Goal: Task Accomplishment & Management: Complete application form

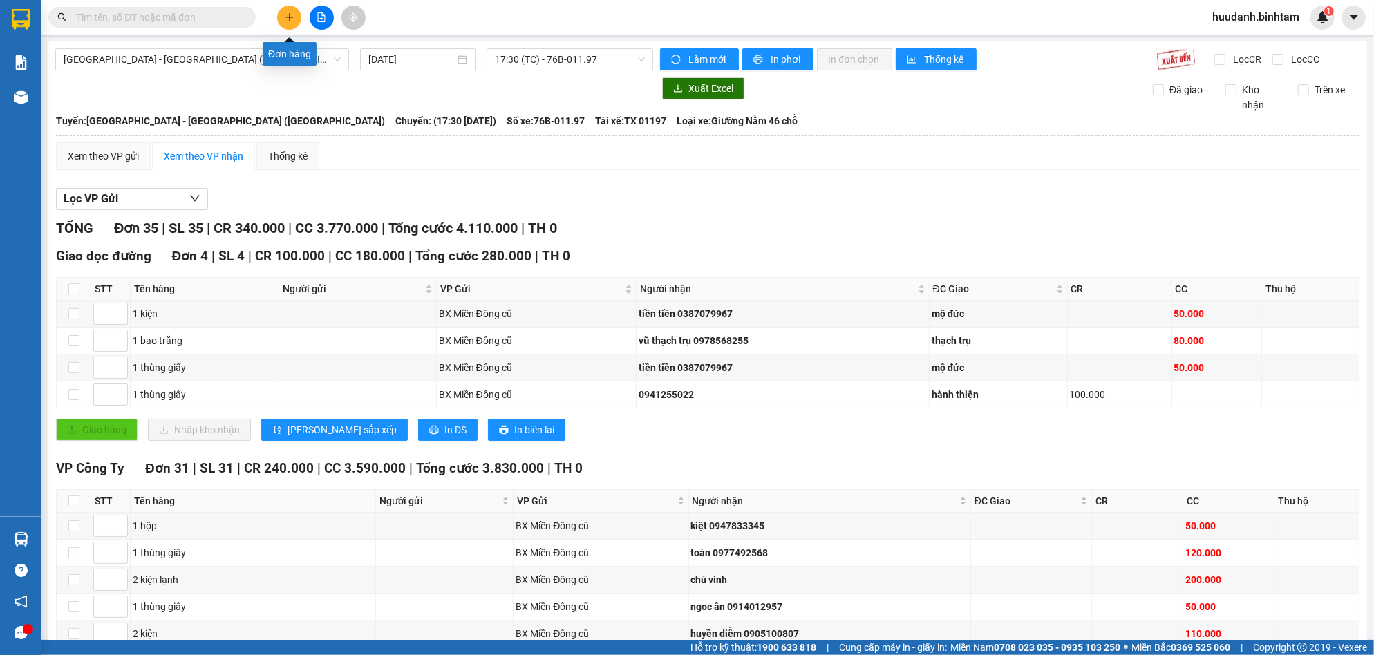
click at [286, 15] on icon "plus" at bounding box center [290, 17] width 10 height 10
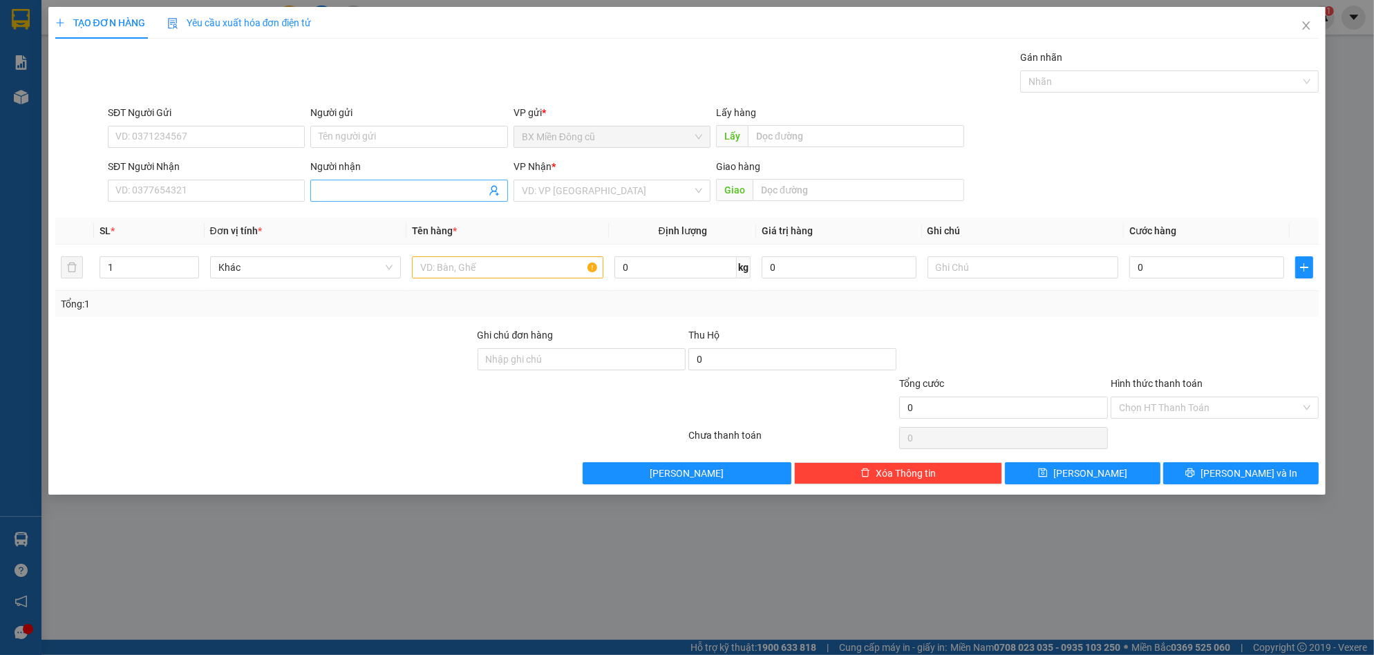
click at [370, 193] on input "Người nhận" at bounding box center [402, 190] width 167 height 15
paste input "ài"
type input "tài"
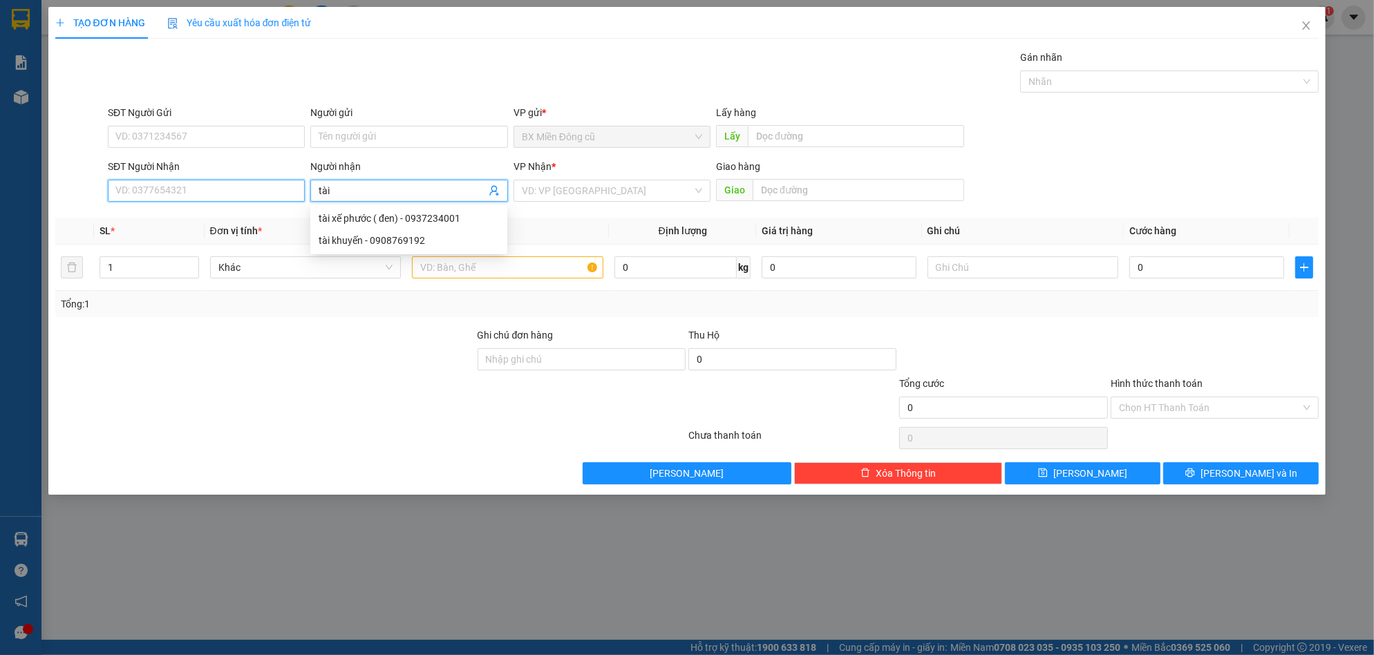
click at [238, 191] on input "SĐT Người Nhận" at bounding box center [206, 191] width 197 height 22
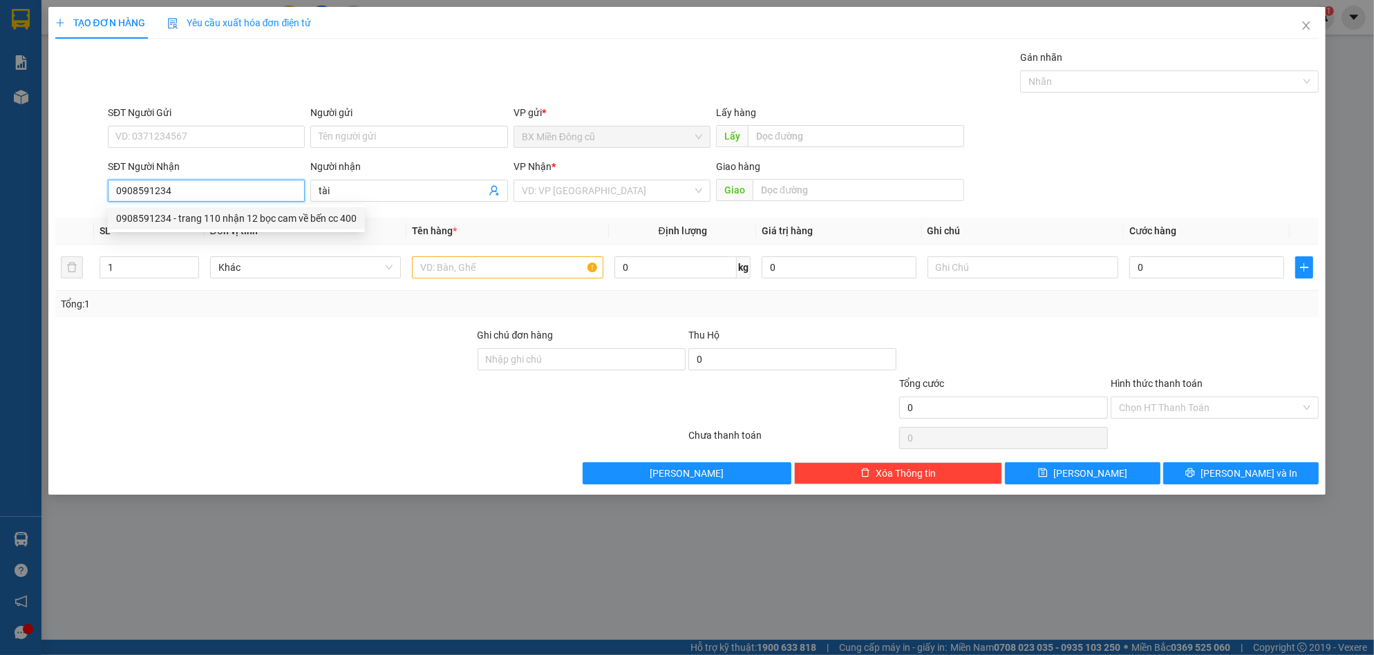
type input "0908591234"
drag, startPoint x: 598, startPoint y: 178, endPoint x: 591, endPoint y: 192, distance: 15.8
click at [598, 180] on div "VP Nhận * VD: VP Sài Gòn" at bounding box center [611, 183] width 197 height 48
click at [591, 192] on input "search" at bounding box center [607, 190] width 171 height 21
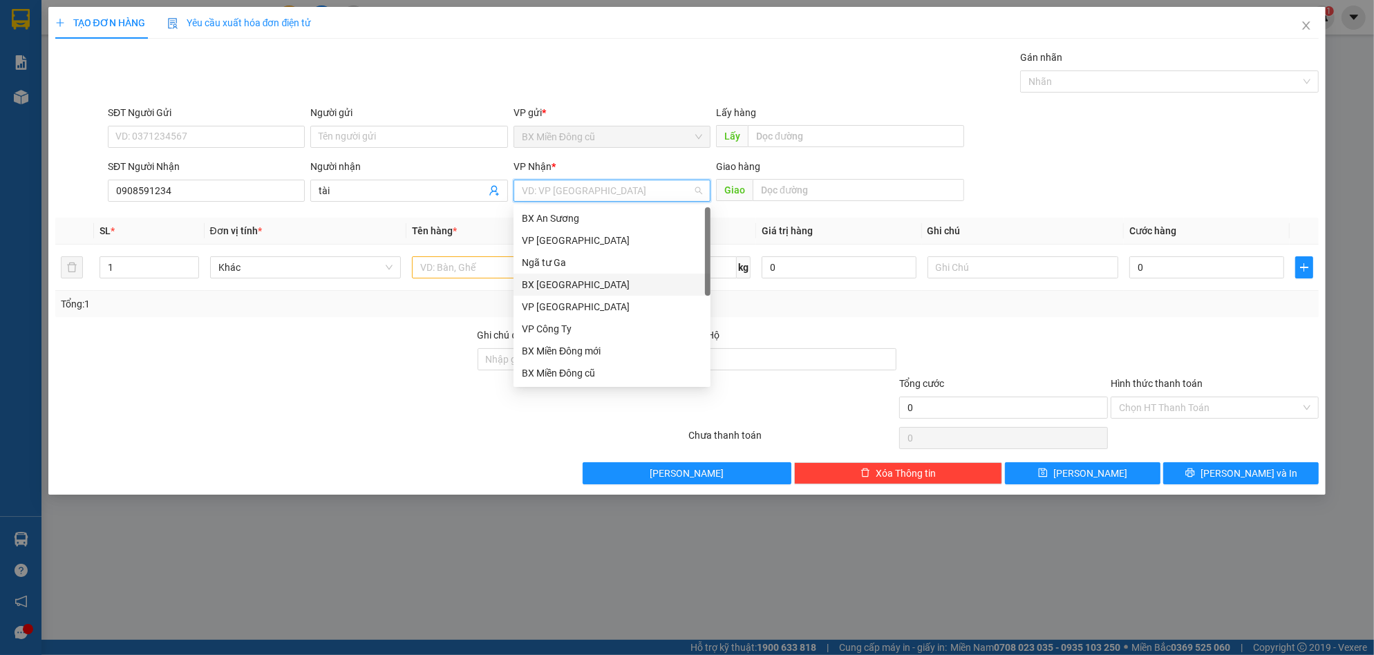
scroll to position [44, 0]
click at [553, 350] on div "Dọc đường" at bounding box center [612, 350] width 180 height 15
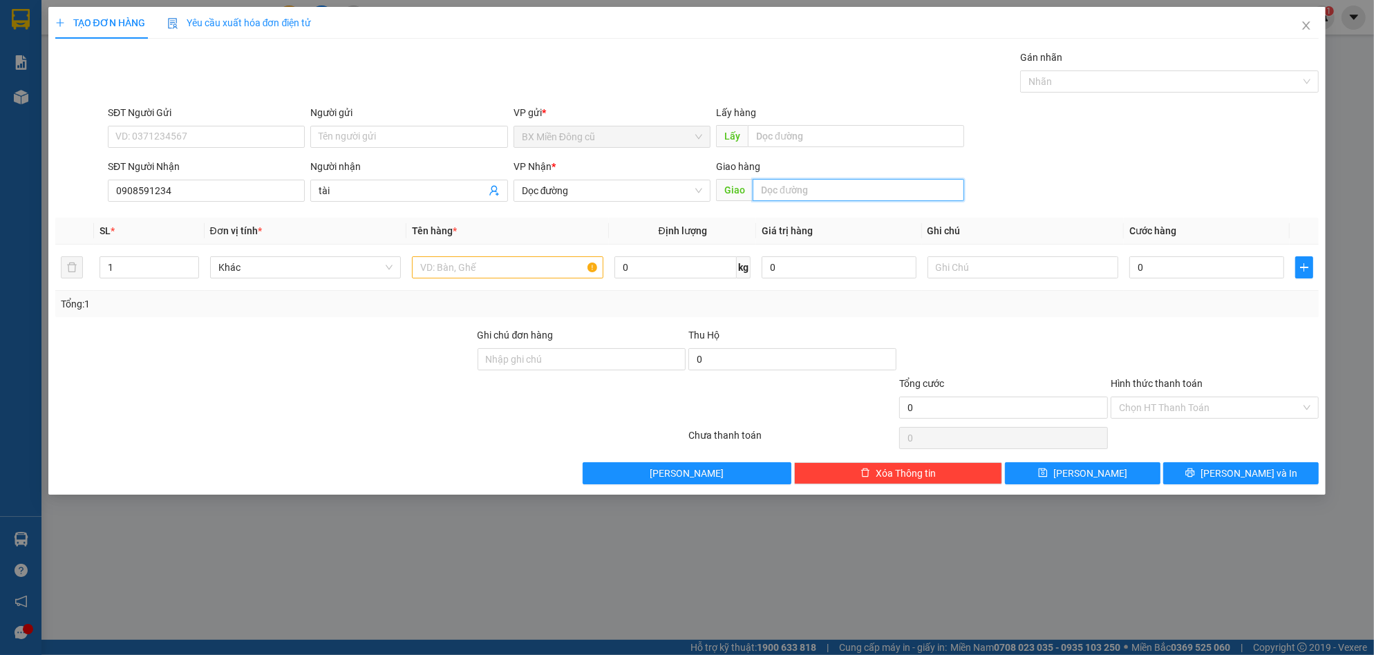
click at [810, 185] on input "text" at bounding box center [858, 190] width 211 height 22
click at [791, 185] on input "text" at bounding box center [858, 190] width 211 height 22
paste input "ơ"
paste input "ợ"
type input "chợ tre"
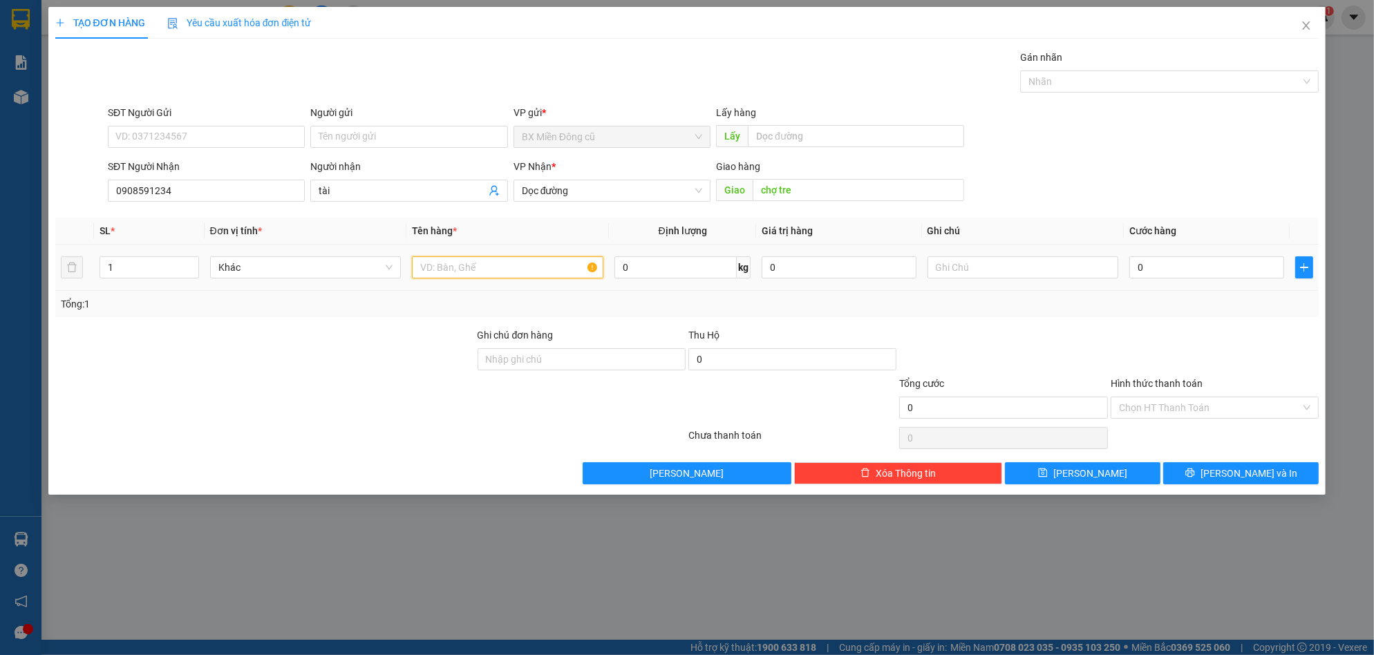
click at [511, 269] on input "text" at bounding box center [507, 267] width 191 height 22
type input "2 bao"
click at [1164, 272] on input "0" at bounding box center [1206, 267] width 155 height 22
type input "2"
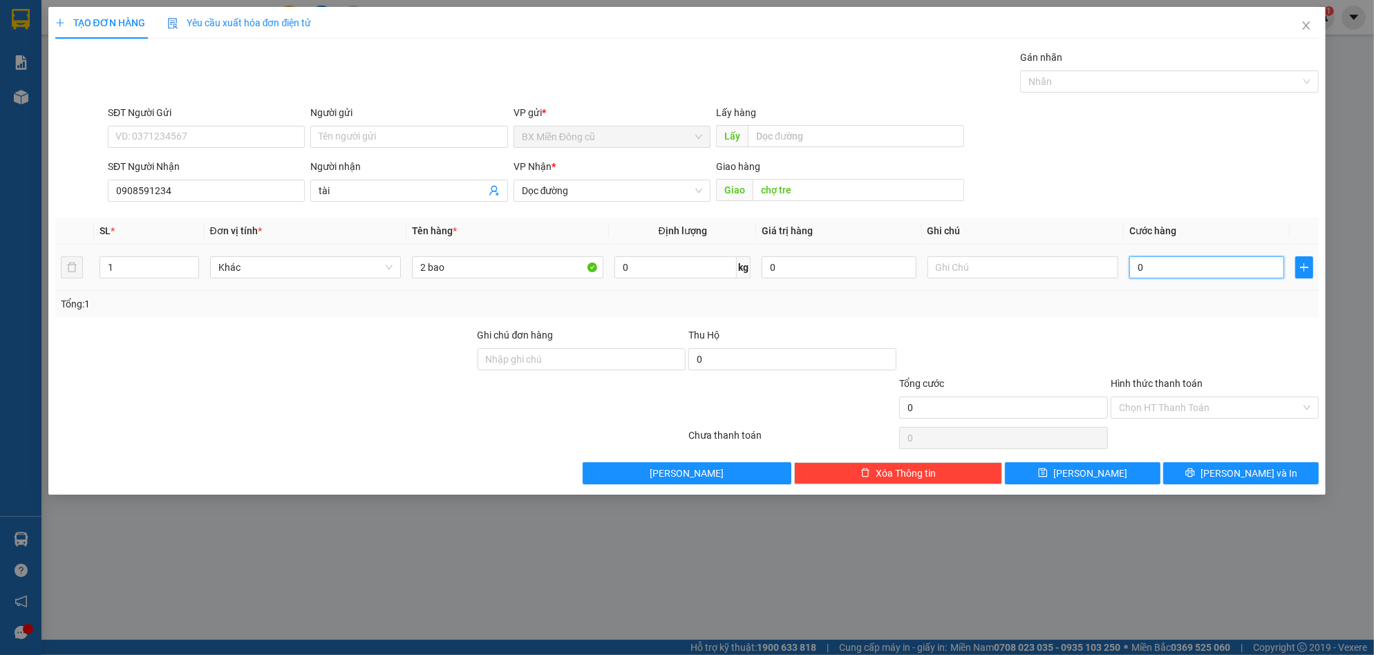
type input "2"
type input "20"
type input "200"
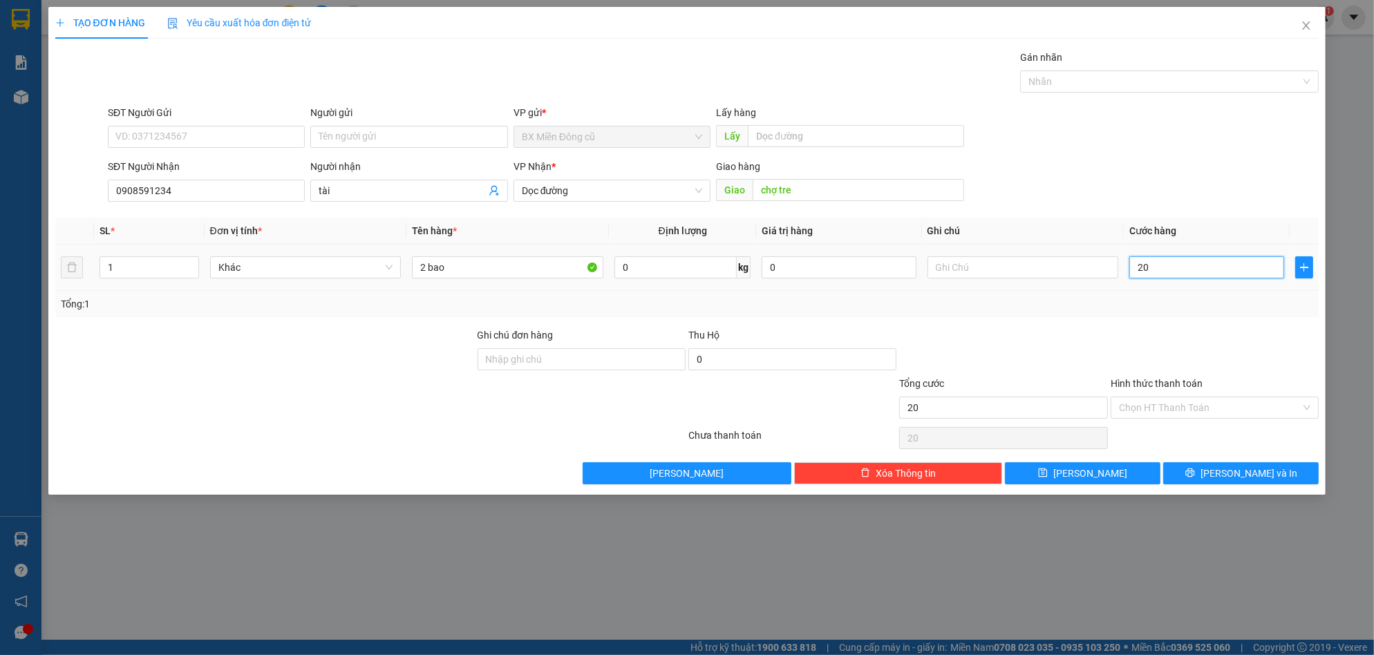
type input "200"
type input "2.000"
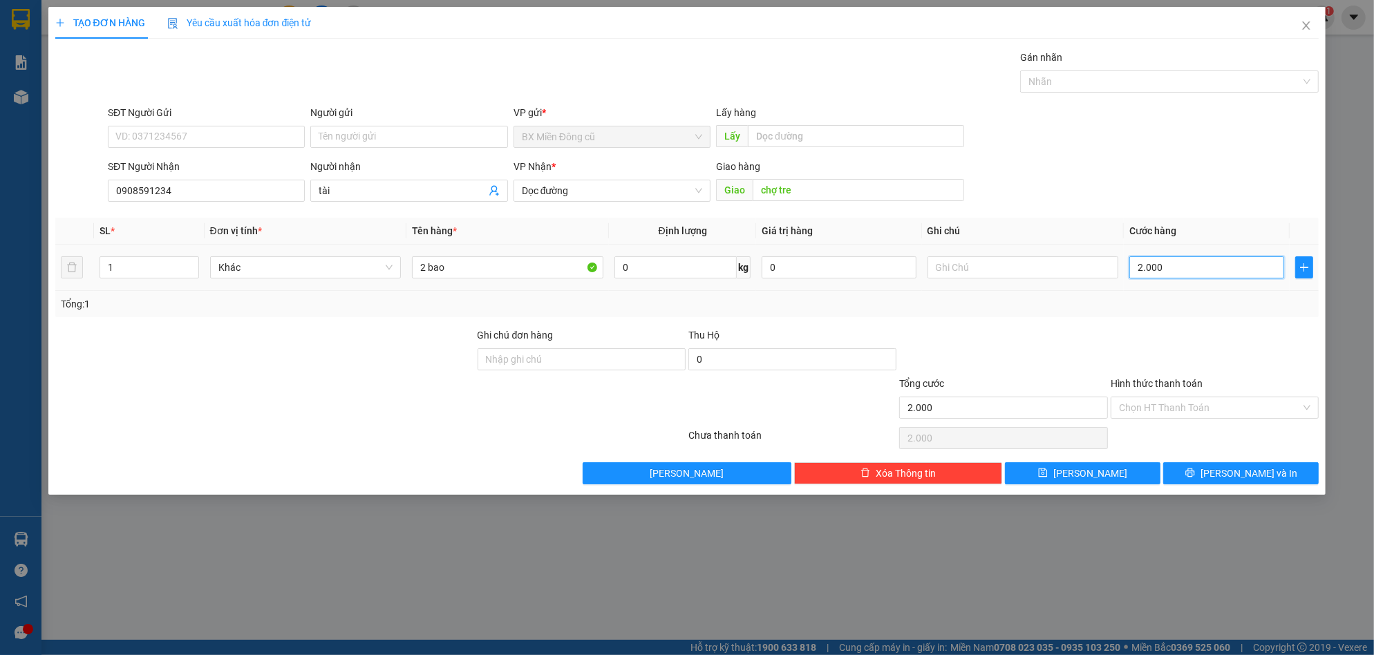
type input "20.000"
type input "200.000"
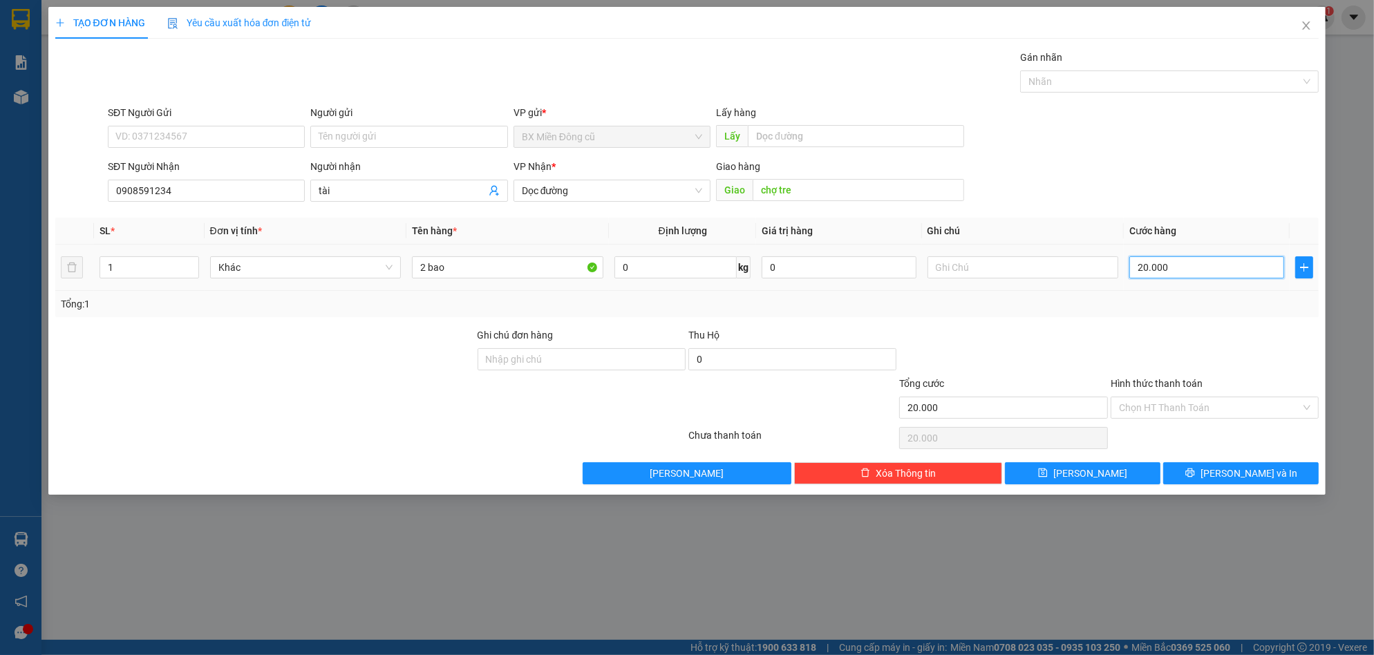
type input "200.000"
click at [1226, 469] on button "[PERSON_NAME] và In" at bounding box center [1240, 473] width 155 height 22
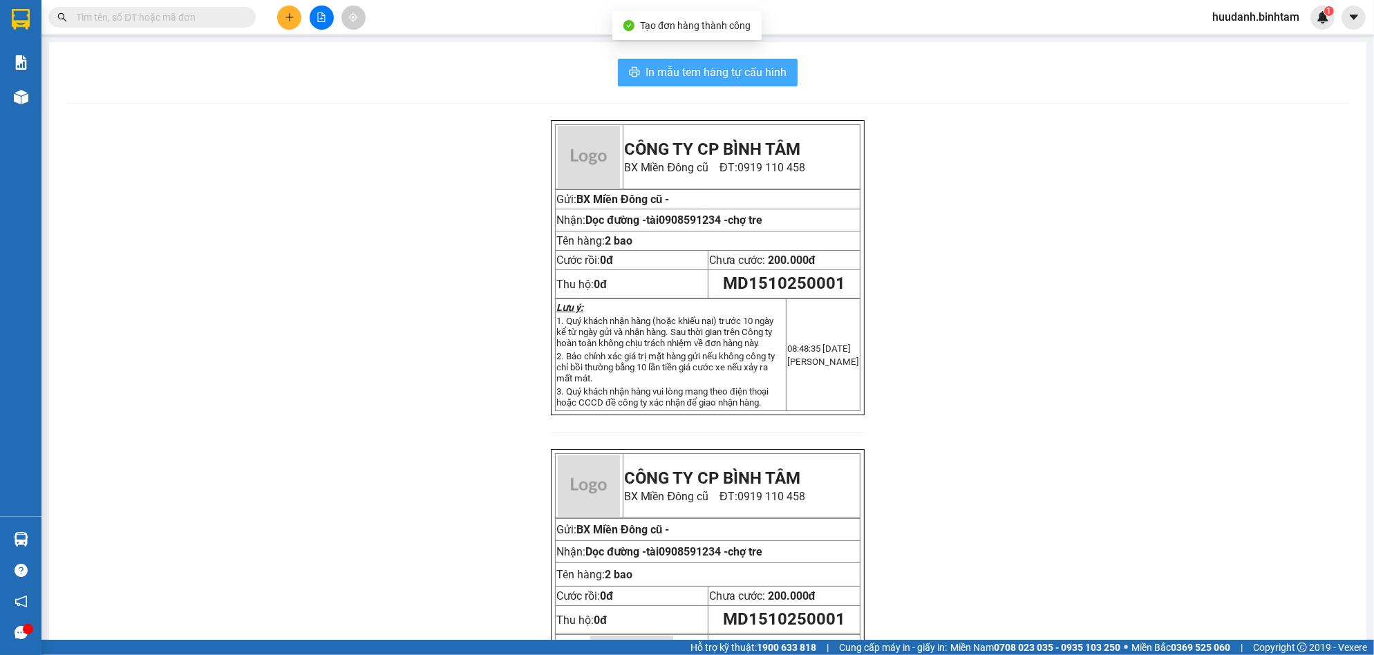
click at [693, 63] on button "In mẫu tem hàng tự cấu hình" at bounding box center [708, 73] width 180 height 28
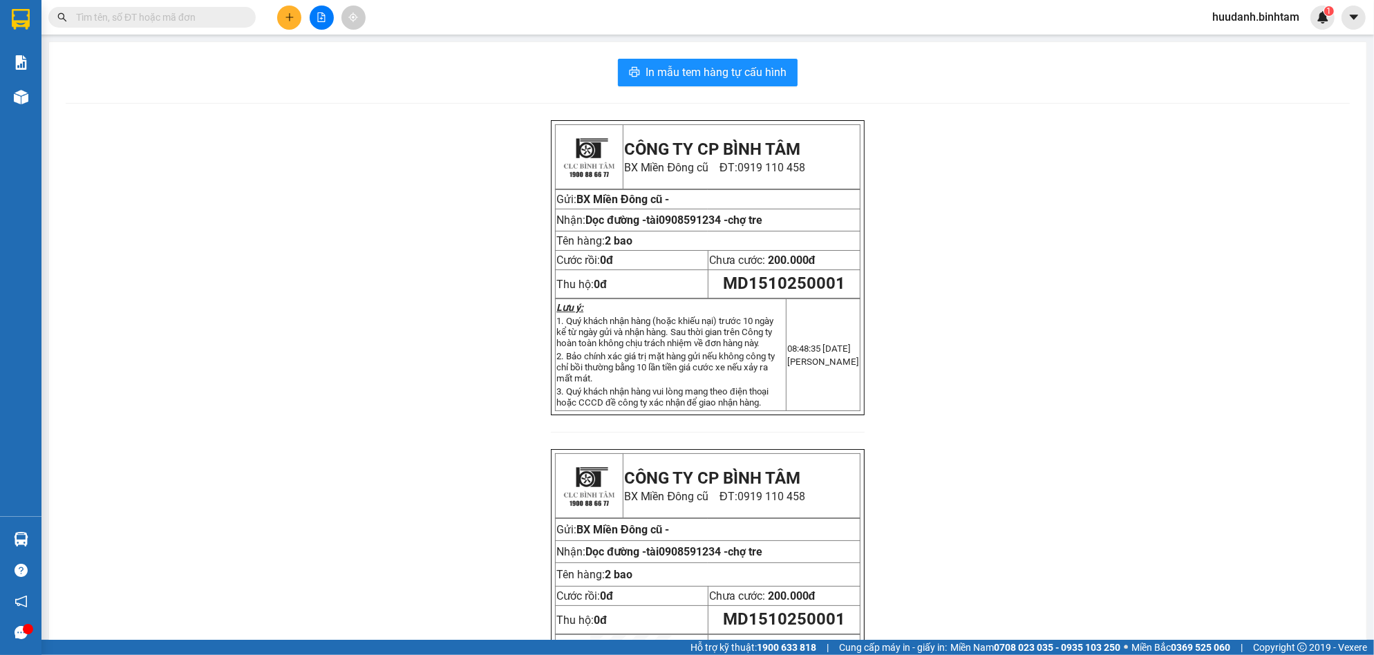
click at [292, 15] on icon "plus" at bounding box center [290, 17] width 10 height 10
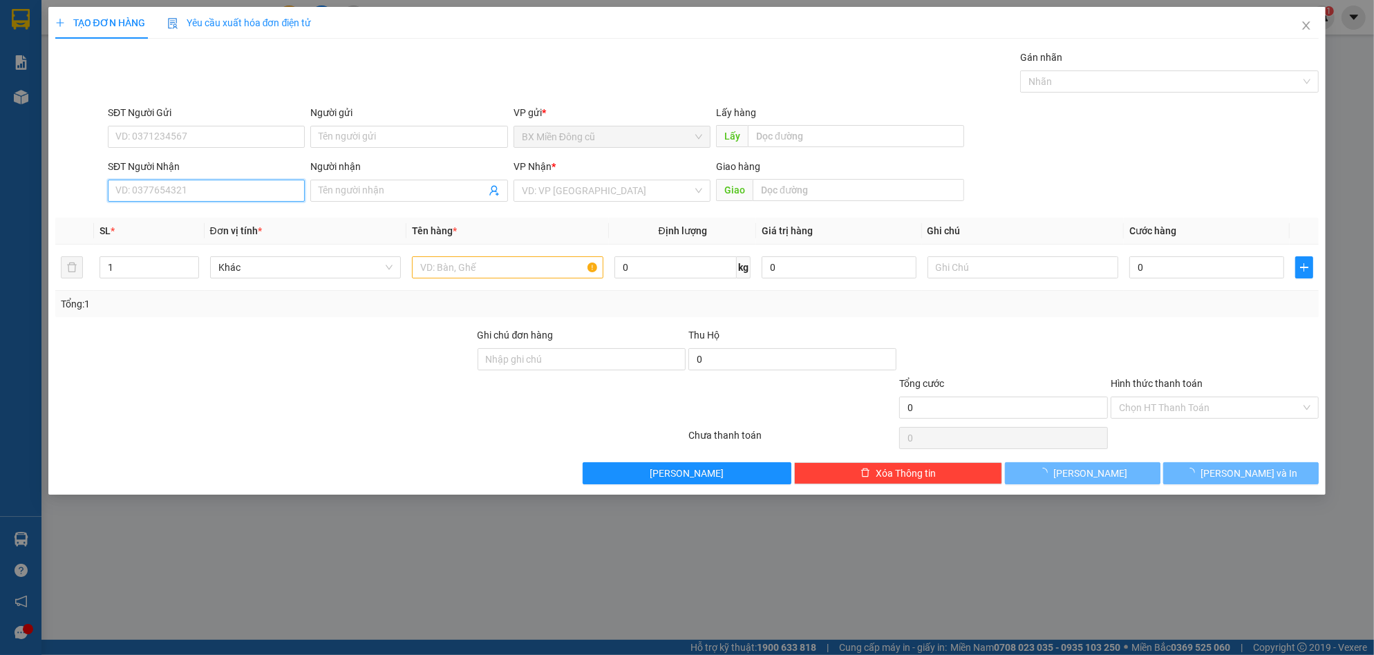
click at [240, 183] on input "SĐT Người Nhận" at bounding box center [206, 191] width 197 height 22
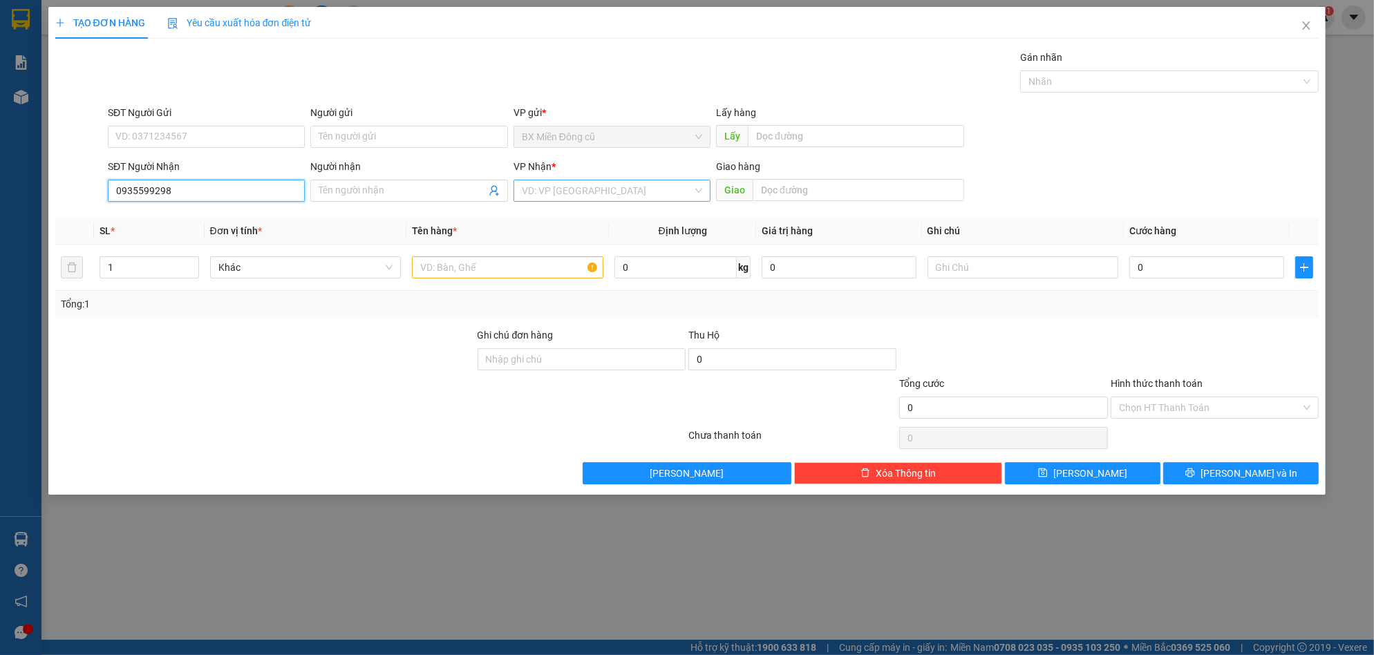
type input "0935599298"
click at [546, 189] on input "search" at bounding box center [607, 190] width 171 height 21
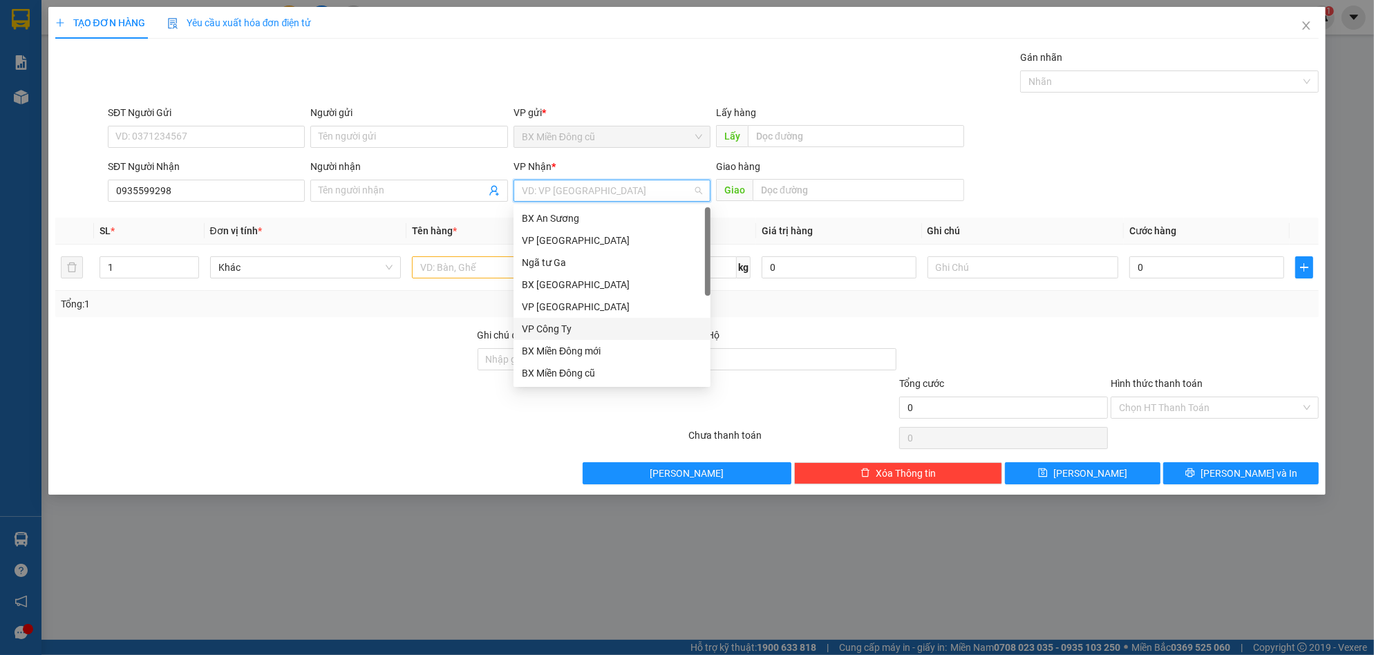
click at [556, 323] on div "VP Công Ty" at bounding box center [612, 328] width 180 height 15
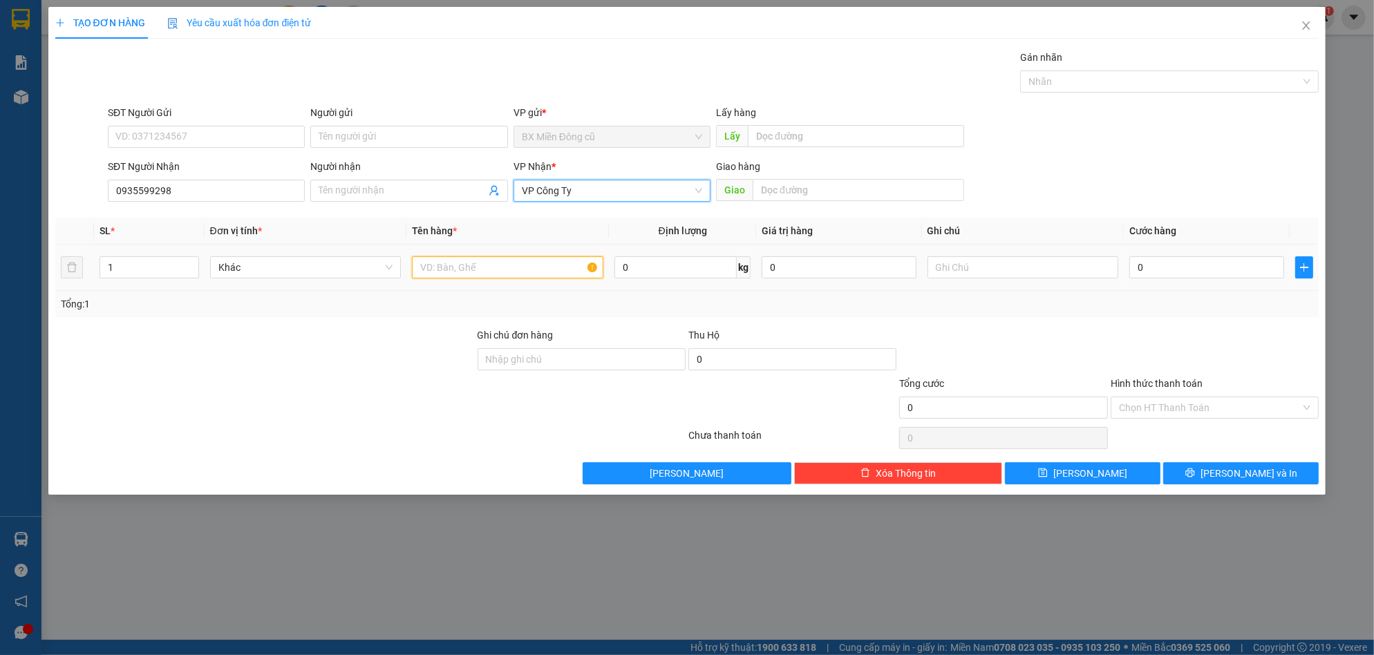
click at [469, 269] on input "text" at bounding box center [507, 267] width 191 height 22
paste input "ùng"
paste input "â"
type input "1 thùng giây"
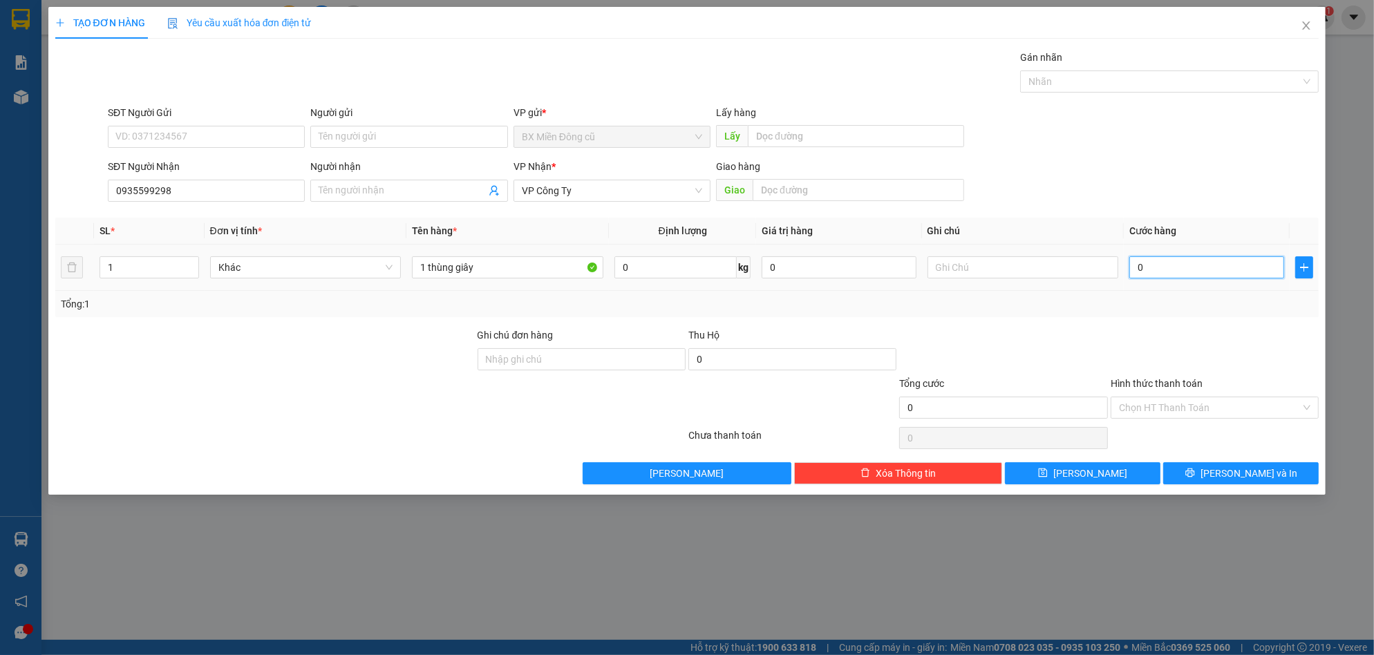
click at [1195, 267] on input "0" at bounding box center [1206, 267] width 155 height 22
type input "5"
type input "50"
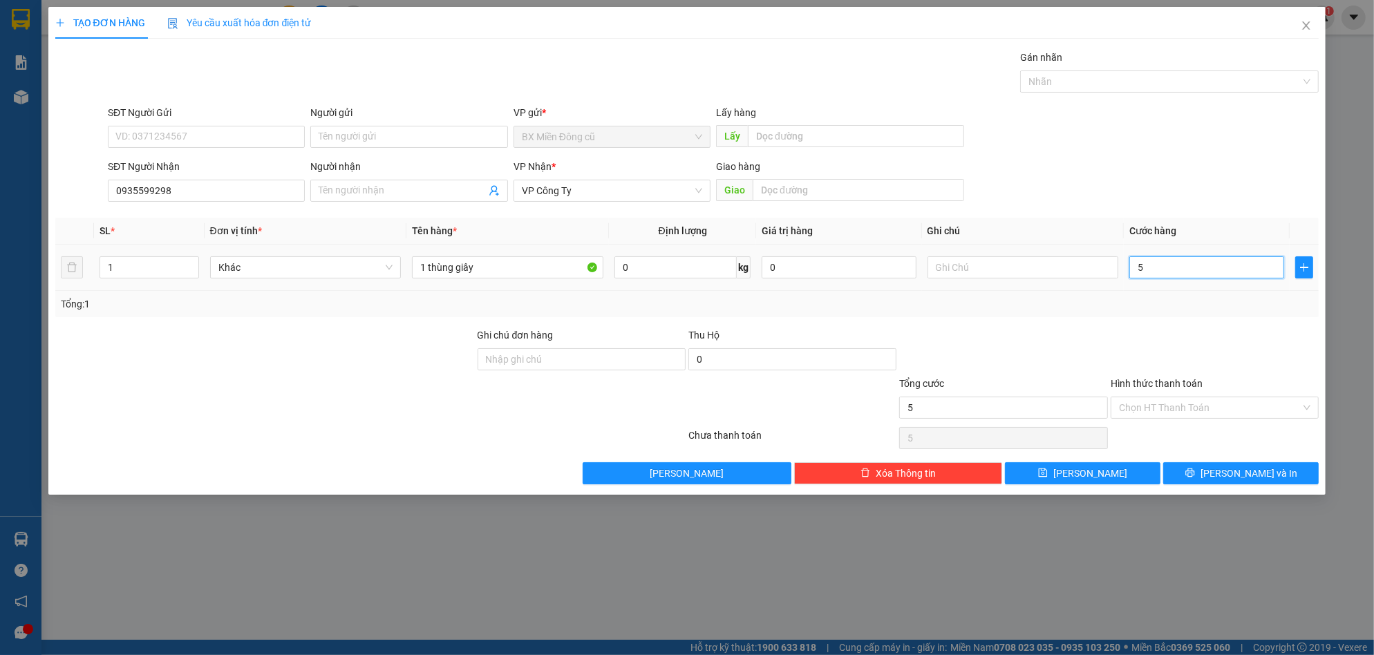
type input "50"
type input "500"
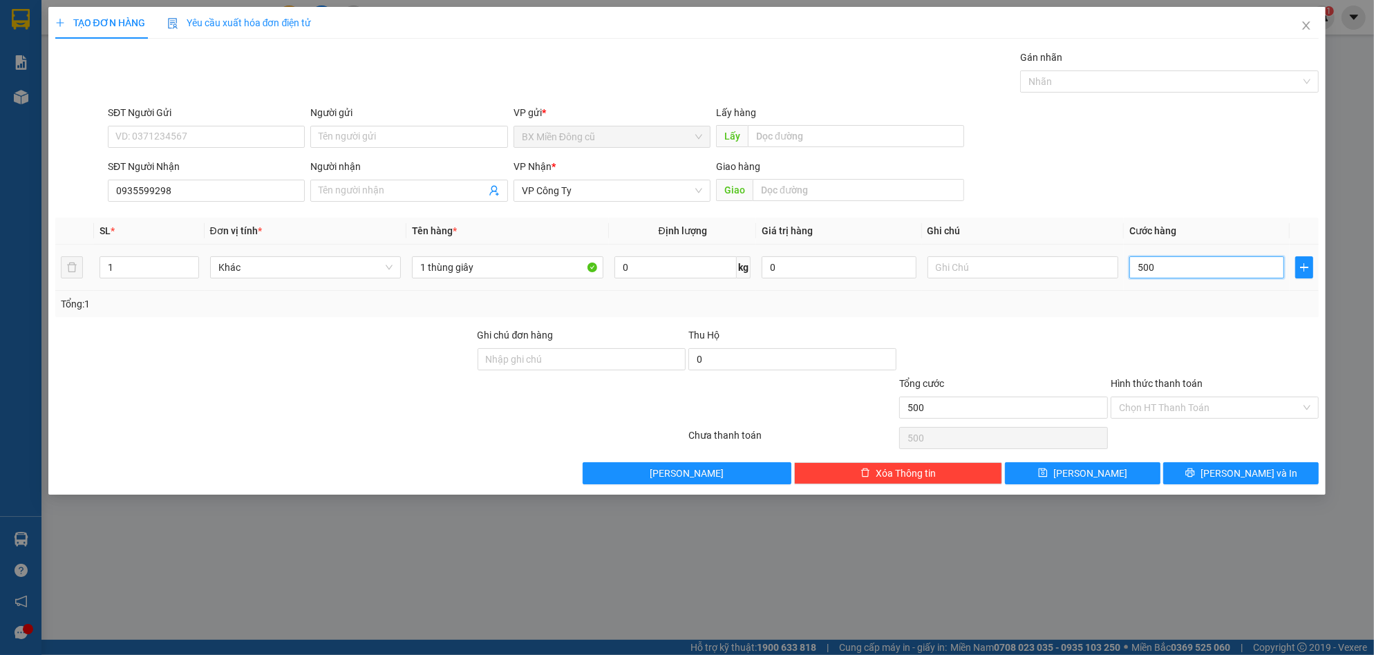
type input "5.000"
type input "50.000"
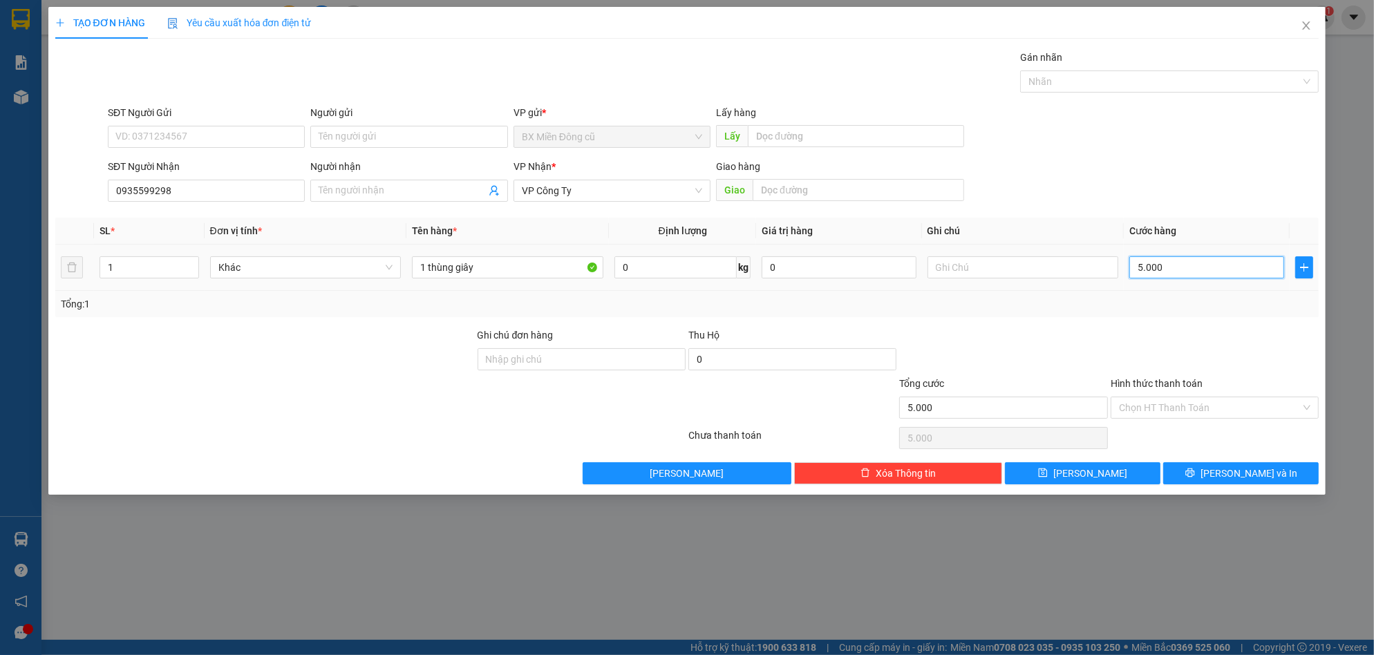
type input "50.000"
type input "500.000"
type input "50.000"
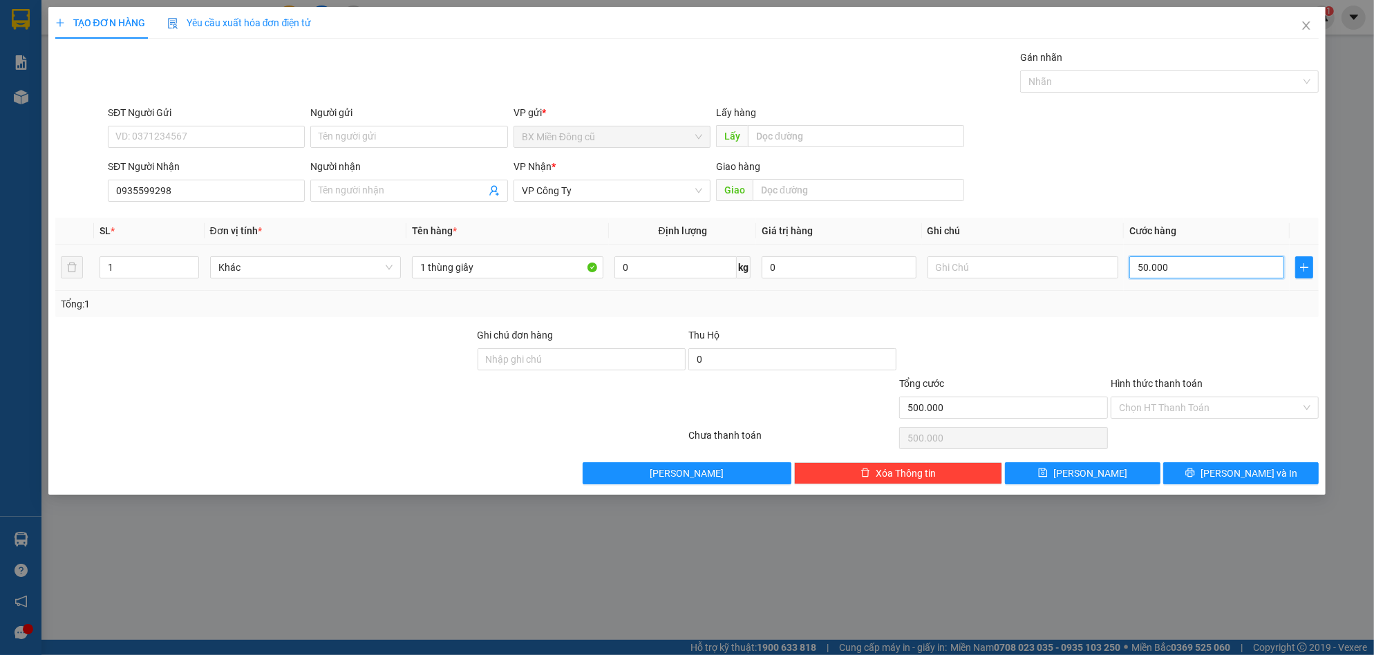
type input "50.000"
click at [1236, 462] on button "[PERSON_NAME] và In" at bounding box center [1240, 473] width 155 height 22
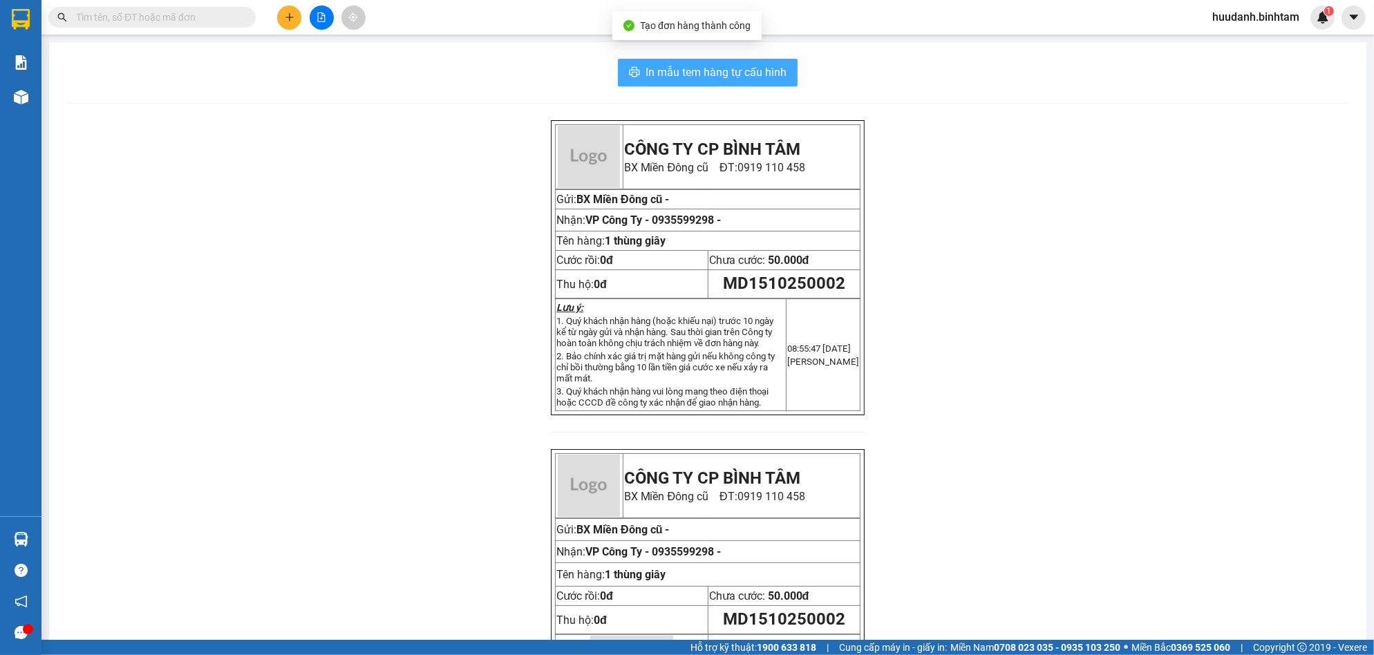
click at [773, 64] on span "In mẫu tem hàng tự cấu hình" at bounding box center [715, 72] width 141 height 17
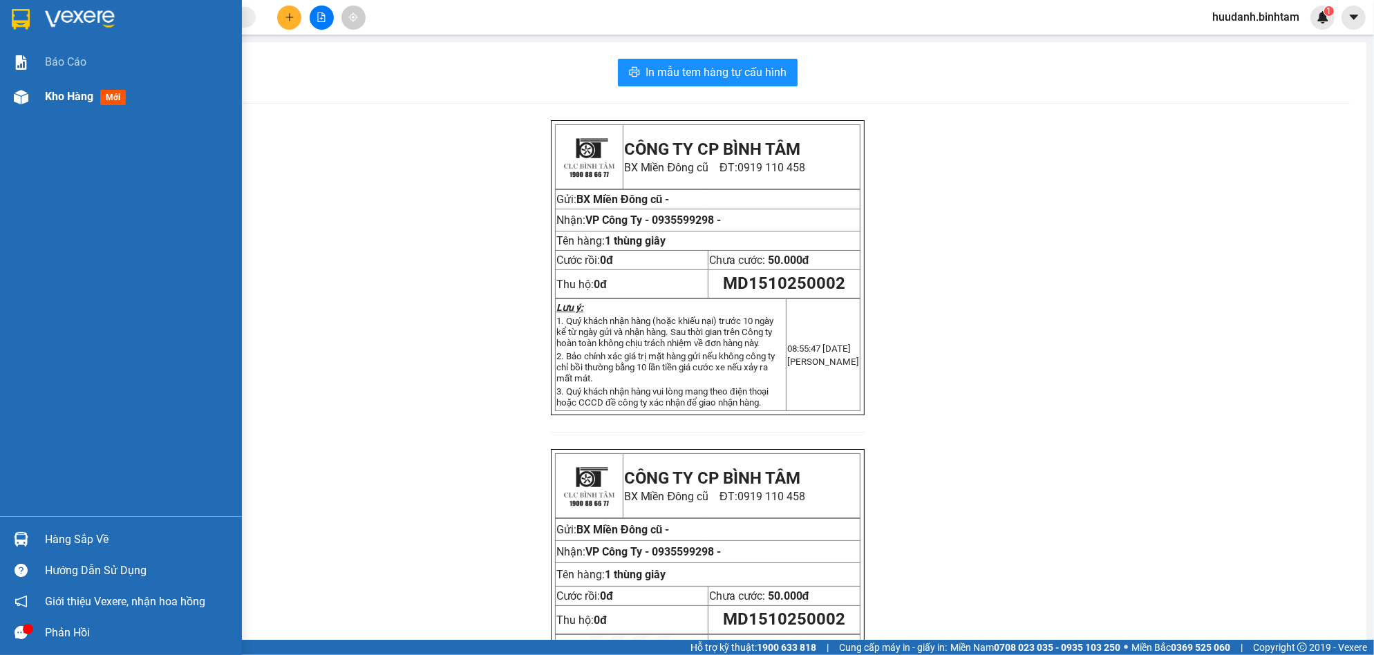
click at [91, 90] on span "Kho hàng" at bounding box center [69, 96] width 48 height 13
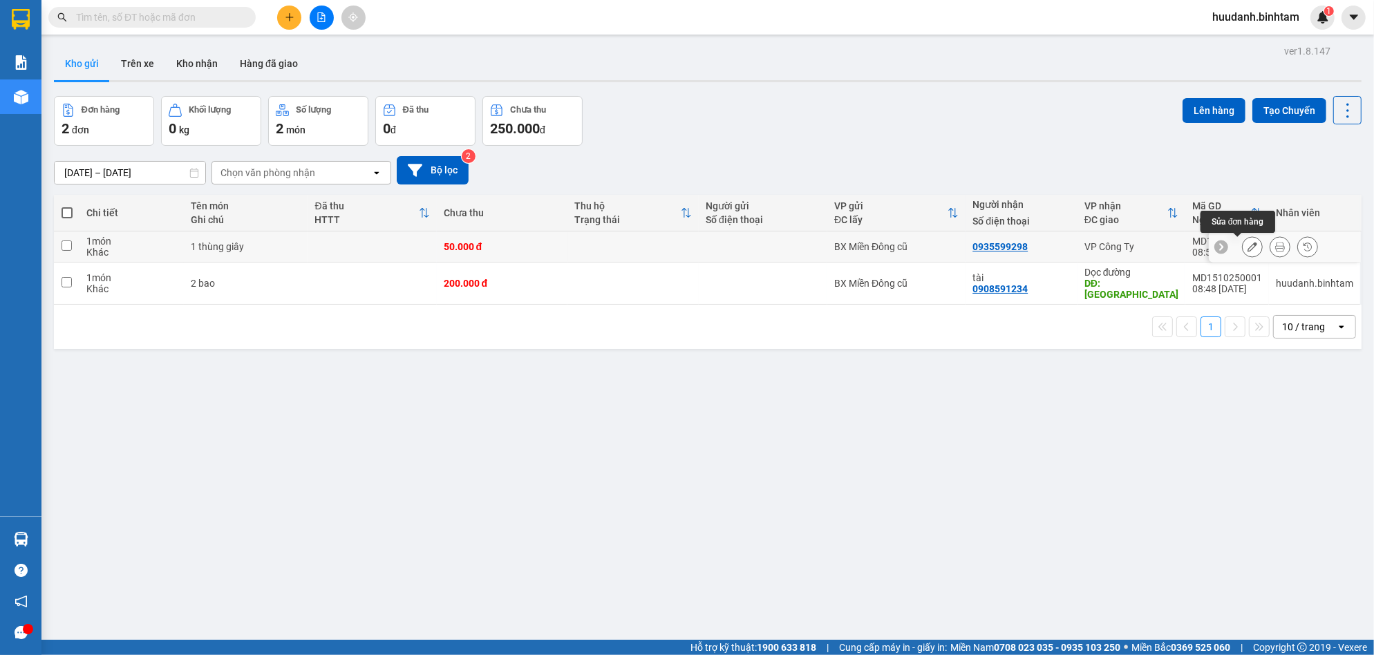
click at [1247, 249] on icon at bounding box center [1252, 247] width 10 height 10
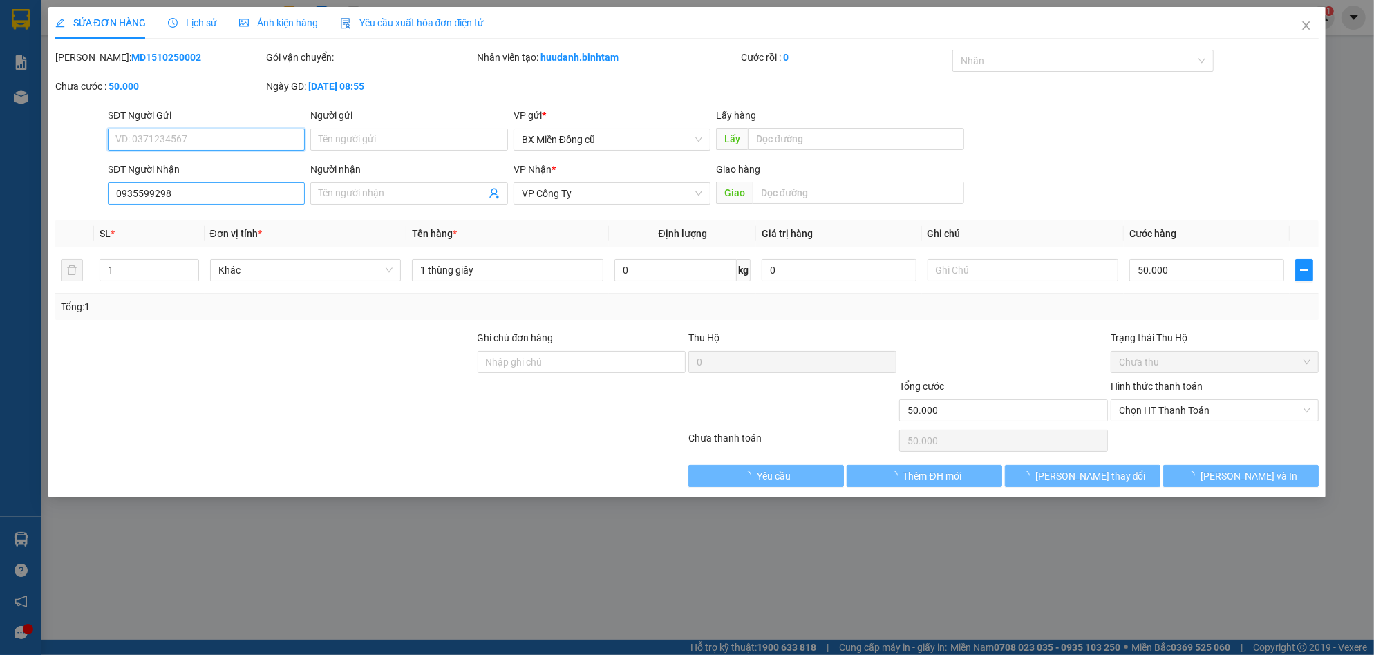
type input "0935599298"
type input "50.000"
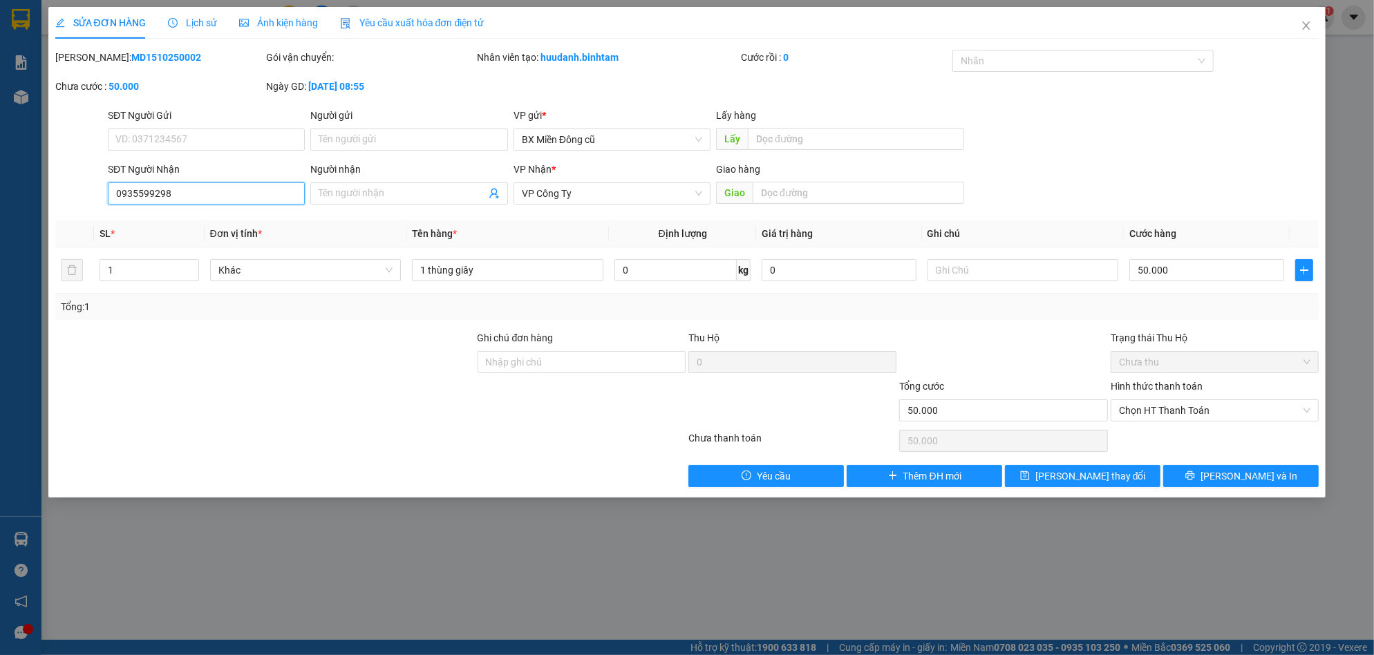
click at [270, 197] on input "0935599298" at bounding box center [206, 193] width 197 height 22
type input "0"
type input "0911825152"
click at [1130, 471] on button "[PERSON_NAME] thay đổi" at bounding box center [1082, 476] width 155 height 22
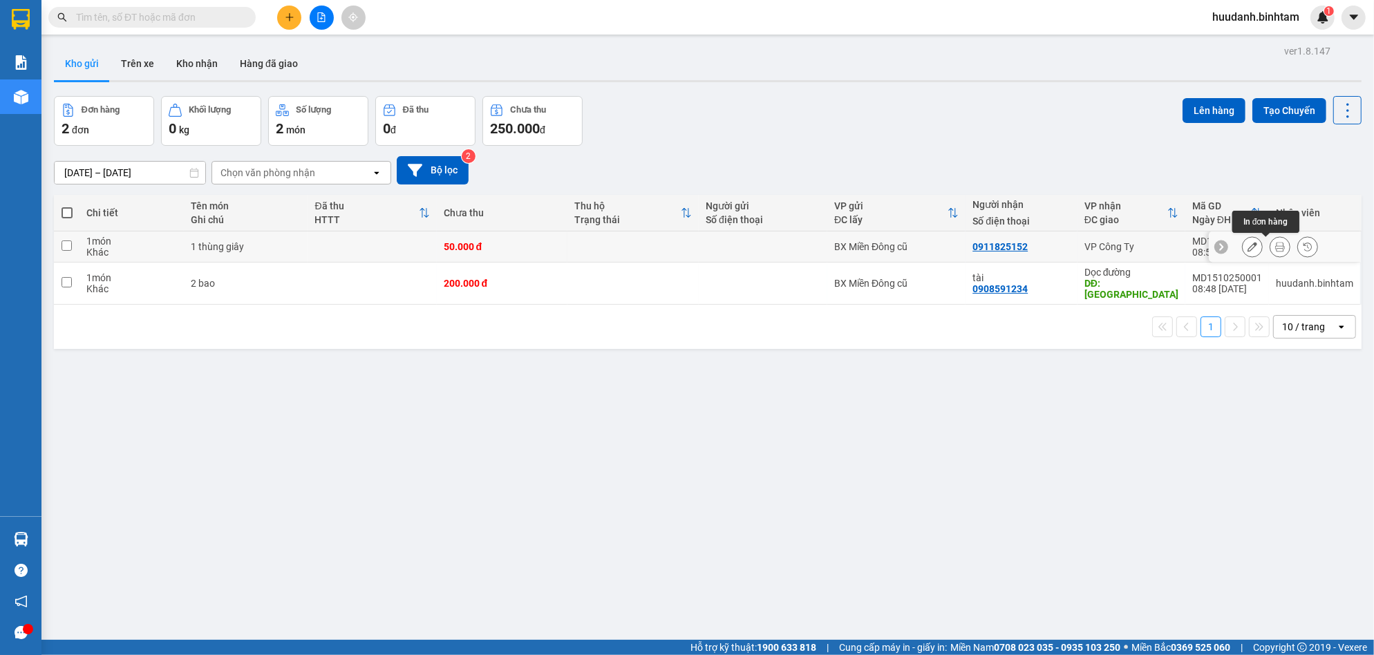
click at [1275, 251] on icon at bounding box center [1280, 247] width 10 height 10
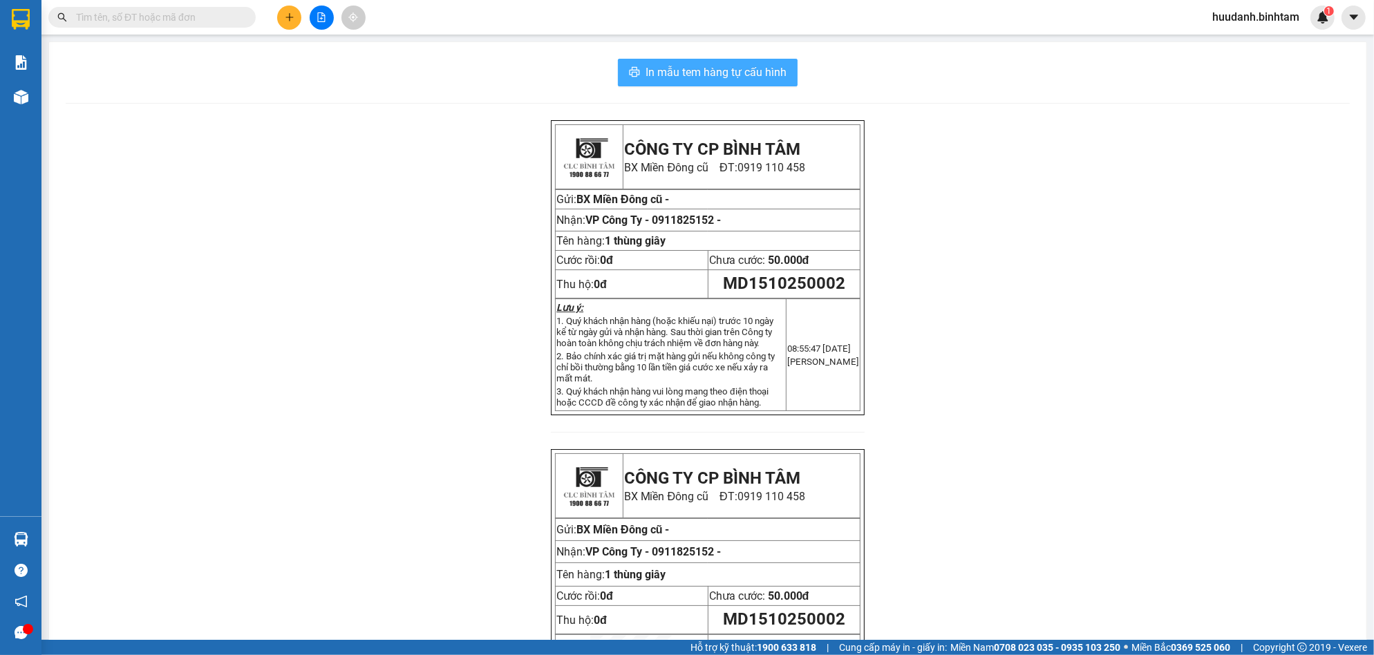
click at [744, 71] on span "In mẫu tem hàng tự cấu hình" at bounding box center [715, 72] width 141 height 17
click at [291, 10] on button at bounding box center [289, 18] width 24 height 24
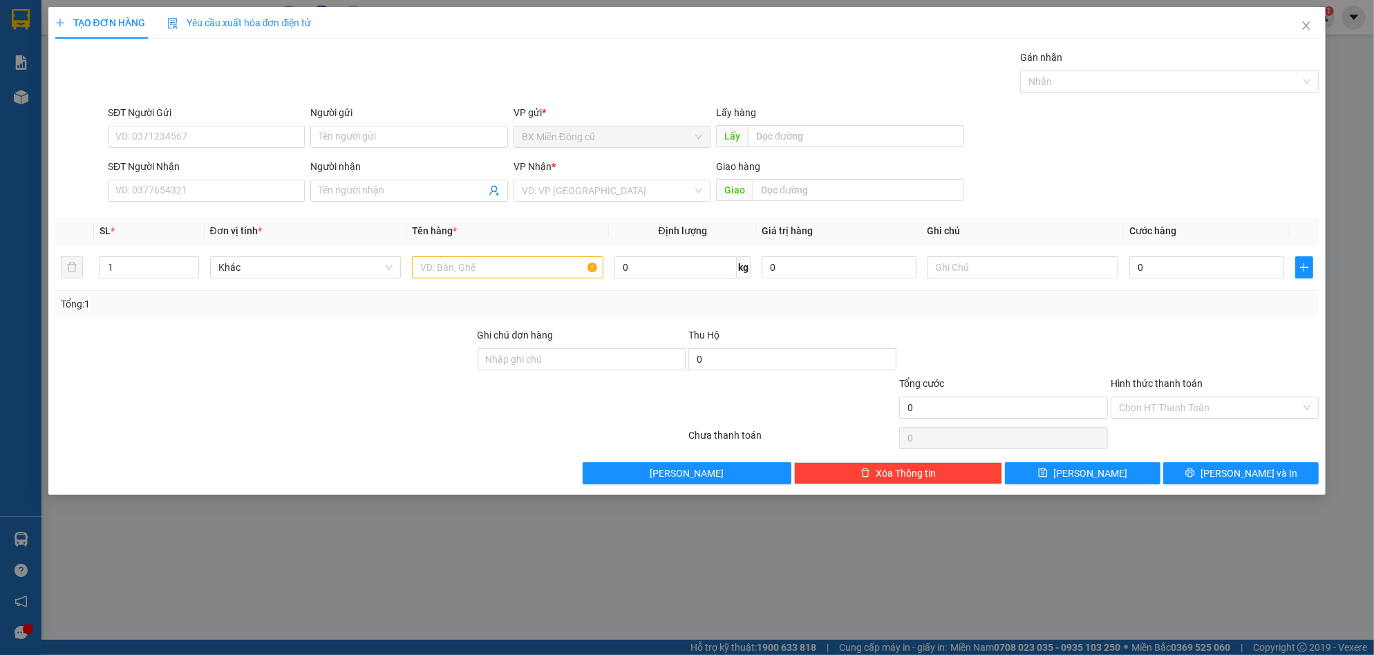
click at [186, 178] on div "SĐT Người Nhận" at bounding box center [206, 169] width 197 height 21
click at [185, 188] on input "SĐT Người Nhận" at bounding box center [206, 191] width 197 height 22
type input "0987782127"
click at [529, 189] on input "search" at bounding box center [607, 190] width 171 height 21
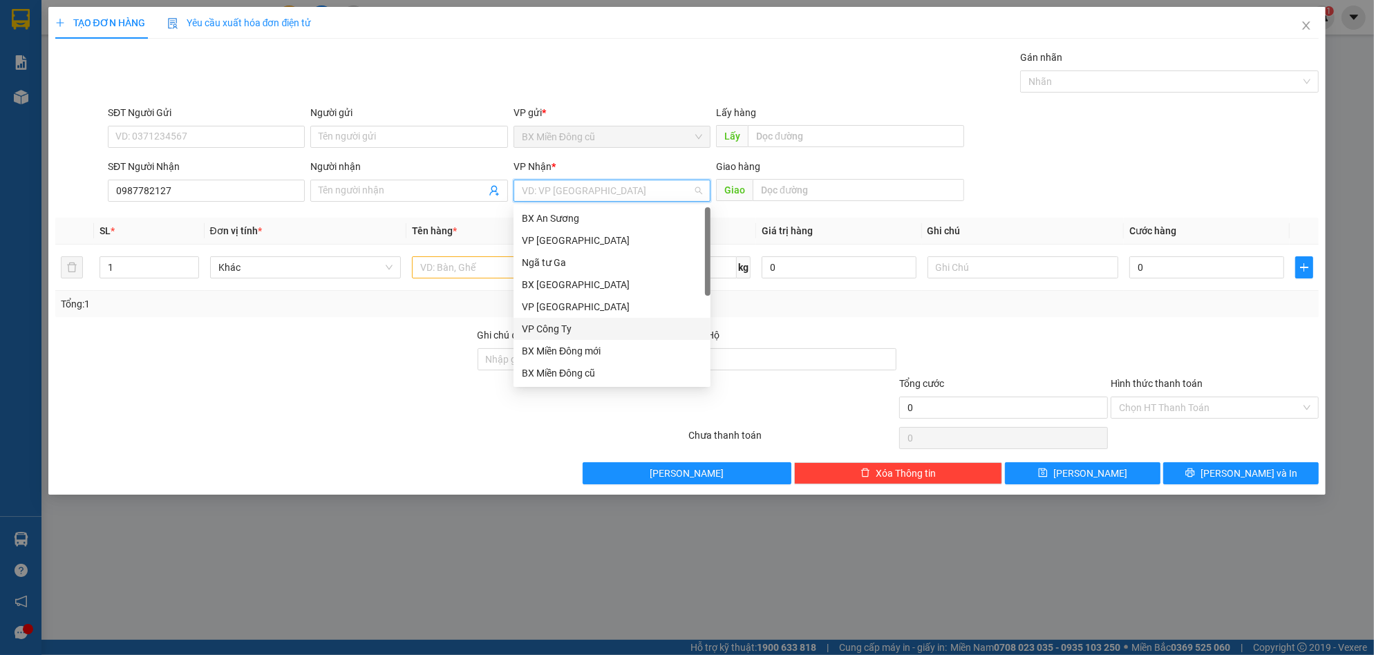
click at [554, 333] on div "VP Công Ty" at bounding box center [612, 328] width 180 height 15
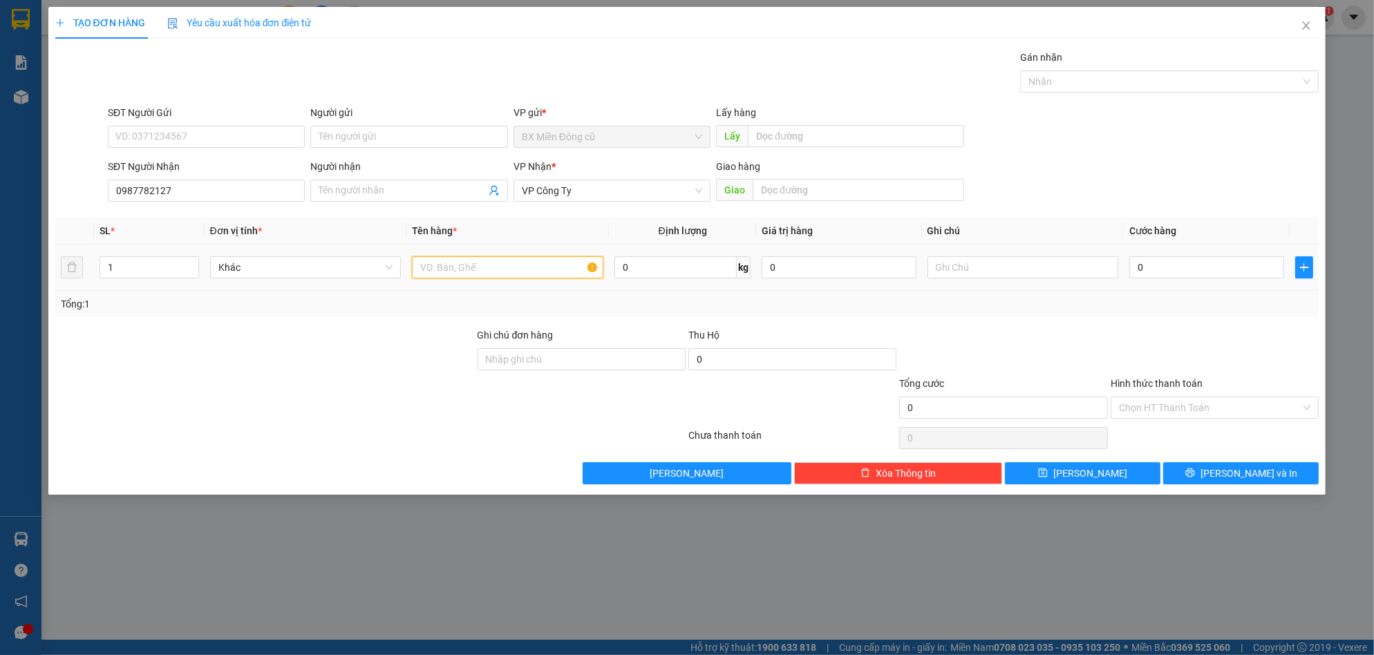
click at [556, 261] on input "text" at bounding box center [507, 267] width 191 height 22
click at [1173, 265] on input "0" at bounding box center [1206, 267] width 155 height 22
click at [1189, 272] on input "0" at bounding box center [1206, 267] width 155 height 22
click at [520, 261] on input "1 bao xanh" at bounding box center [507, 267] width 191 height 22
paste input "ô"
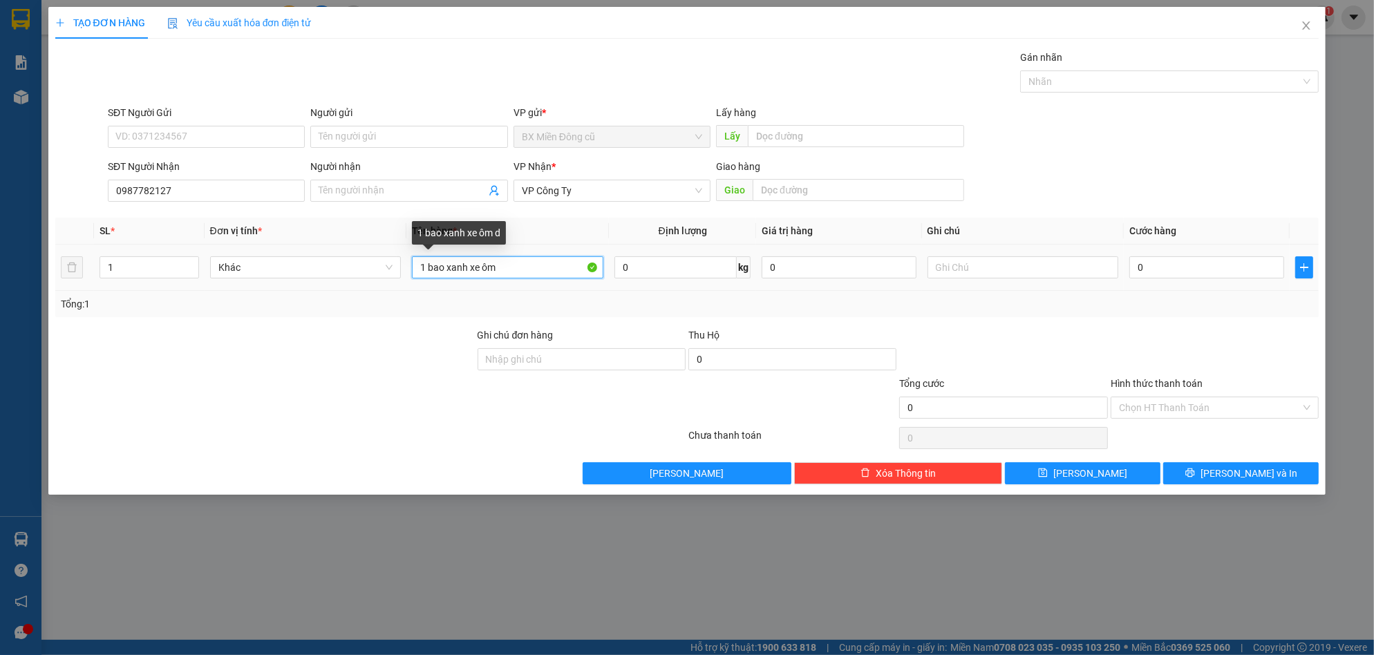
paste input "đ"
type input "1 bao xanh xe ôm đt 40"
click at [1162, 269] on input "0" at bounding box center [1206, 267] width 155 height 22
type input "1"
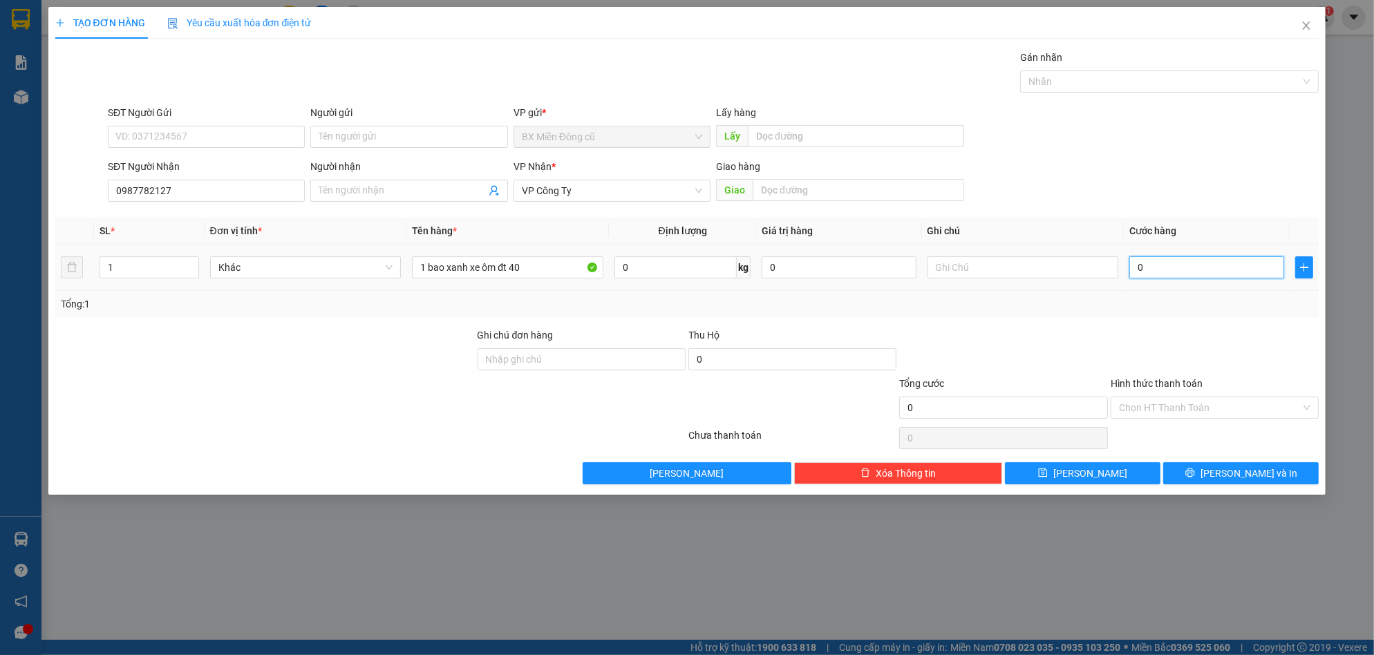
type input "1"
type input "12"
type input "120"
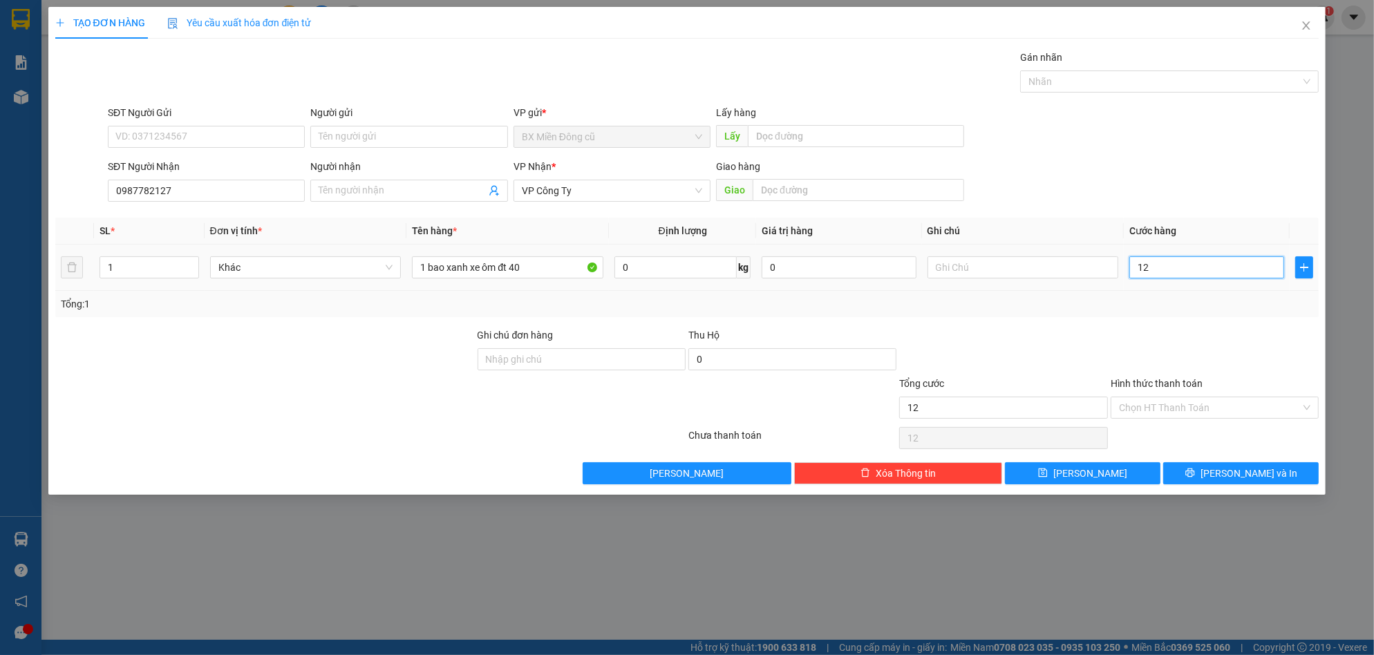
type input "120"
type input "1.200"
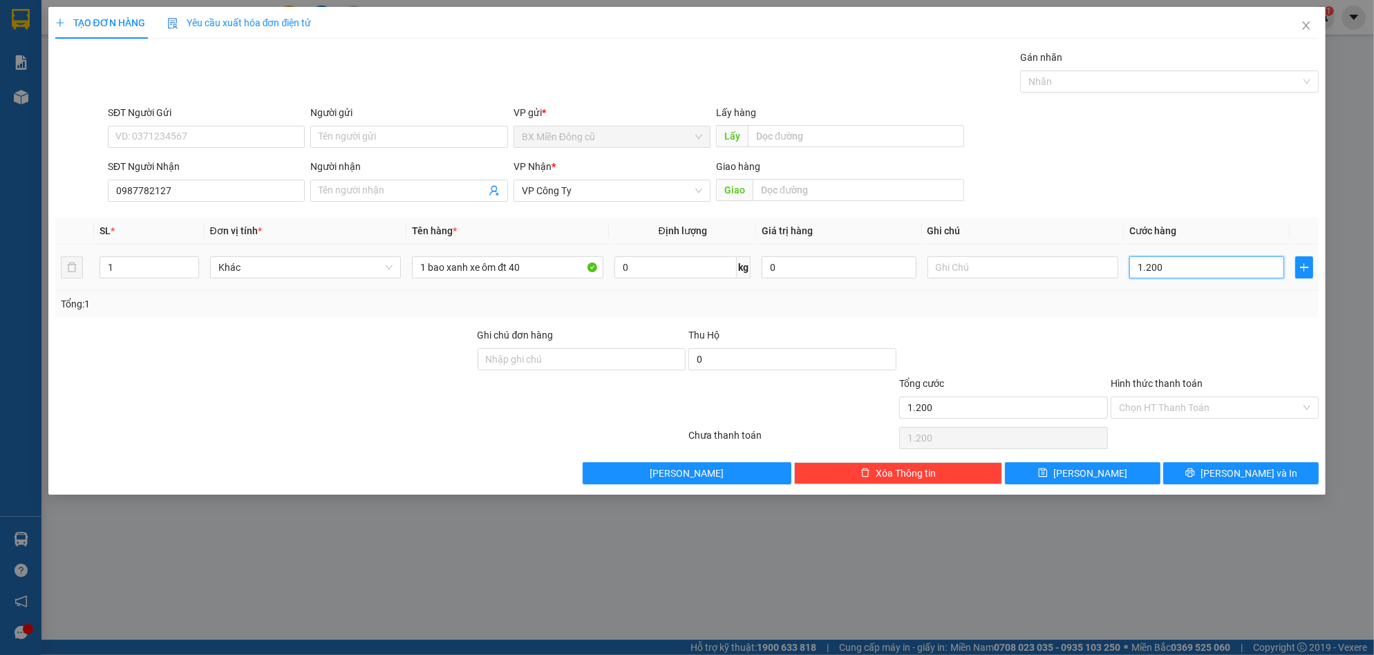
type input "12.000"
type input "120.000"
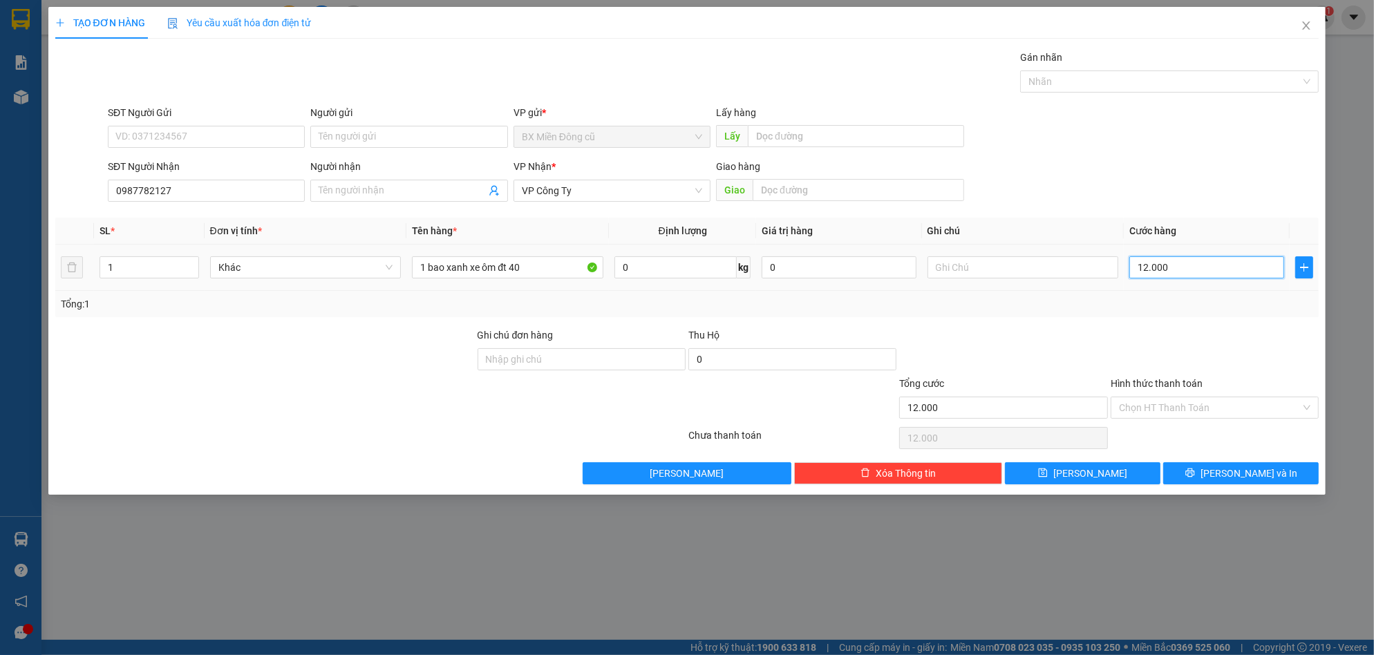
type input "120.000"
type input "1.200.000"
type input "120.000"
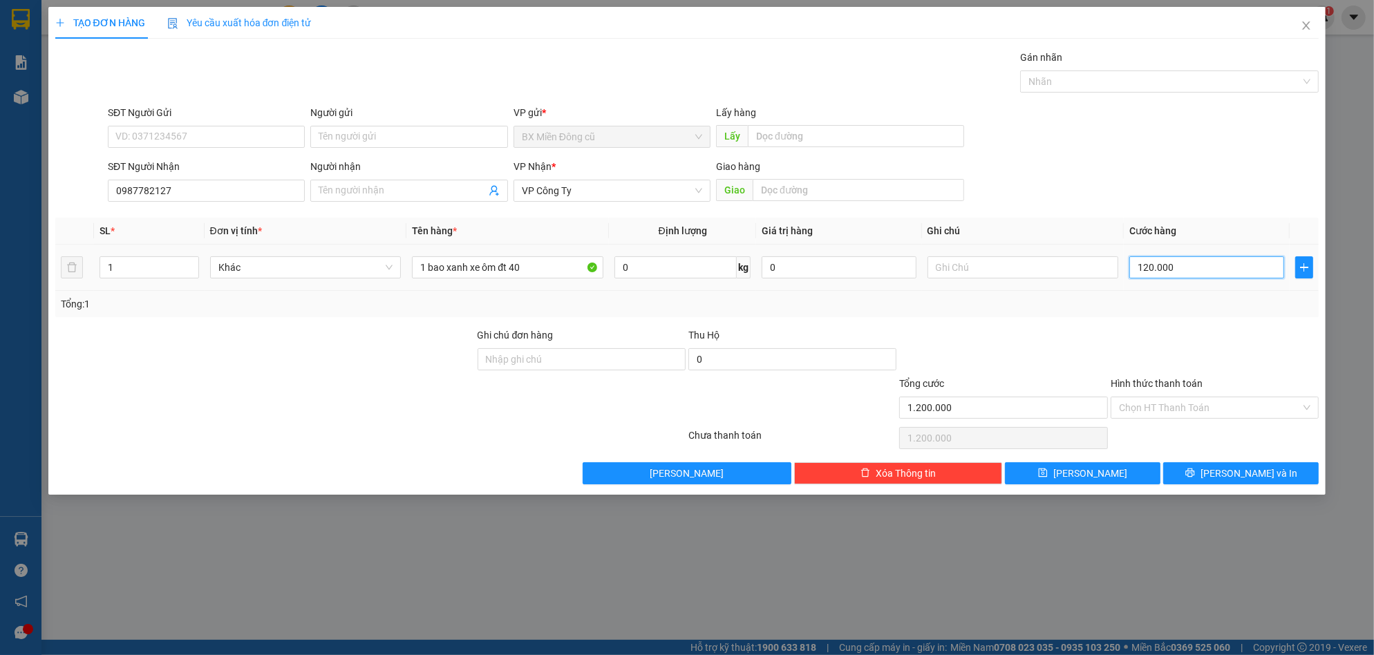
type input "120.000"
click at [1166, 402] on input "Hình thức thanh toán" at bounding box center [1210, 407] width 182 height 21
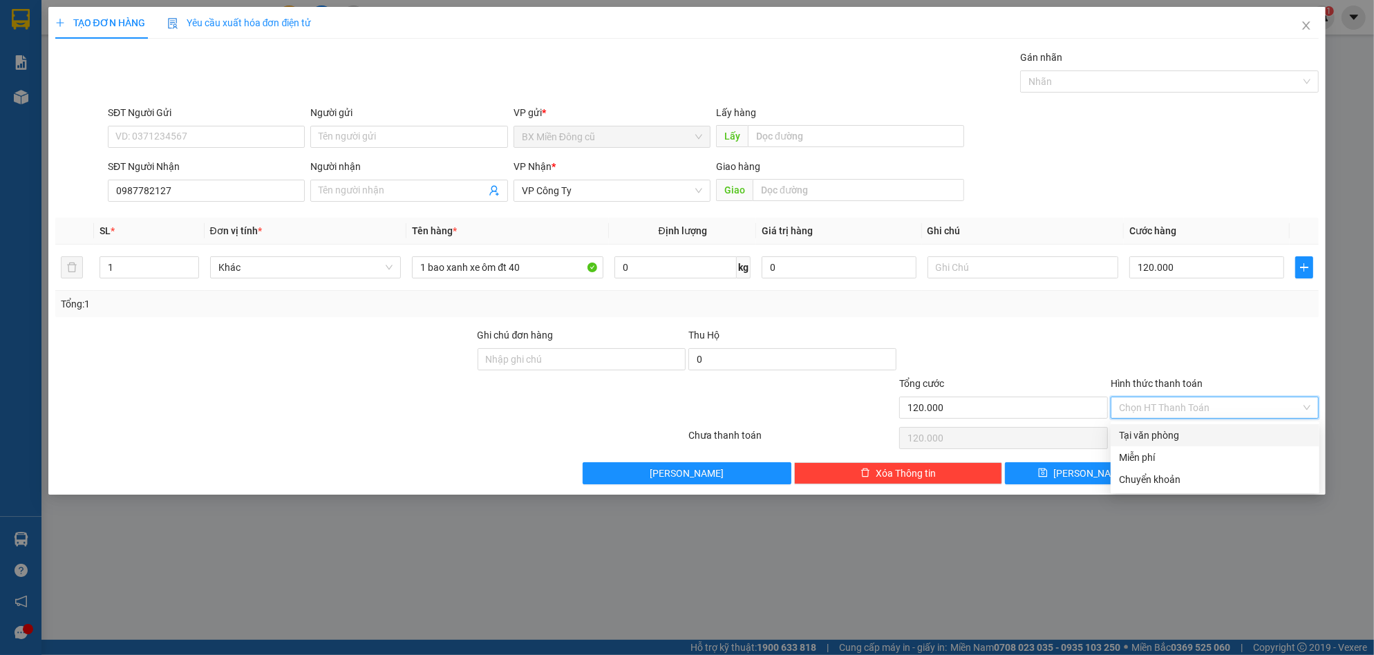
click at [1152, 430] on div "Tại văn phòng" at bounding box center [1215, 435] width 192 height 15
type input "0"
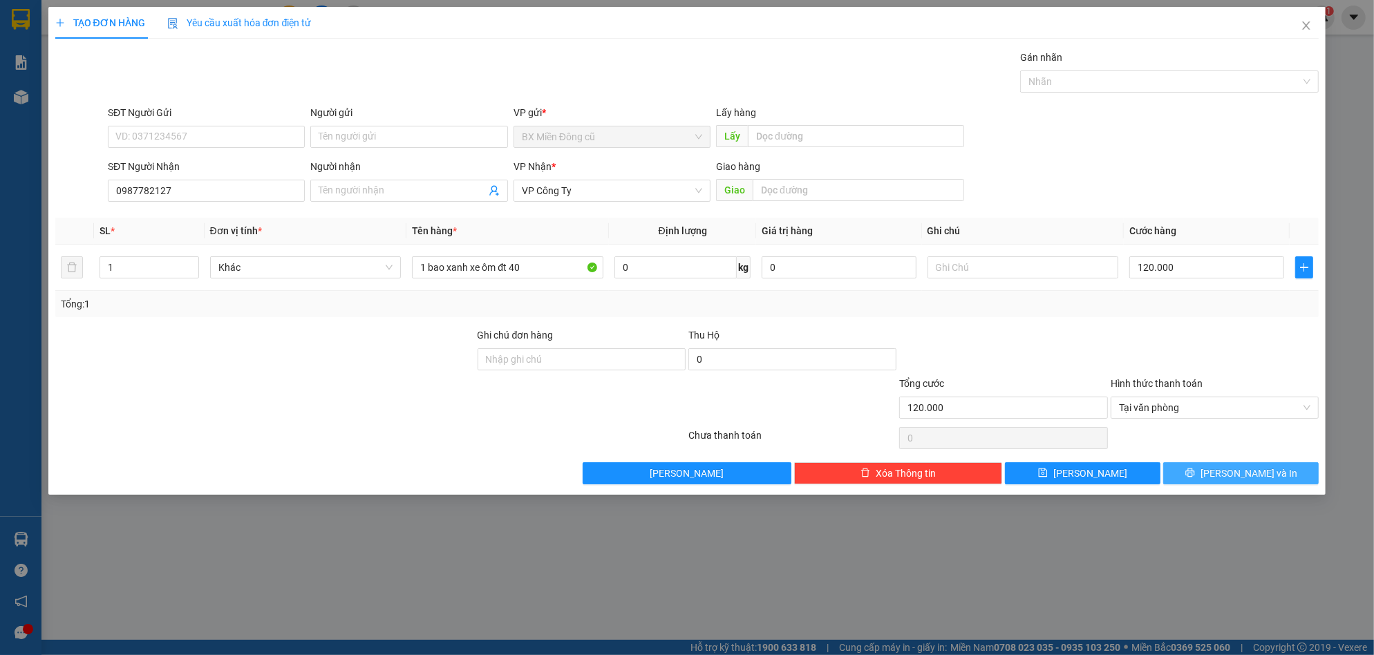
click at [1205, 480] on button "[PERSON_NAME] và In" at bounding box center [1240, 473] width 155 height 22
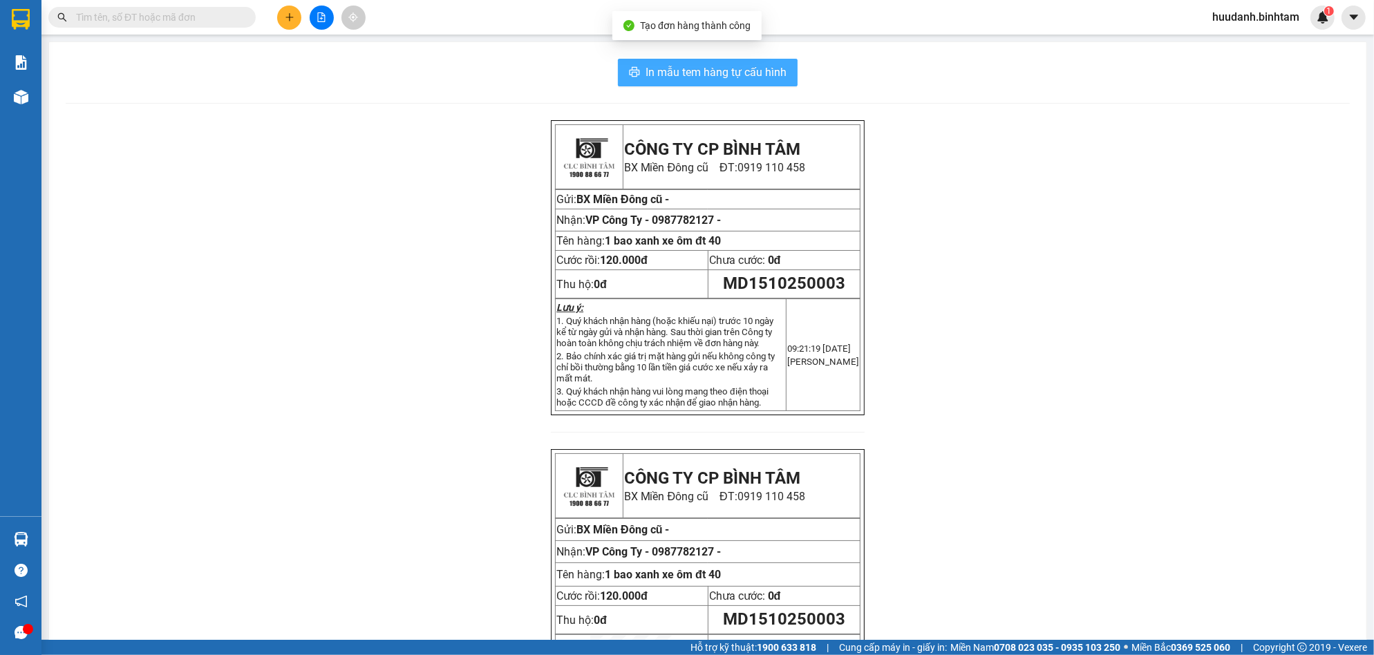
click at [754, 75] on span "In mẫu tem hàng tự cấu hình" at bounding box center [715, 72] width 141 height 17
click at [290, 12] on icon "plus" at bounding box center [290, 17] width 10 height 10
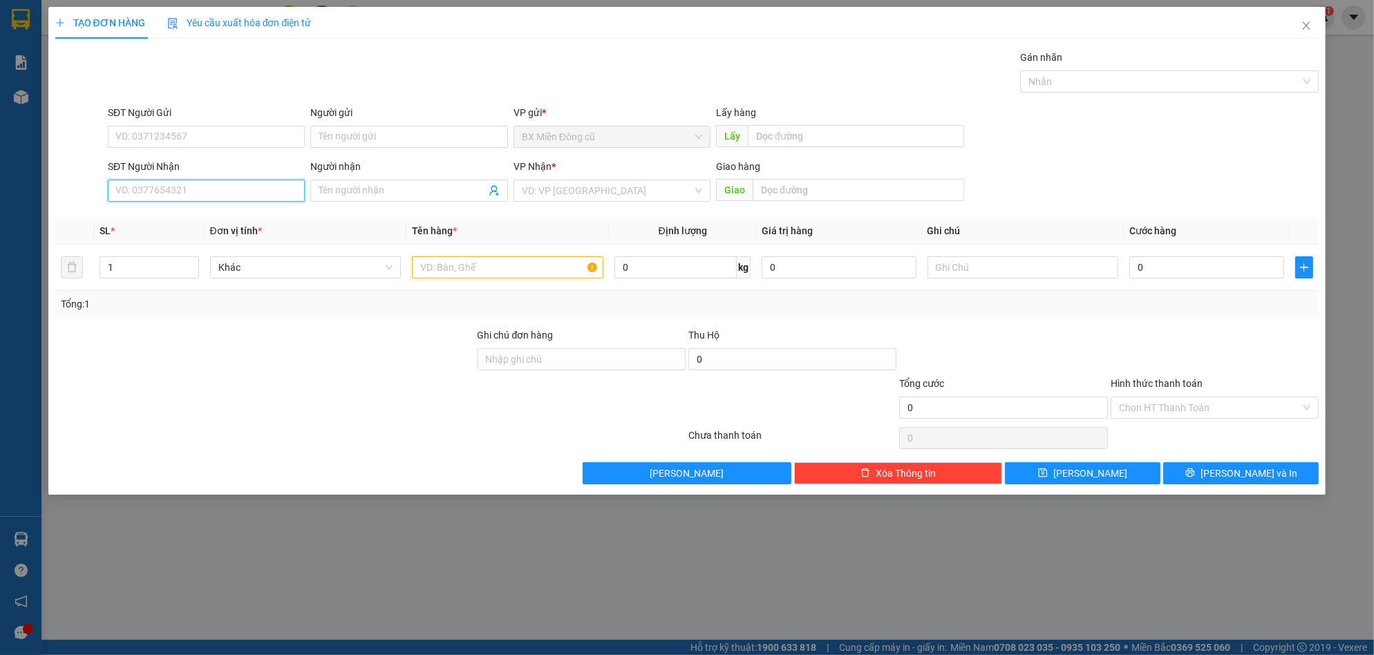
click at [196, 182] on input "SĐT Người Nhận" at bounding box center [206, 191] width 197 height 22
click at [349, 185] on input "Người nhận" at bounding box center [402, 190] width 167 height 15
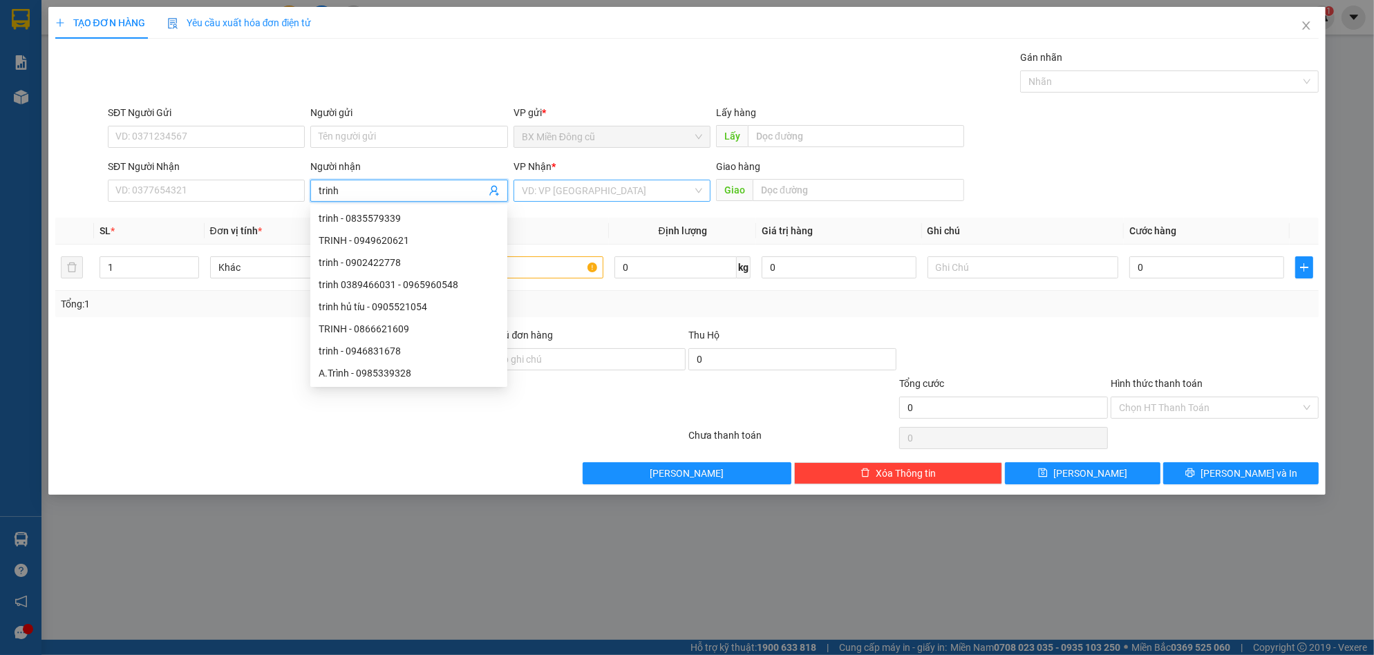
type input "trinh"
click at [550, 193] on input "search" at bounding box center [607, 190] width 171 height 21
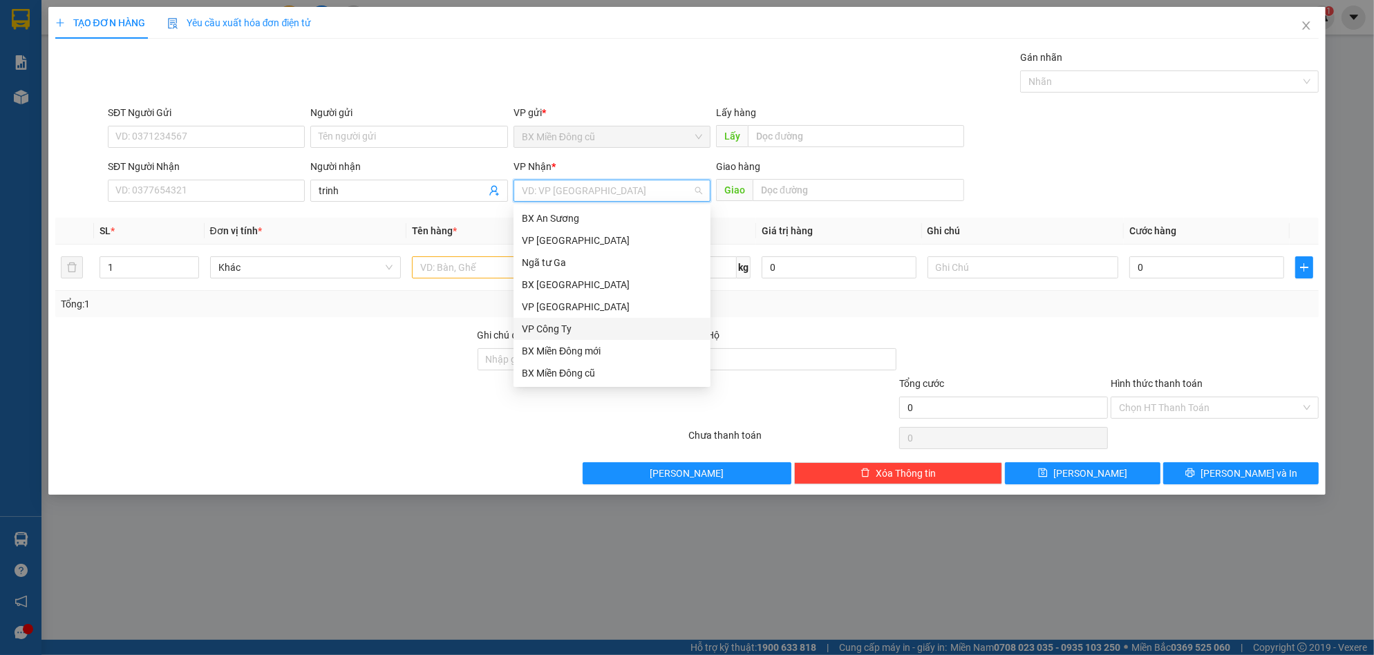
click at [555, 325] on div "VP Công Ty" at bounding box center [612, 328] width 180 height 15
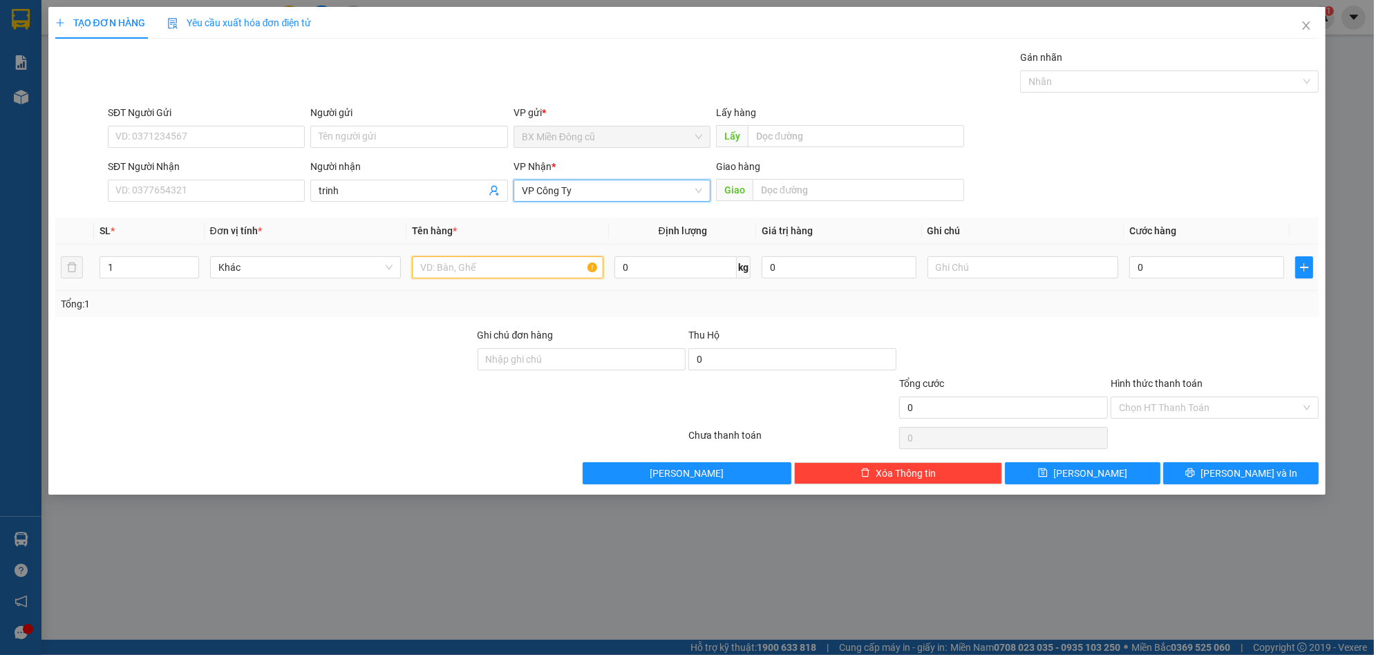
click at [472, 265] on input "text" at bounding box center [507, 267] width 191 height 22
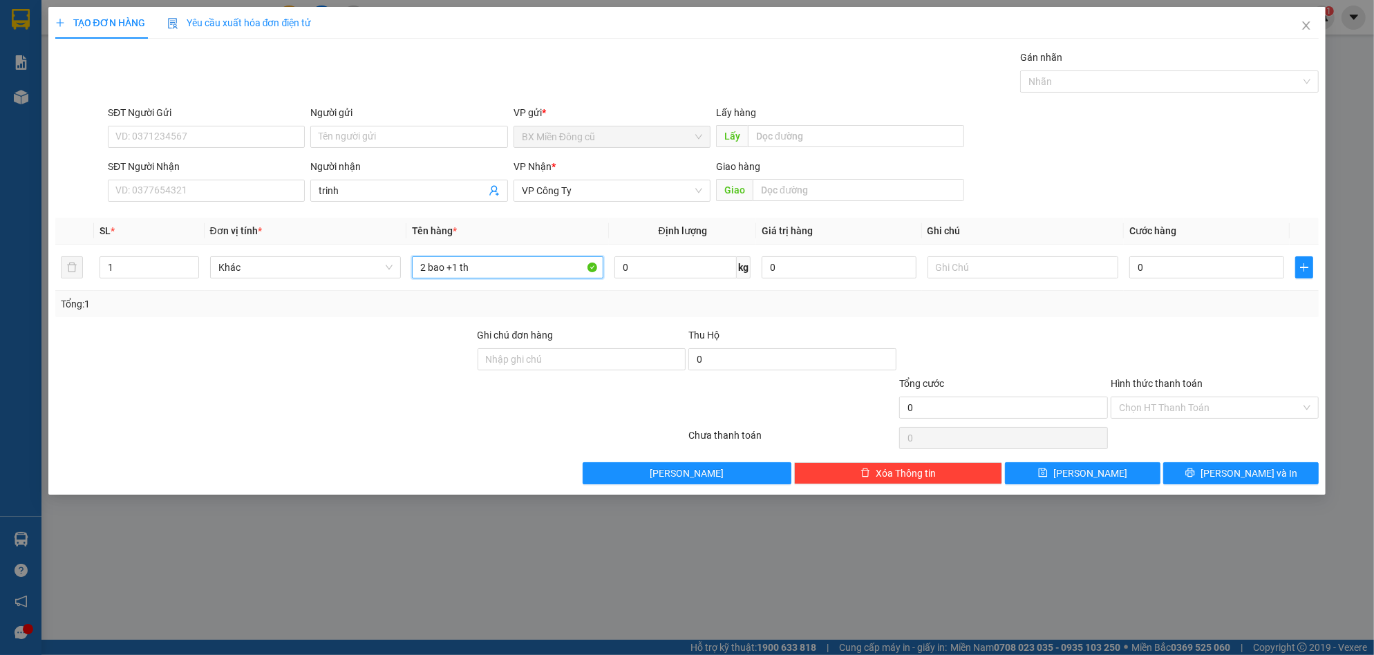
paste input "ùng"
type input "2 bao +1 thùng"
click at [1162, 262] on input "0" at bounding box center [1206, 267] width 155 height 22
type input "1"
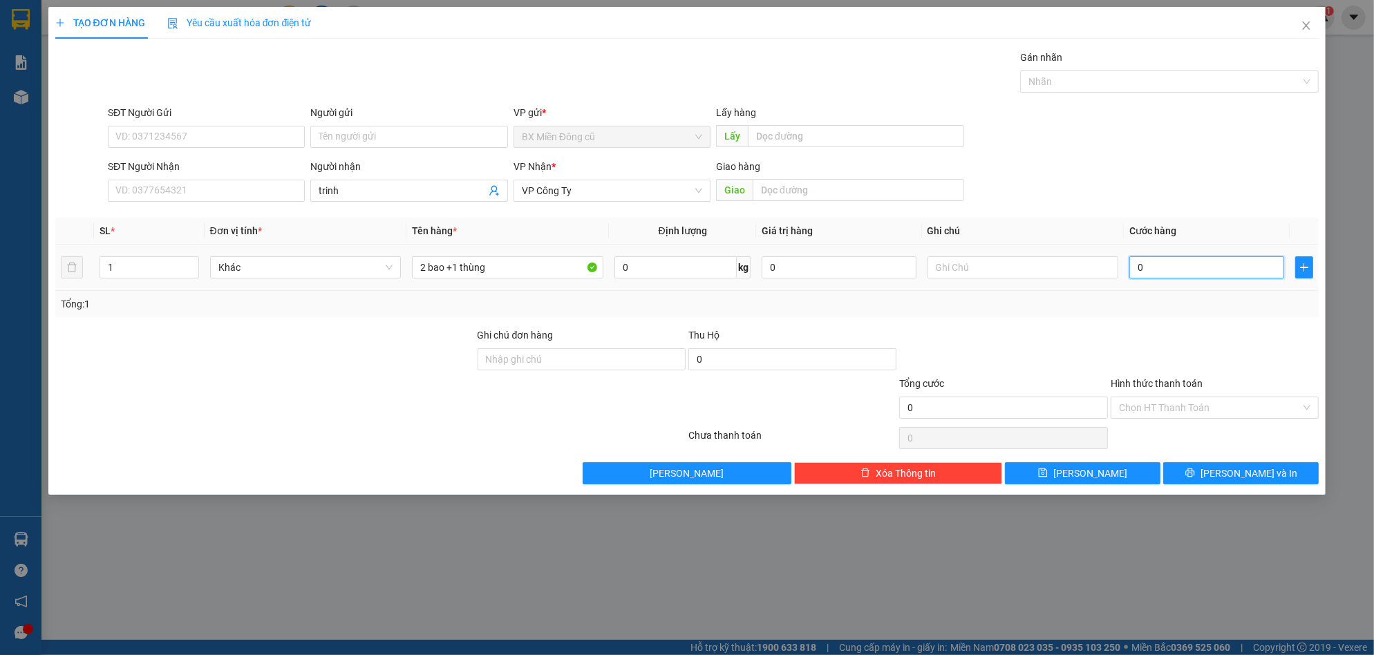
type input "1"
type input "13"
type input "130"
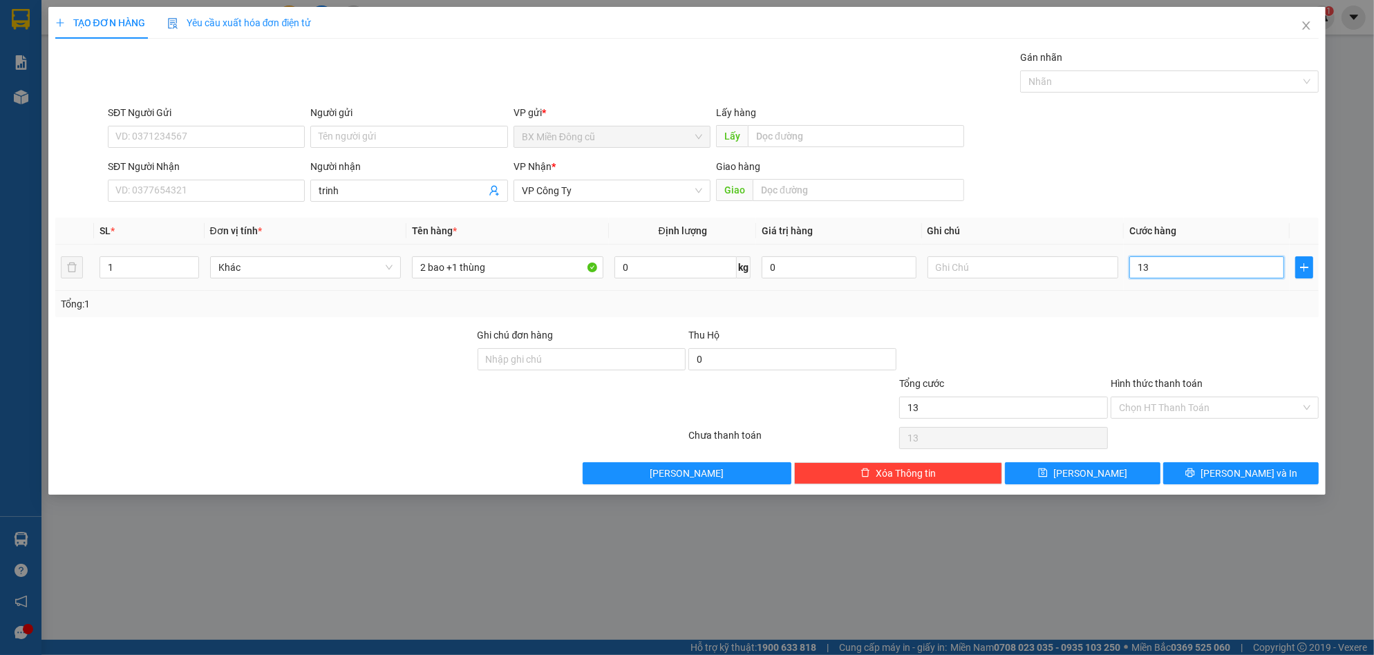
type input "130"
type input "1.300"
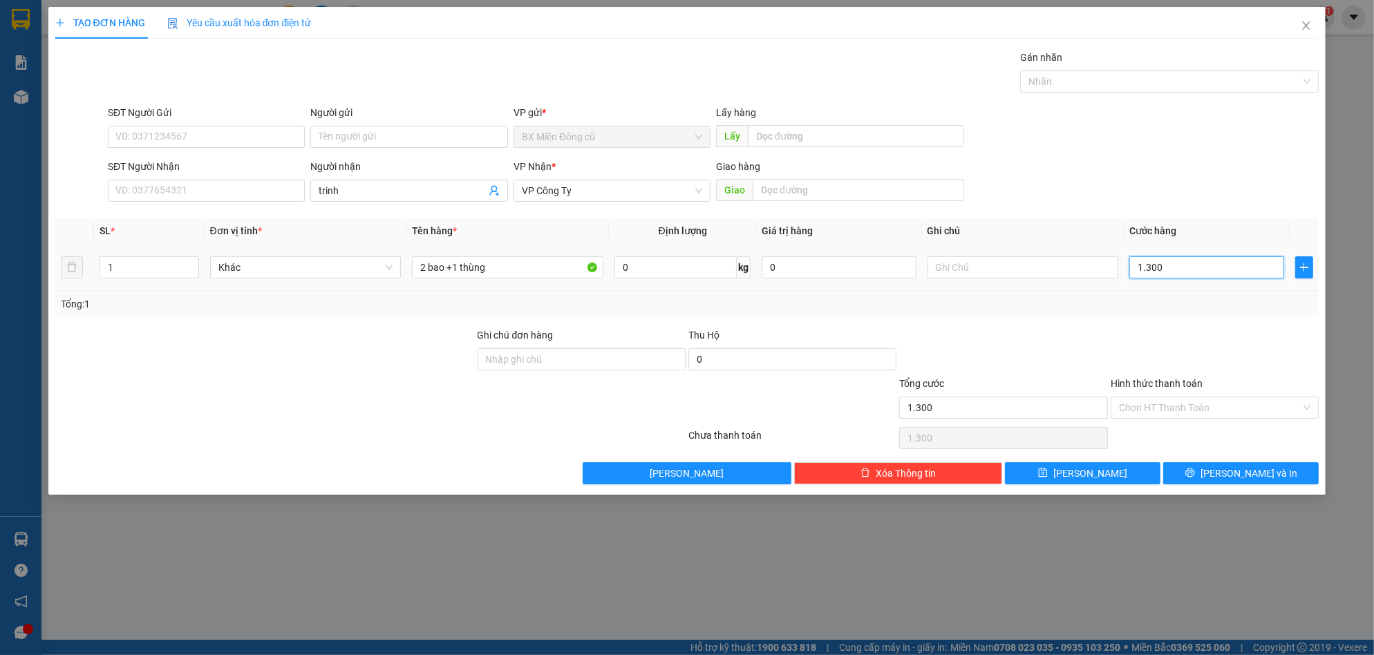
type input "13.000"
type input "130.000"
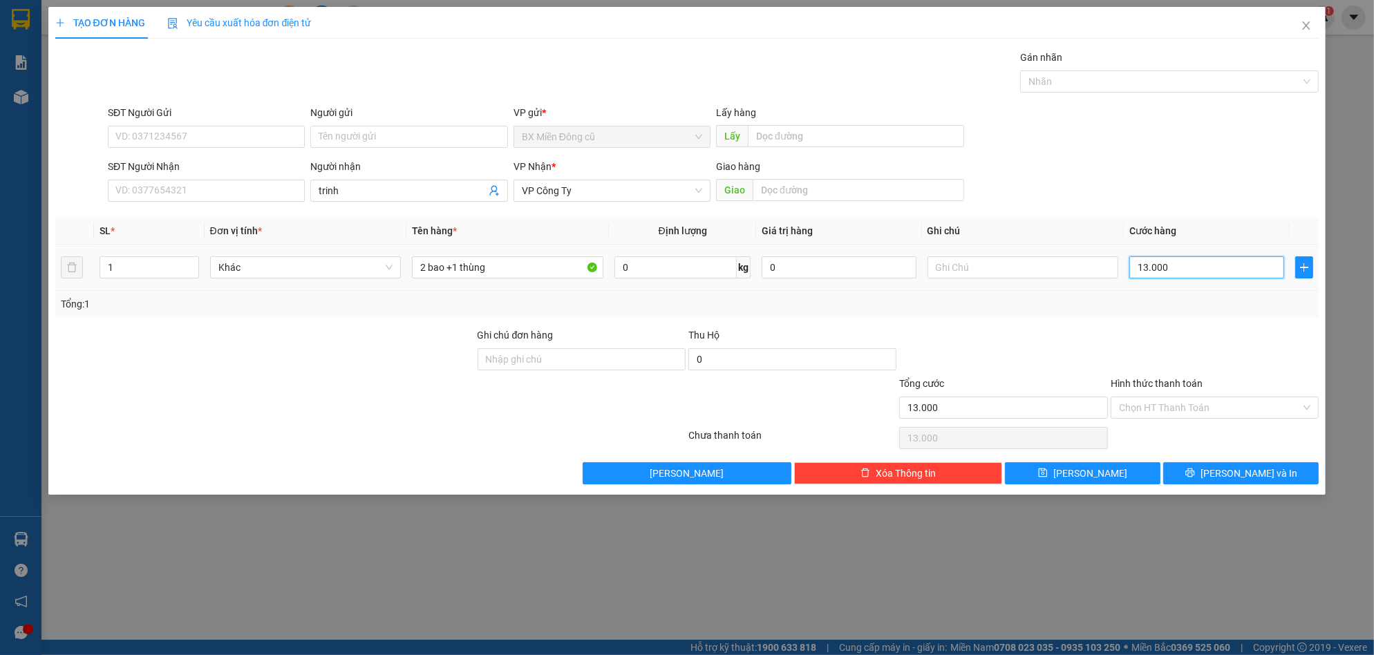
type input "130.000"
click at [1195, 406] on input "Hình thức thanh toán" at bounding box center [1210, 407] width 182 height 21
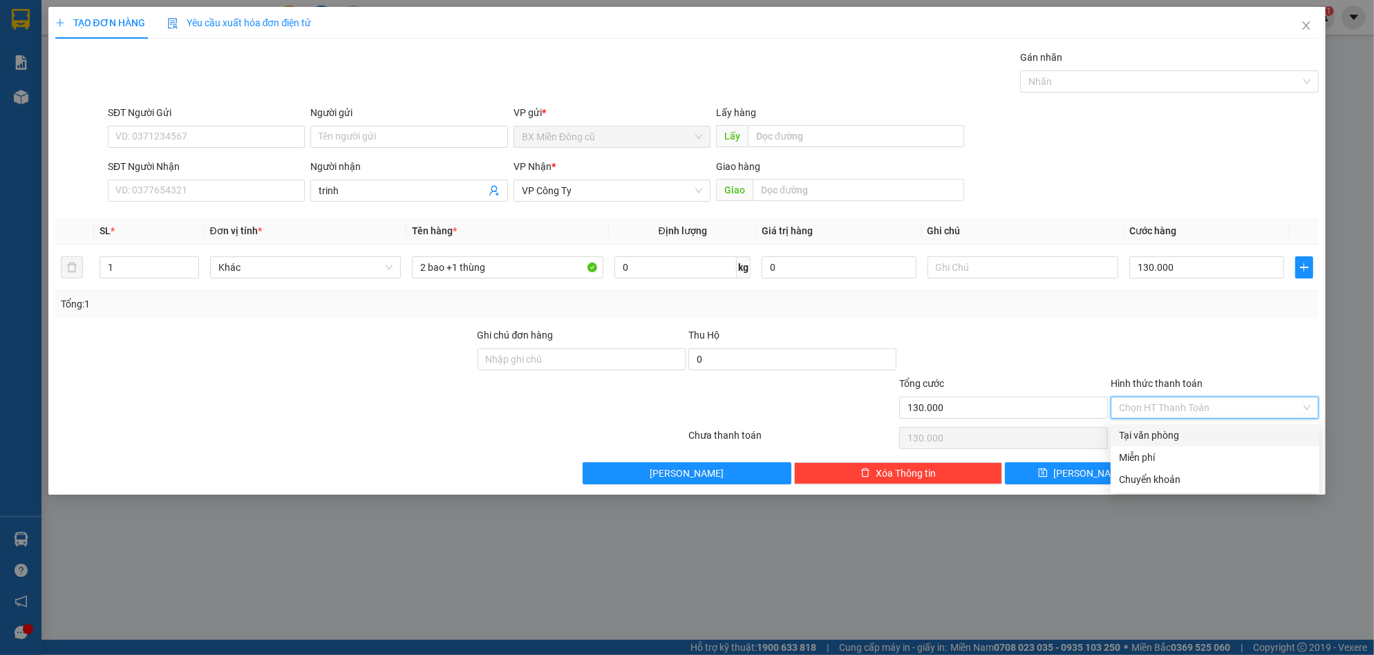
click at [1160, 438] on div "Tại văn phòng" at bounding box center [1215, 435] width 192 height 15
type input "0"
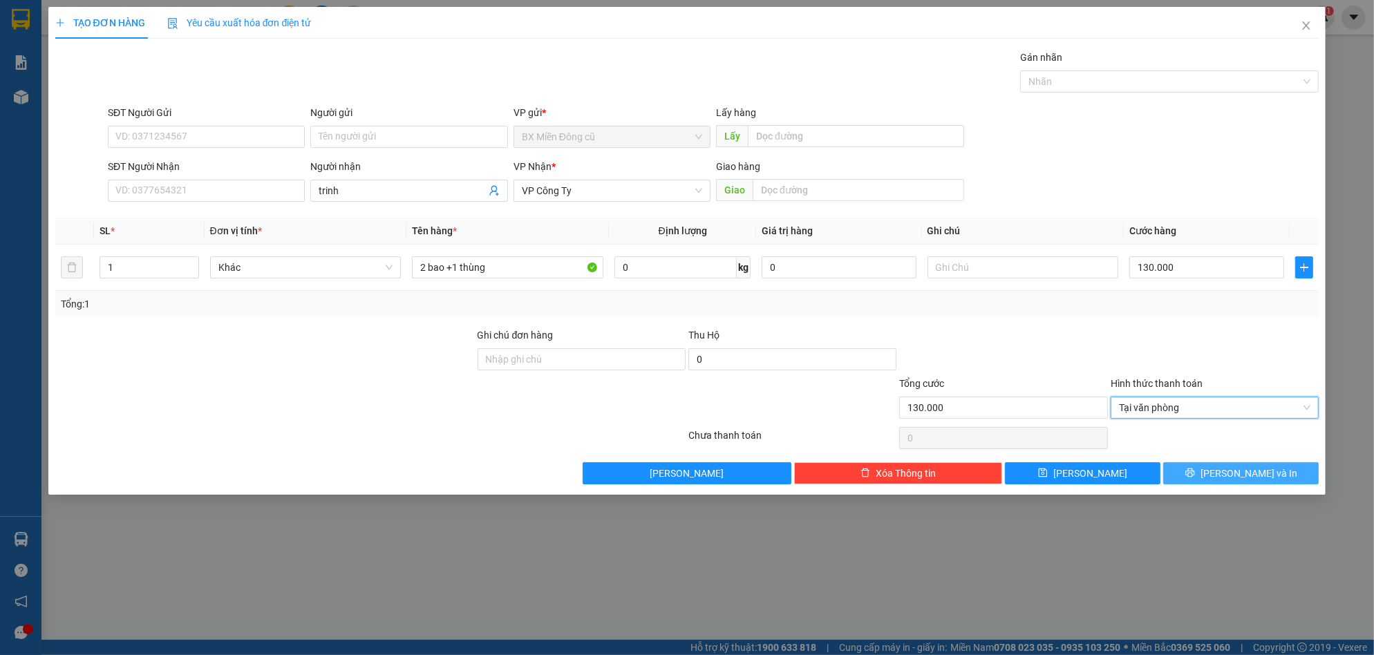
click at [1214, 467] on button "[PERSON_NAME] và In" at bounding box center [1240, 473] width 155 height 22
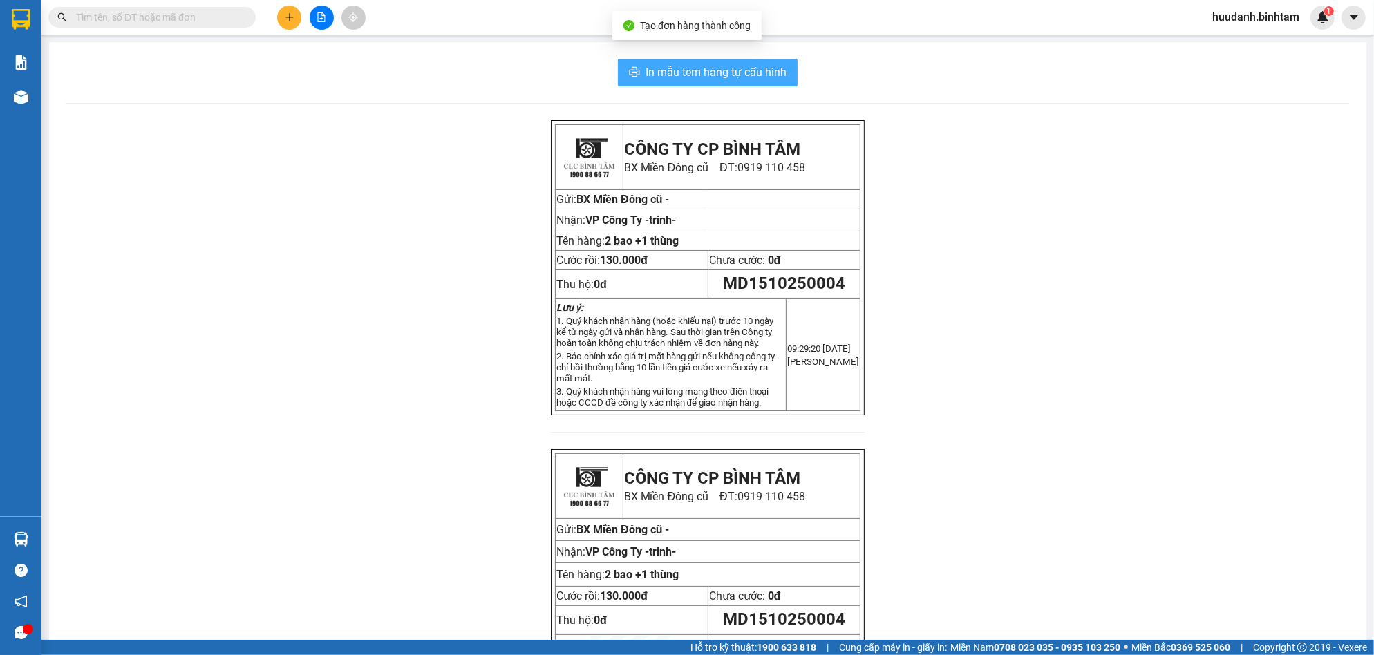
click at [758, 64] on span "In mẫu tem hàng tự cấu hình" at bounding box center [715, 72] width 141 height 17
click at [291, 14] on icon "plus" at bounding box center [290, 17] width 10 height 10
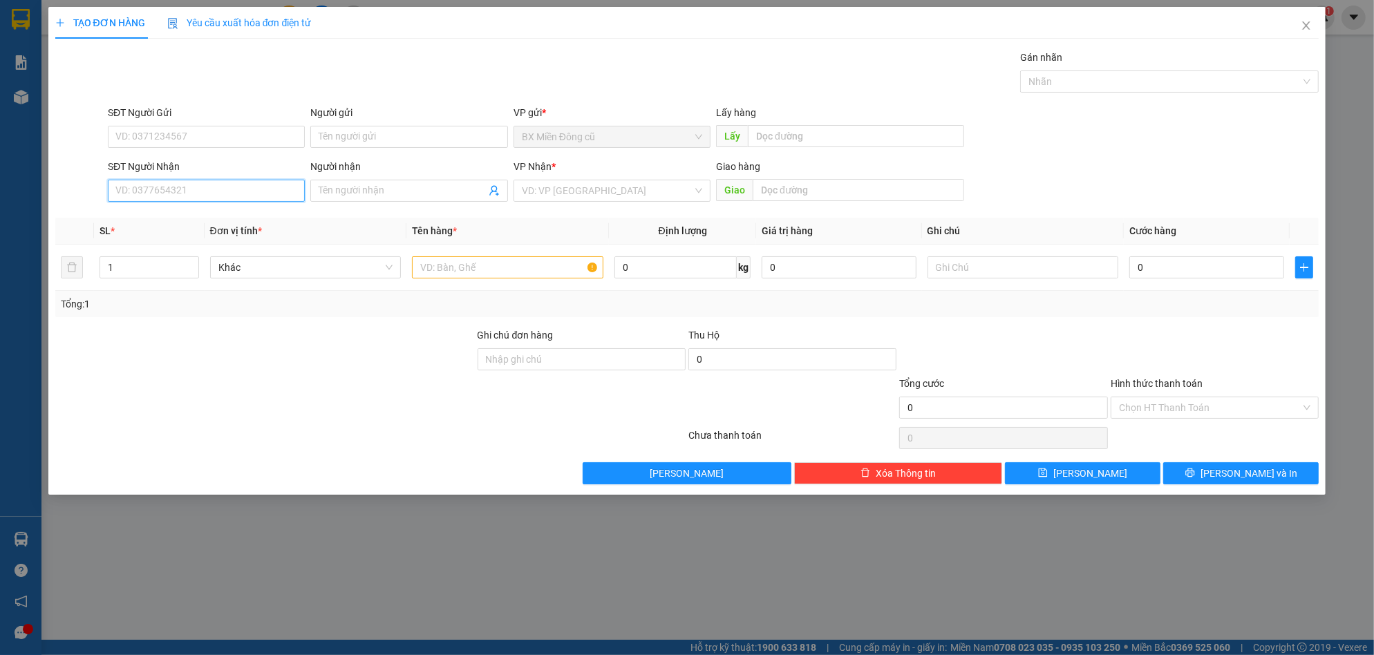
click at [214, 196] on input "SĐT Người Nhận" at bounding box center [206, 191] width 197 height 22
type input "0976395798"
click at [556, 193] on input "search" at bounding box center [607, 190] width 171 height 21
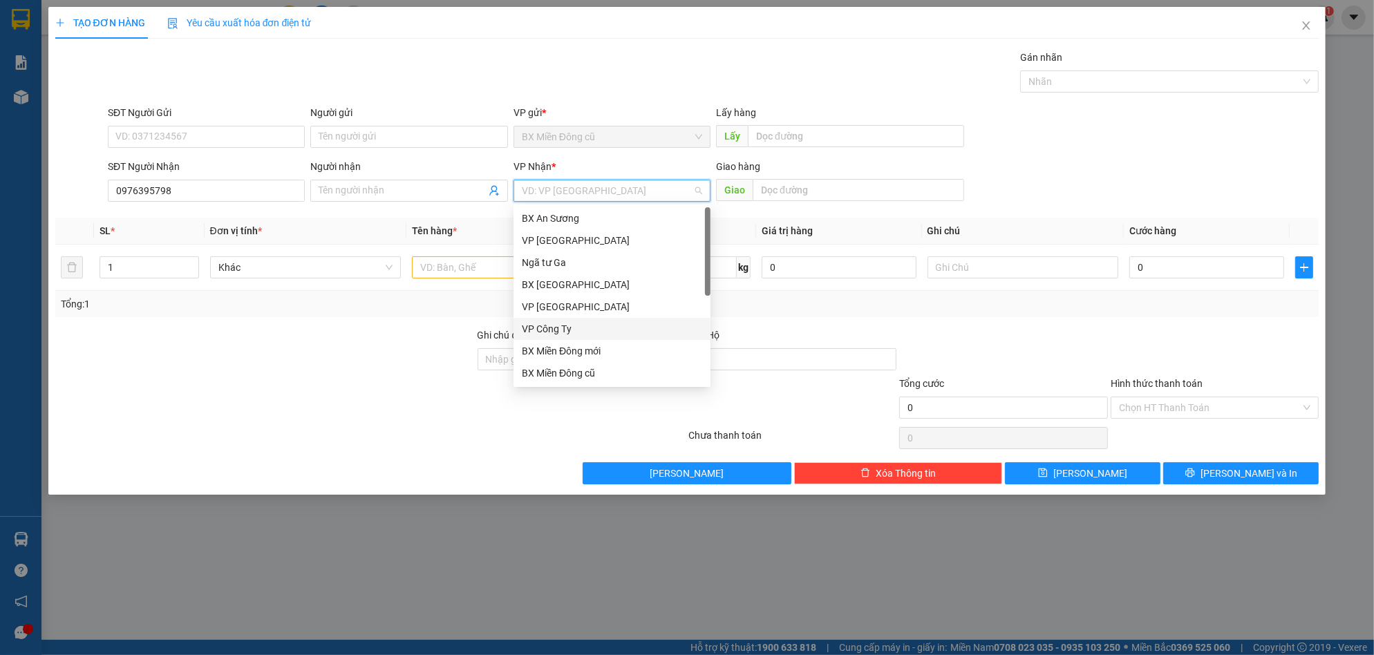
click at [553, 329] on div "VP Công Ty" at bounding box center [612, 328] width 180 height 15
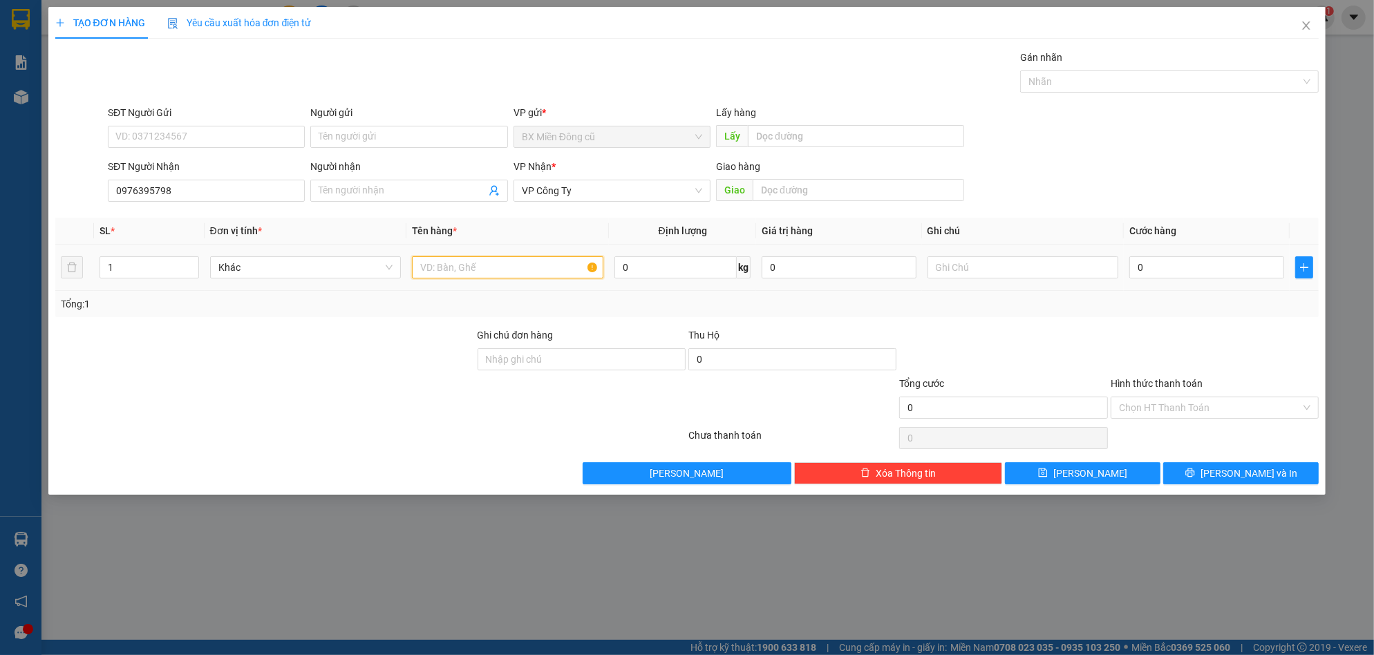
click at [553, 266] on input "text" at bounding box center [507, 267] width 191 height 22
paste input "ê"
paste input "ệ"
paste input "ă"
paste input "ắng"
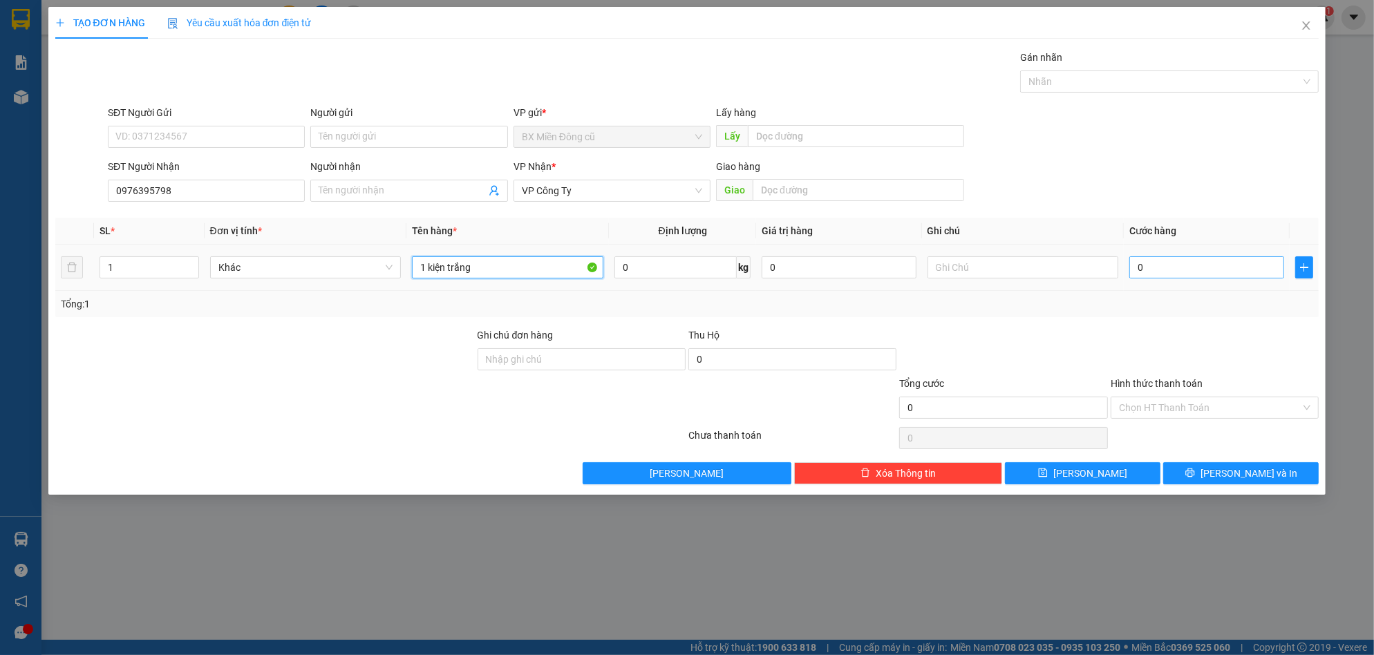
type input "1 kiện trắng"
click at [1164, 274] on input "0" at bounding box center [1206, 267] width 155 height 22
type input "1"
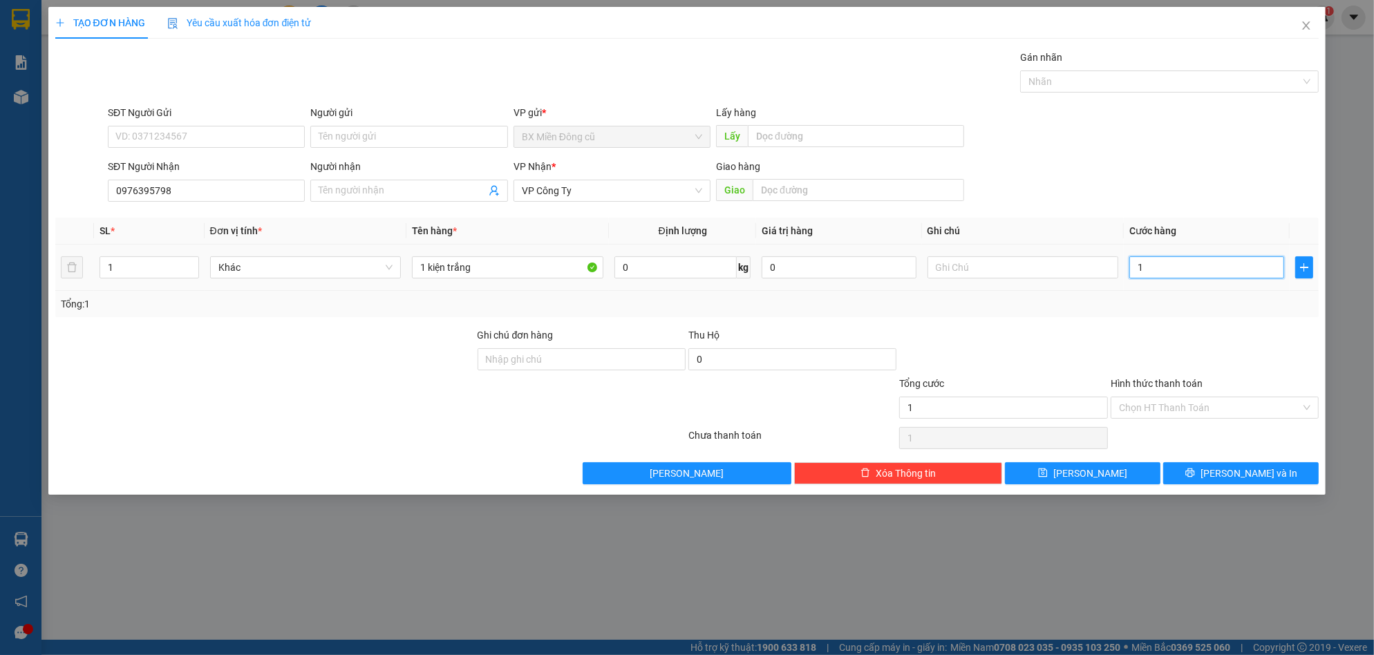
type input "15"
type input "150"
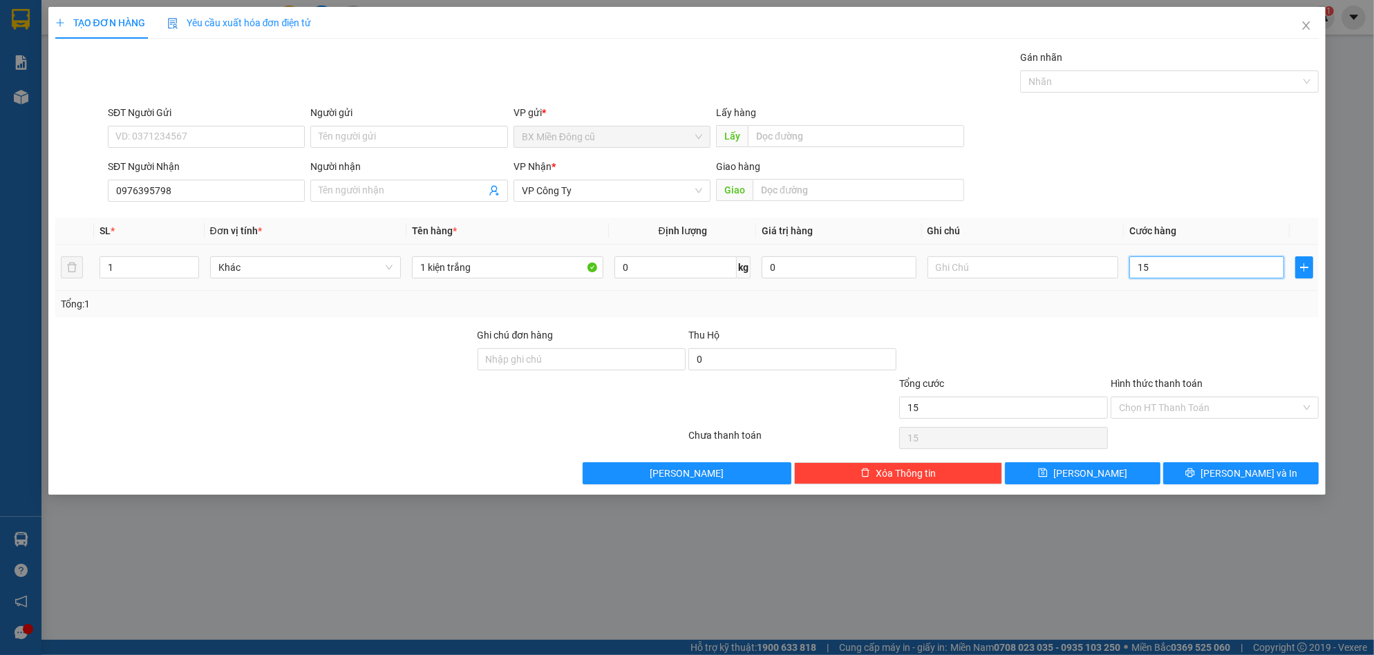
type input "150"
type input "1.500"
type input "15.000"
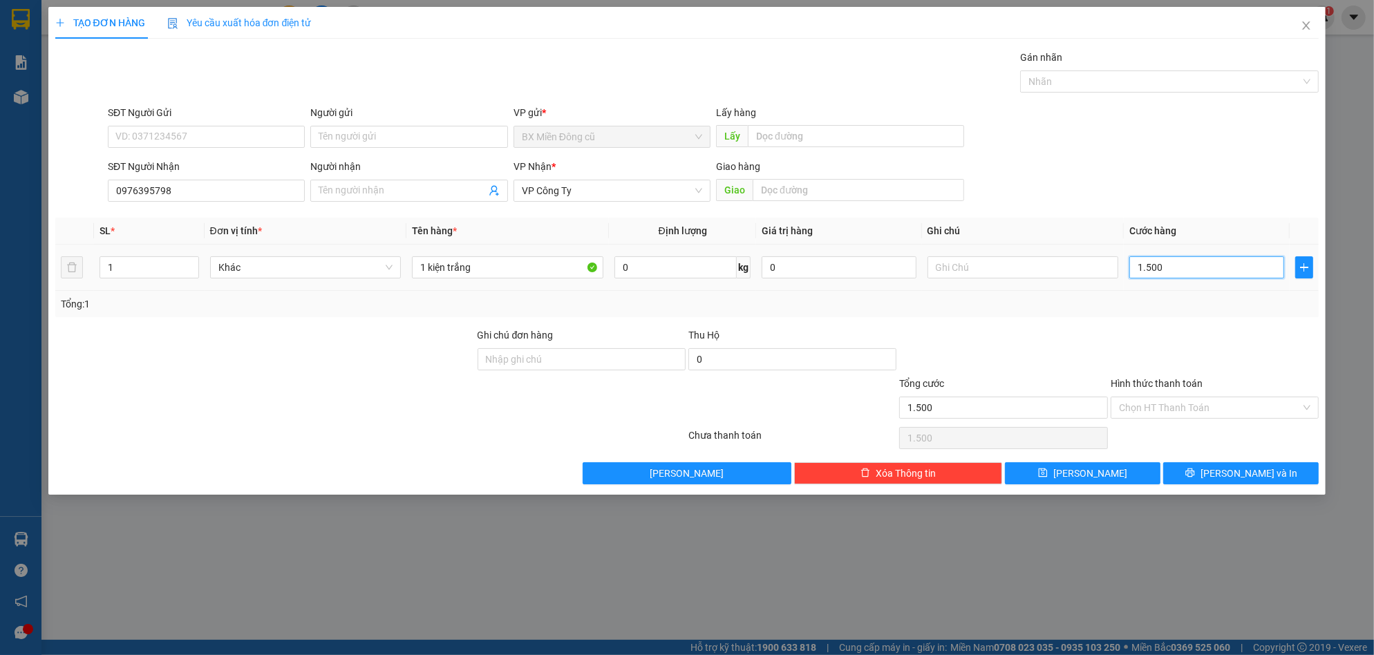
type input "15.000"
type input "150.000"
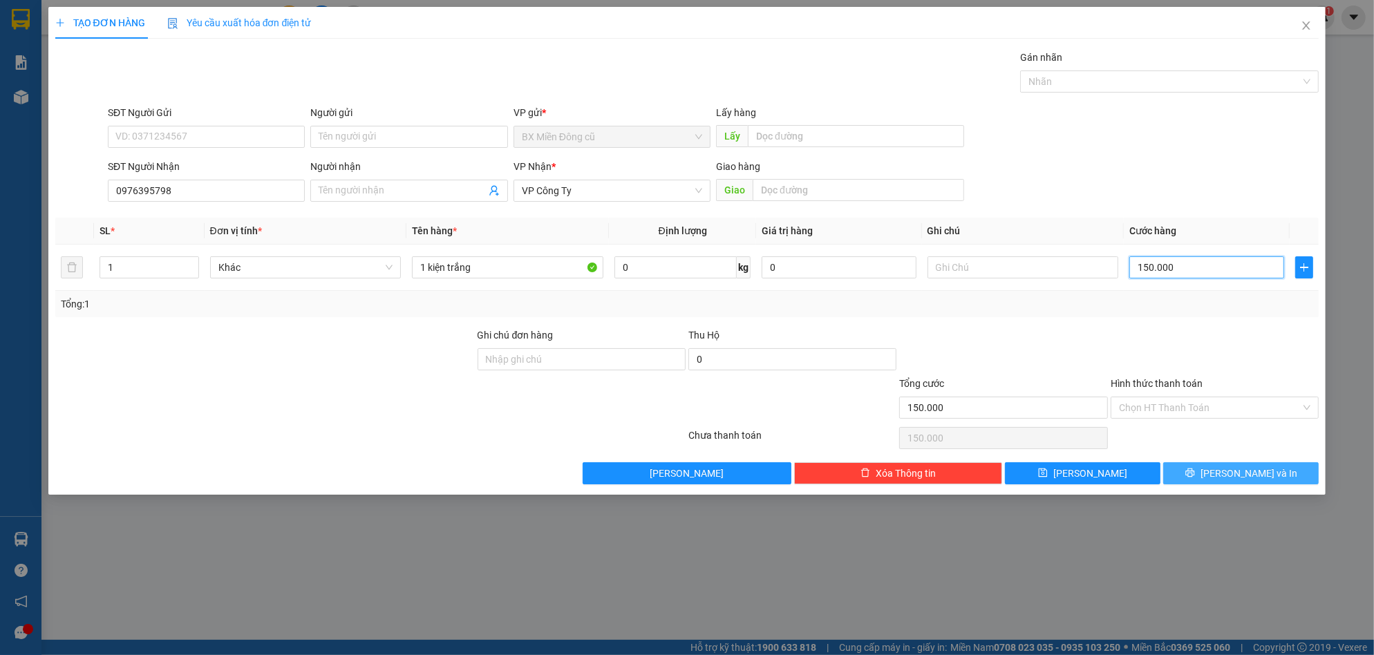
type input "150.000"
click at [1195, 472] on icon "printer" at bounding box center [1190, 473] width 10 height 10
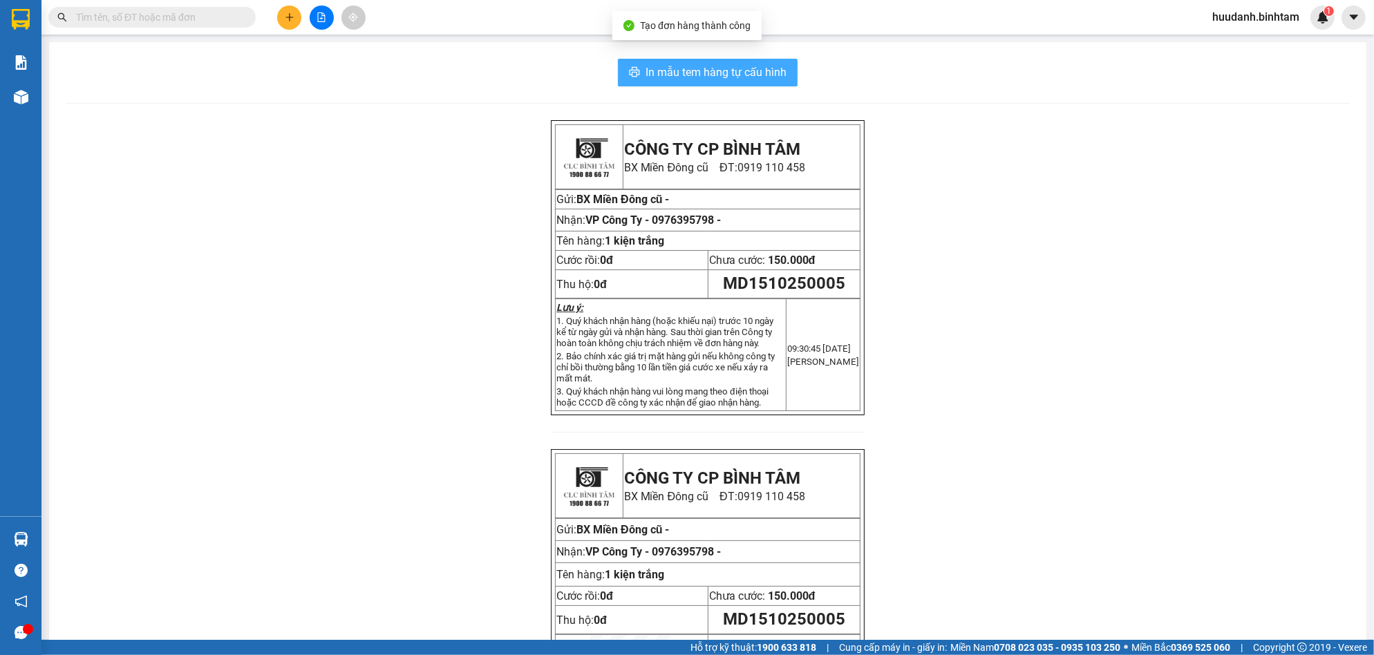
click at [742, 74] on span "In mẫu tem hàng tự cấu hình" at bounding box center [715, 72] width 141 height 17
click at [285, 12] on icon "plus" at bounding box center [290, 17] width 10 height 10
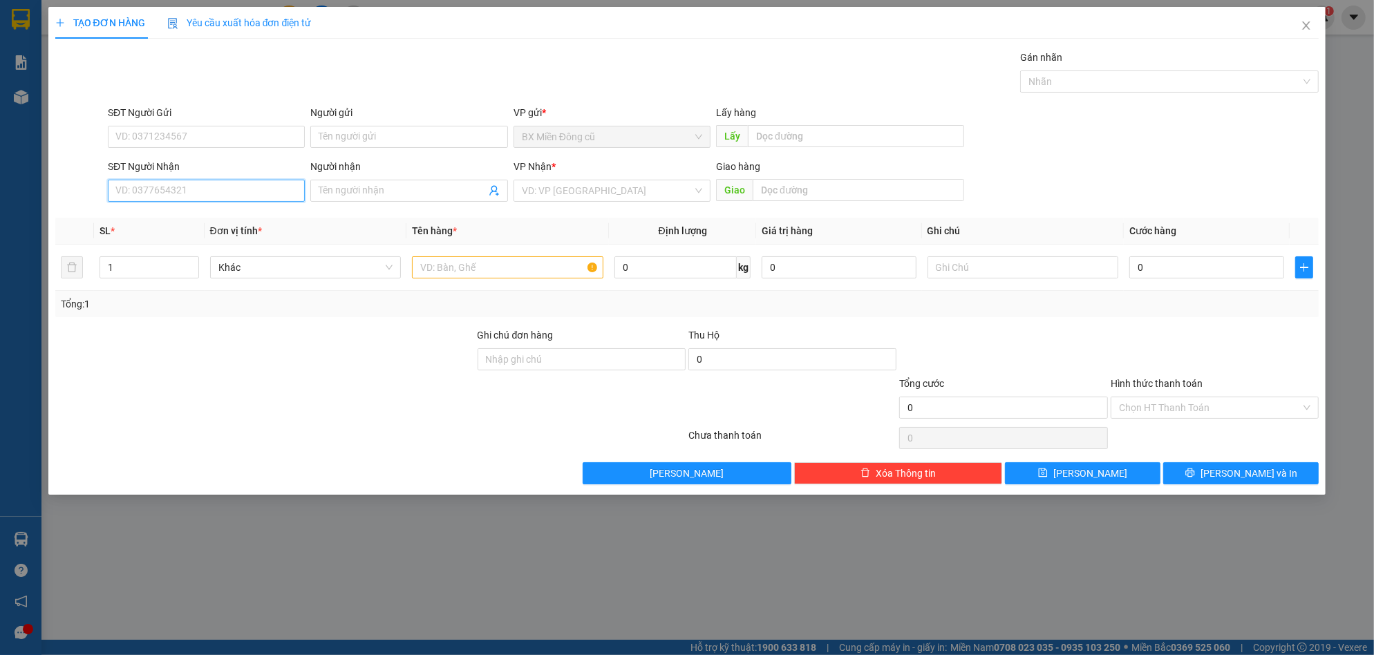
click at [171, 191] on input "SĐT Người Nhận" at bounding box center [206, 191] width 197 height 22
type input "0935460481"
click at [538, 192] on input "search" at bounding box center [607, 190] width 171 height 21
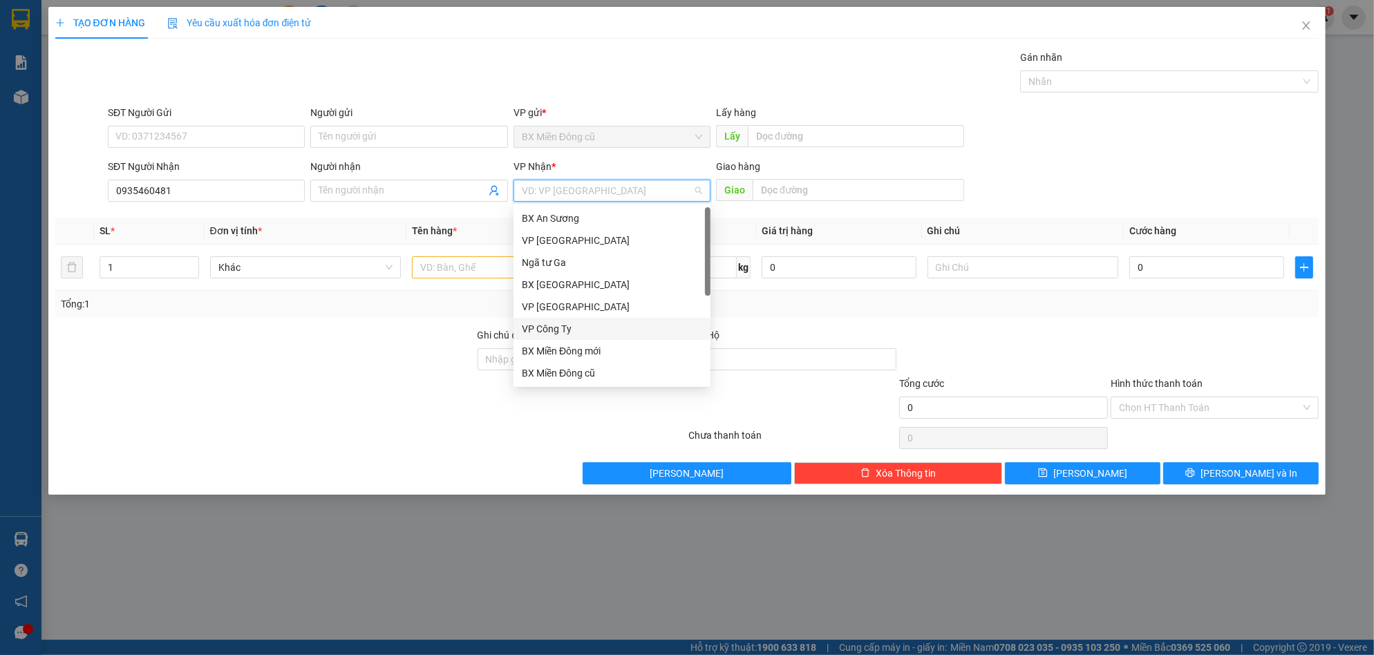
click at [553, 330] on div "VP Công Ty" at bounding box center [612, 328] width 180 height 15
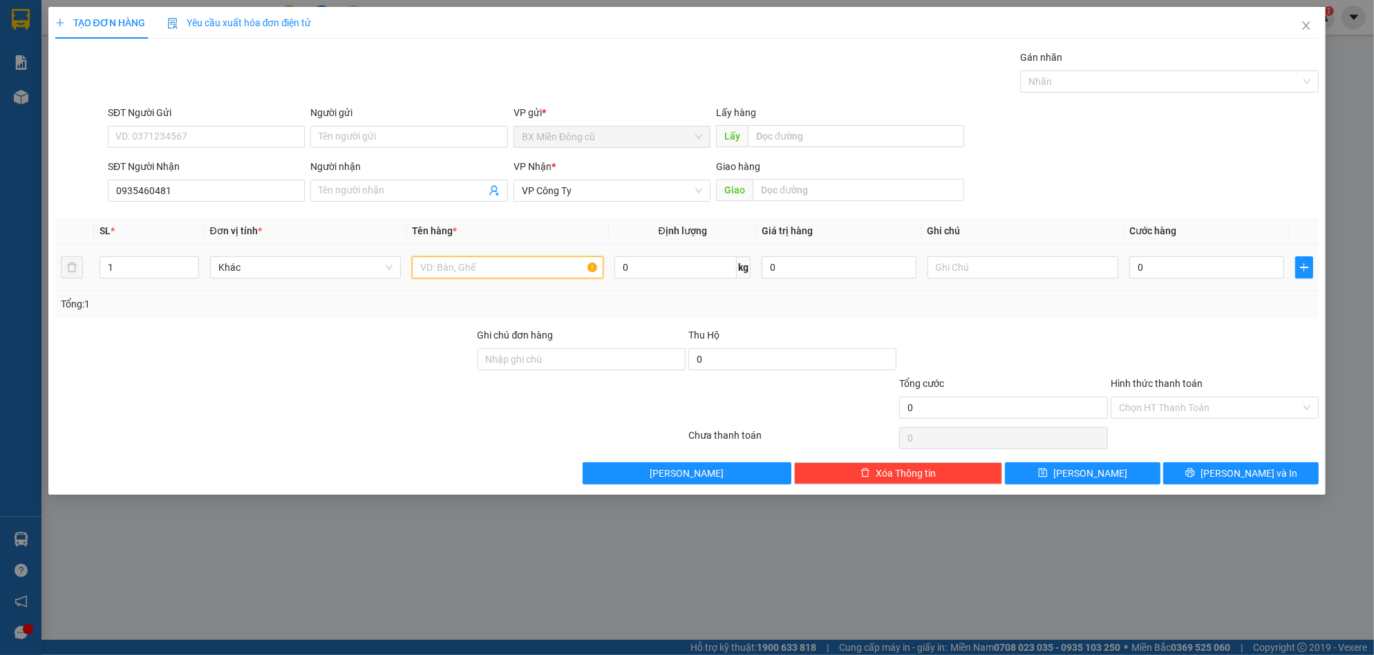
click at [490, 270] on input "text" at bounding box center [507, 267] width 191 height 22
paste input "â"
type input "1 vali nâu"
click at [1211, 265] on input "0" at bounding box center [1206, 267] width 155 height 22
type input "1"
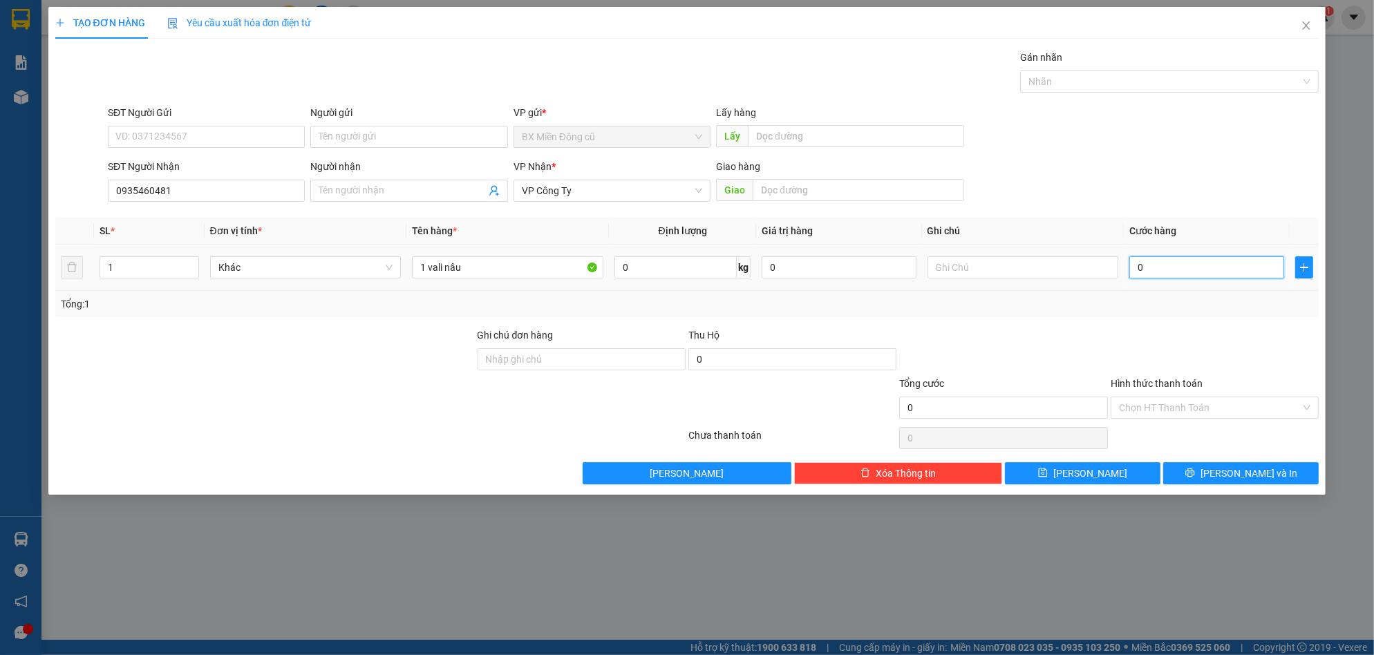
type input "1"
type input "10"
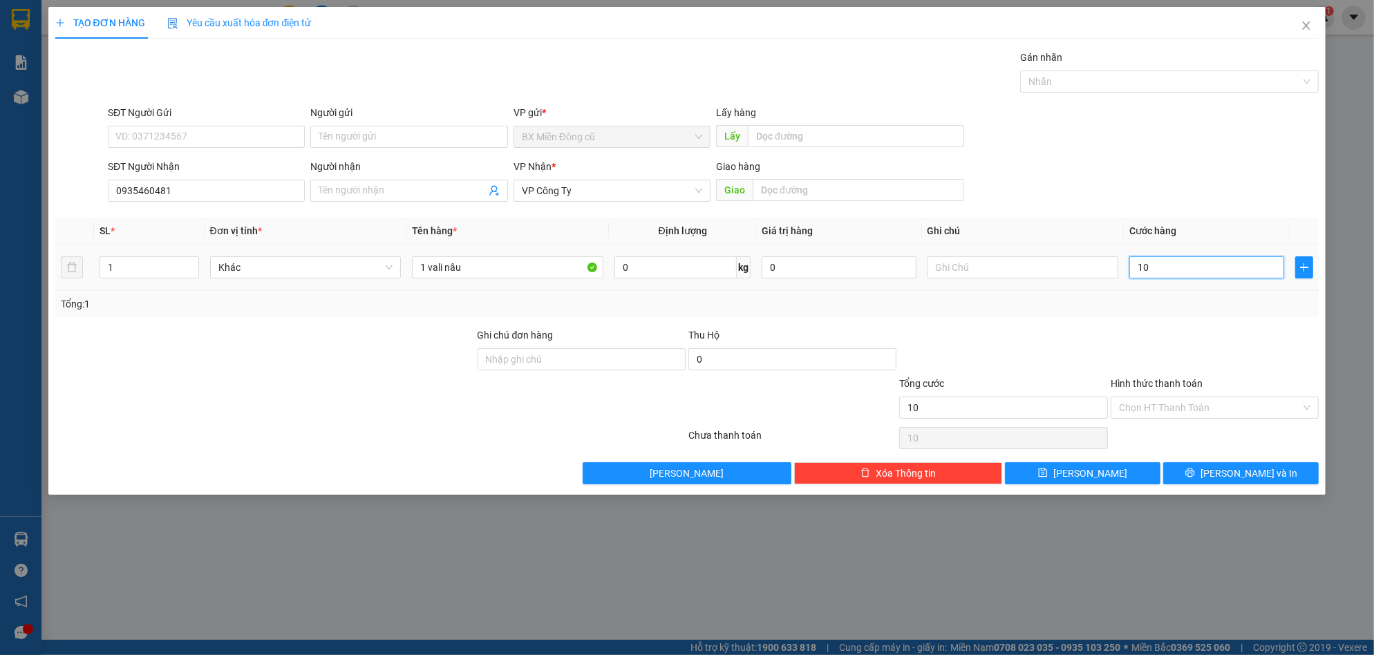
type input "100"
type input "1.000"
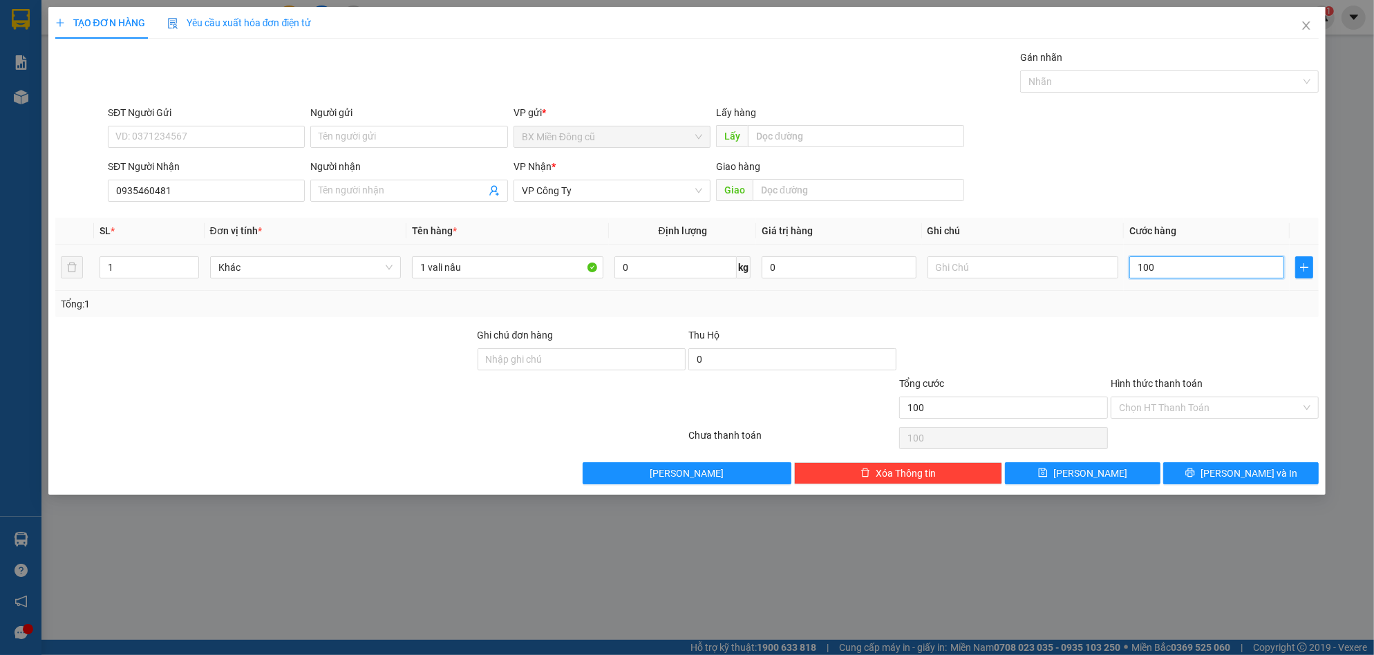
type input "1.000"
type input "10.000"
type input "100.000"
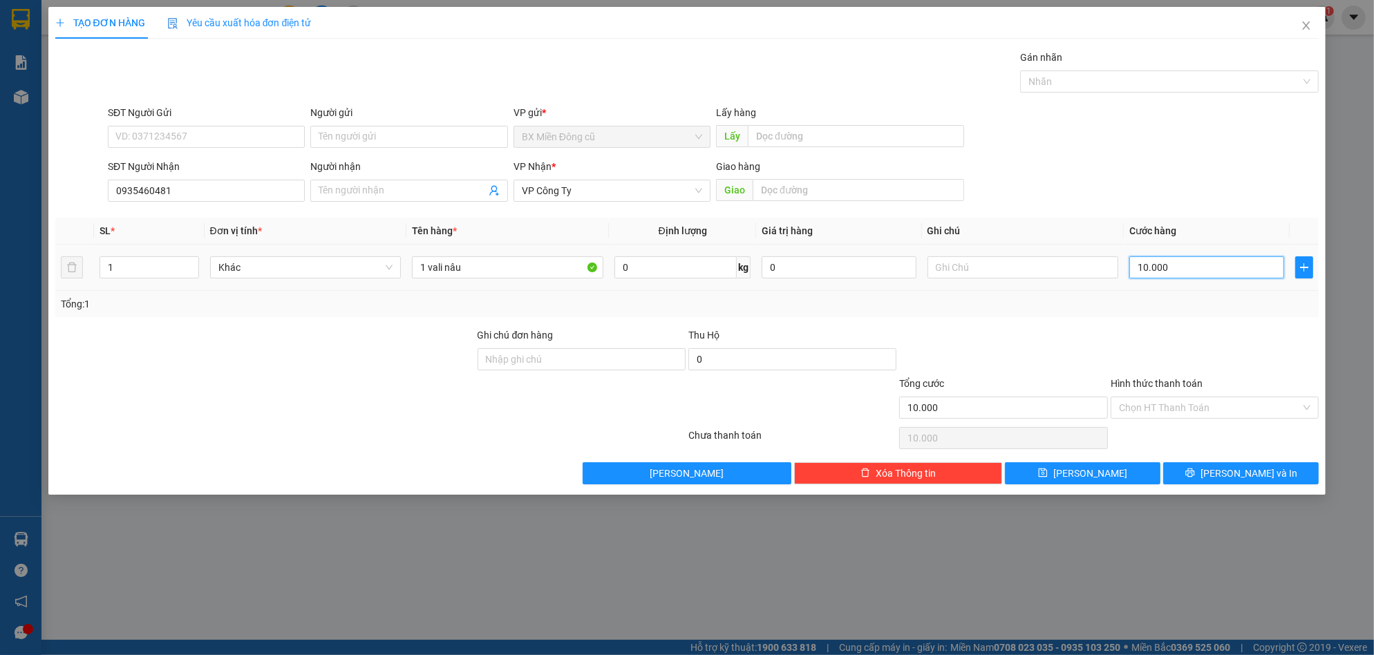
type input "100.000"
click at [1207, 470] on button "[PERSON_NAME] và In" at bounding box center [1240, 473] width 155 height 22
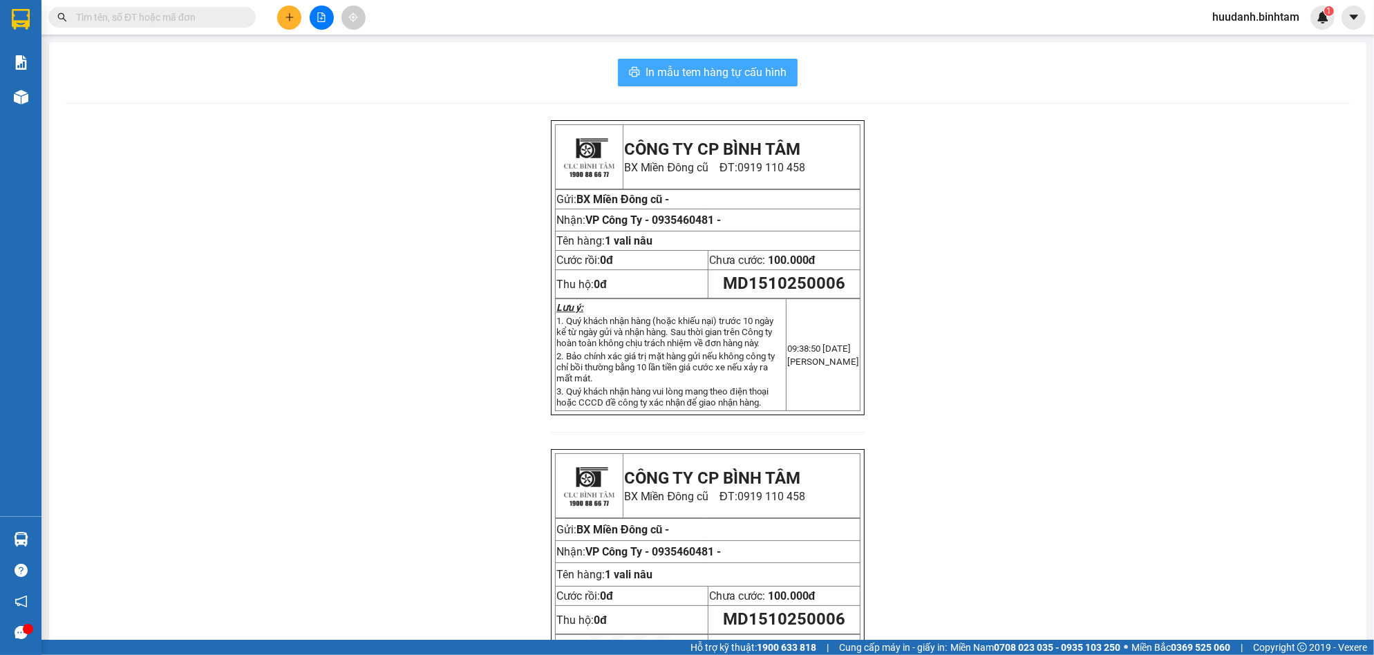
click at [746, 70] on span "In mẫu tem hàng tự cấu hình" at bounding box center [715, 72] width 141 height 17
click at [292, 16] on icon "plus" at bounding box center [290, 17] width 10 height 10
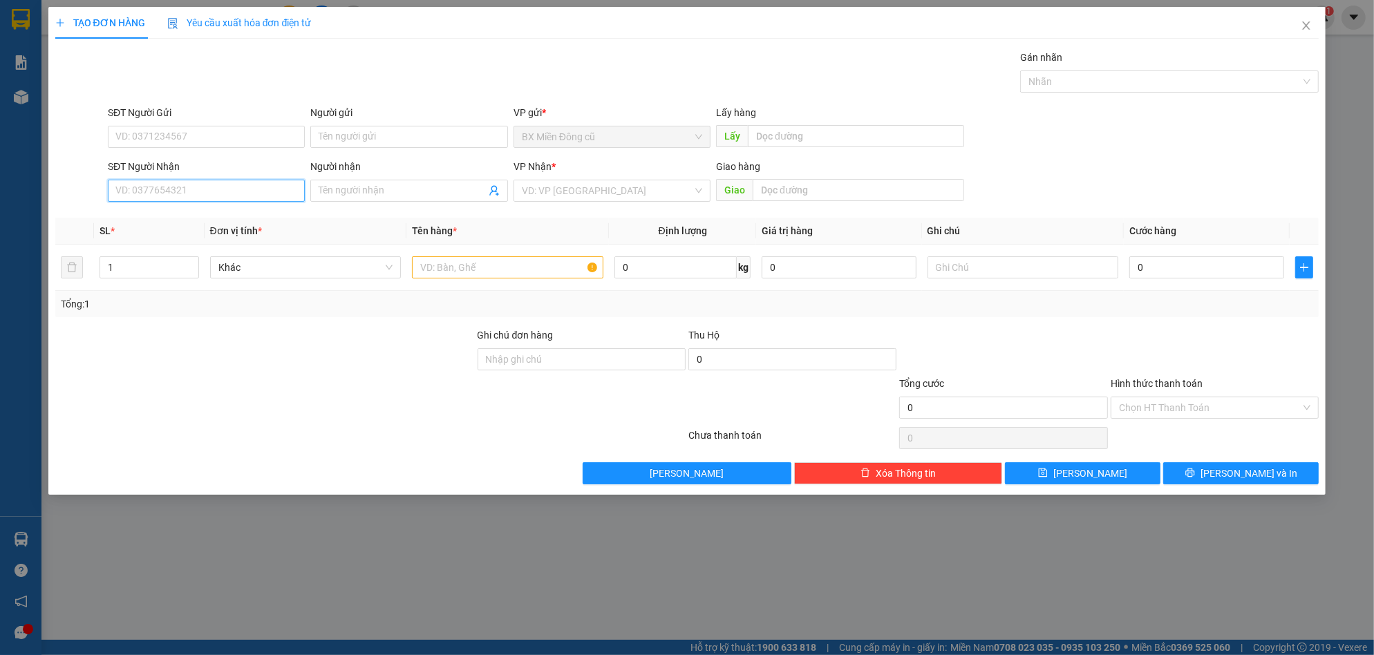
click at [212, 185] on input "SĐT Người Nhận" at bounding box center [206, 191] width 197 height 22
type input "0388054418"
click at [195, 226] on div "0388054418 - Phước" at bounding box center [206, 218] width 197 height 22
type input "Phước"
type input "nghĩa hành-hành thiện"
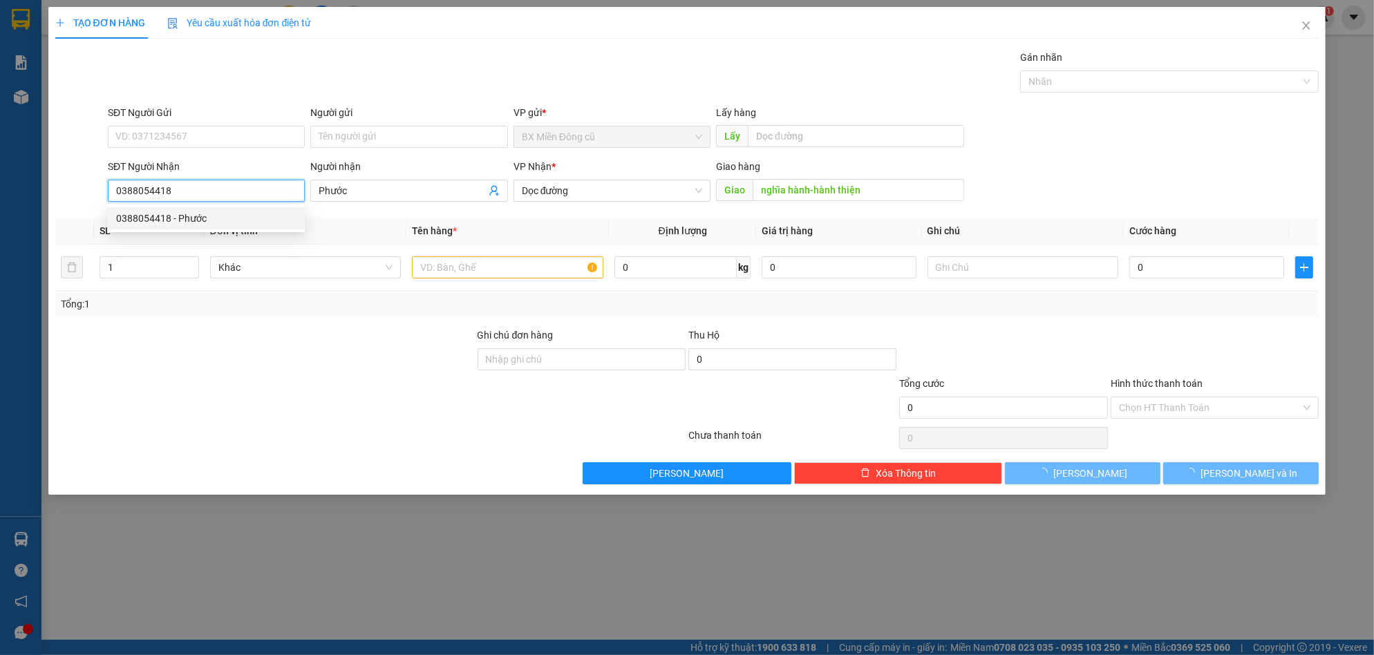
type input "150.000"
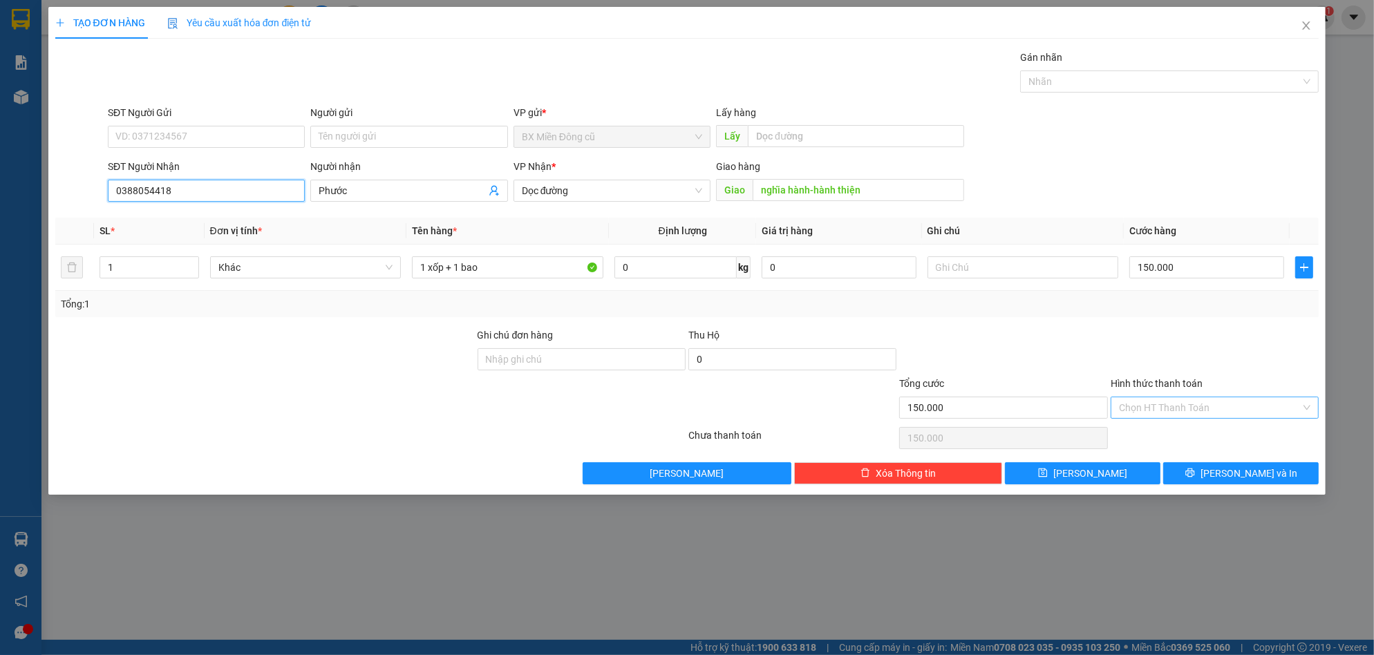
type input "0388054418"
click at [1209, 398] on input "Hình thức thanh toán" at bounding box center [1210, 407] width 182 height 21
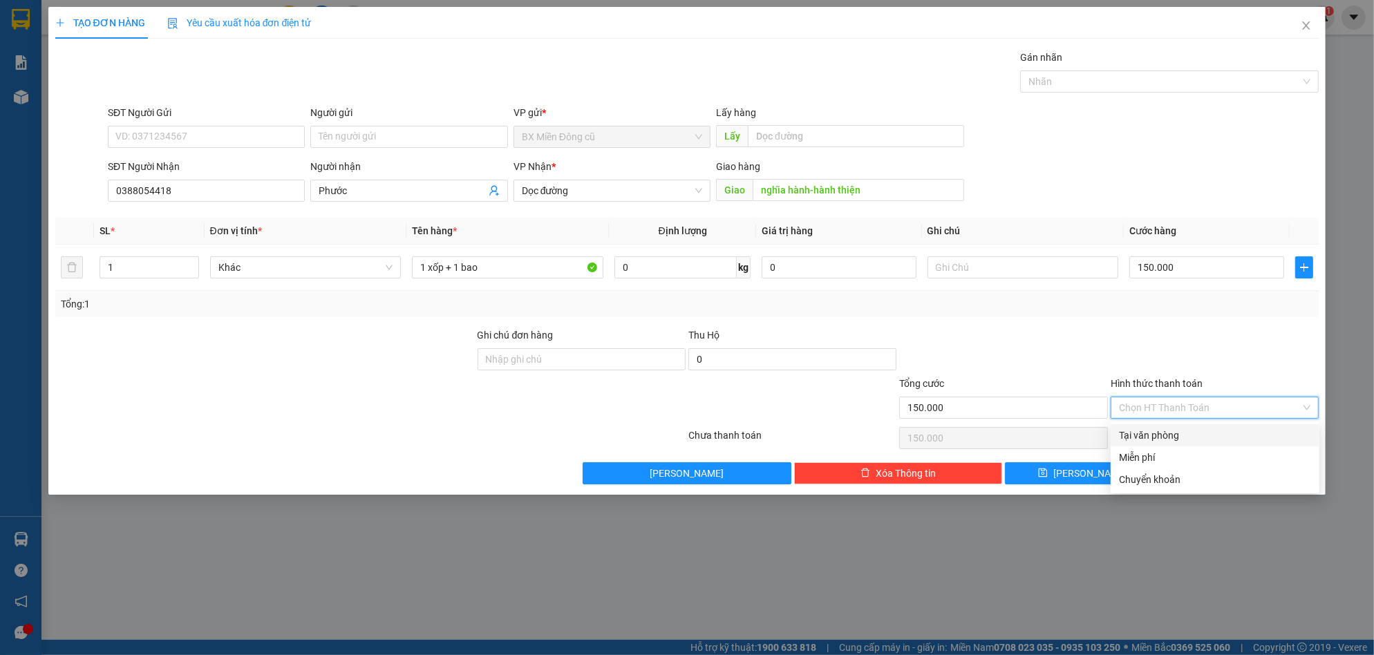
click at [1162, 438] on div "Tại văn phòng" at bounding box center [1215, 435] width 192 height 15
type input "0"
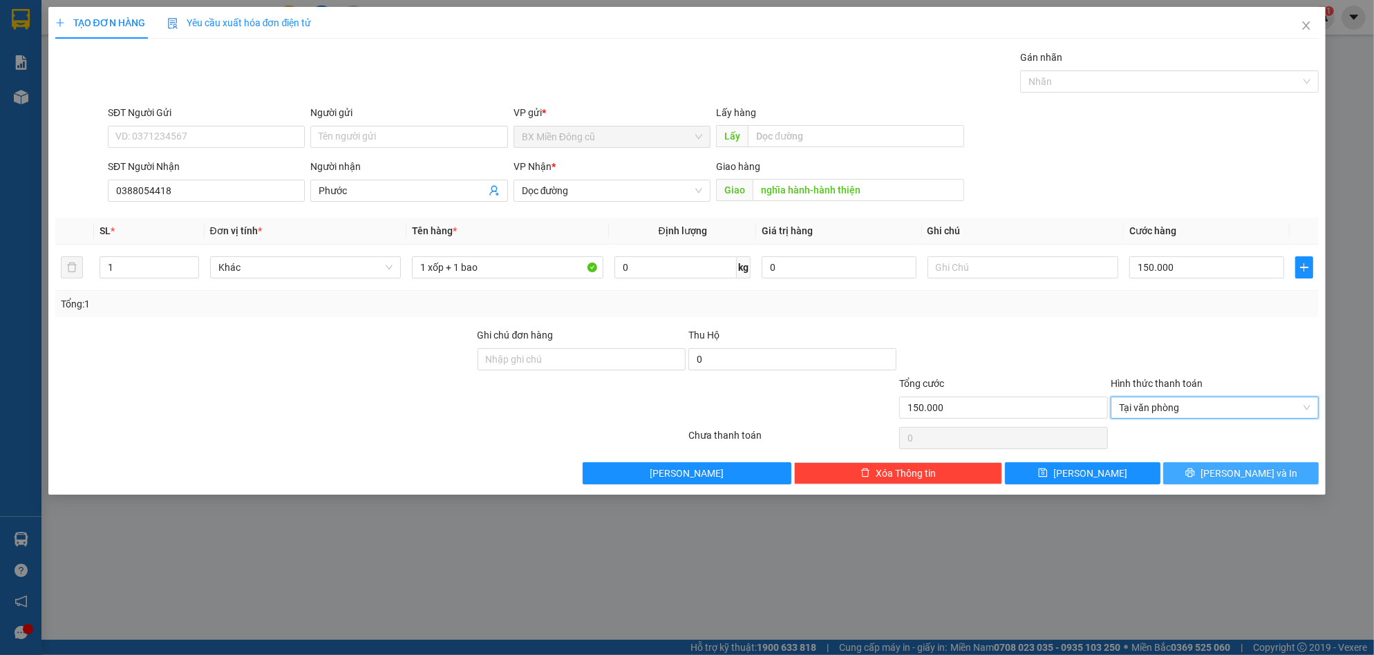
click at [1195, 468] on icon "printer" at bounding box center [1190, 473] width 10 height 10
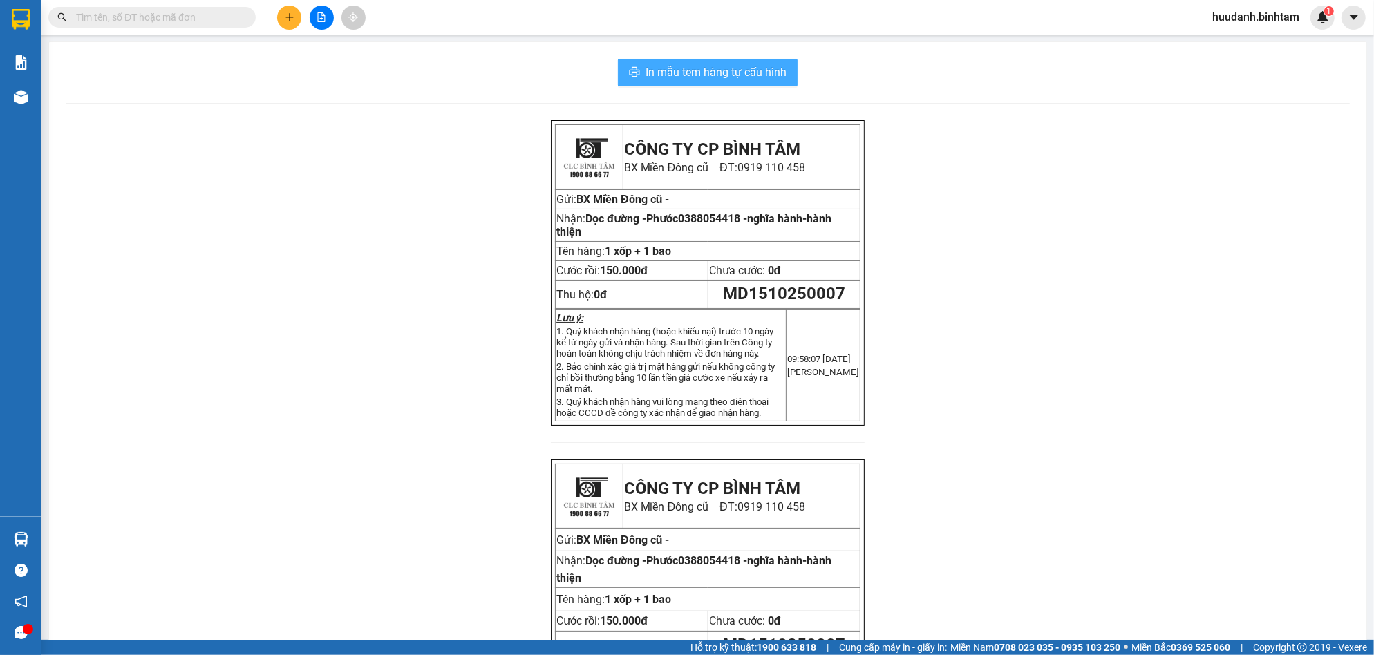
click at [762, 73] on span "In mẫu tem hàng tự cấu hình" at bounding box center [715, 72] width 141 height 17
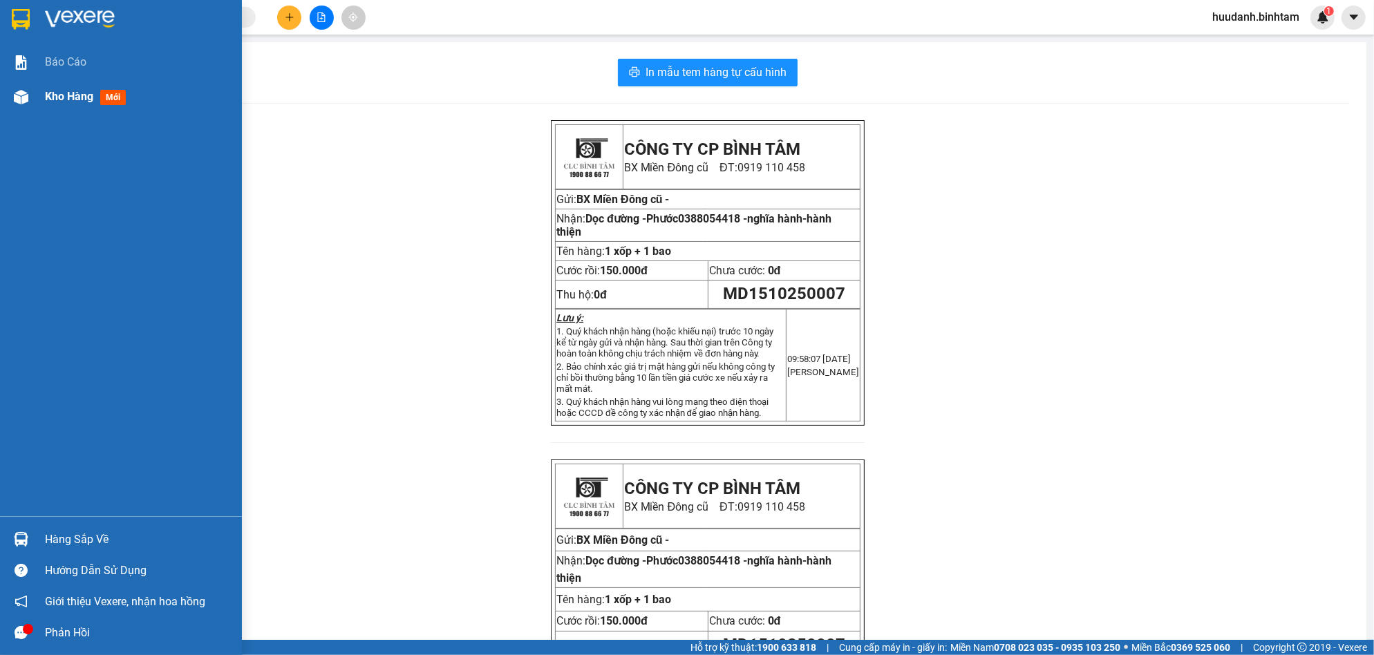
click at [68, 99] on span "Kho hàng" at bounding box center [69, 96] width 48 height 13
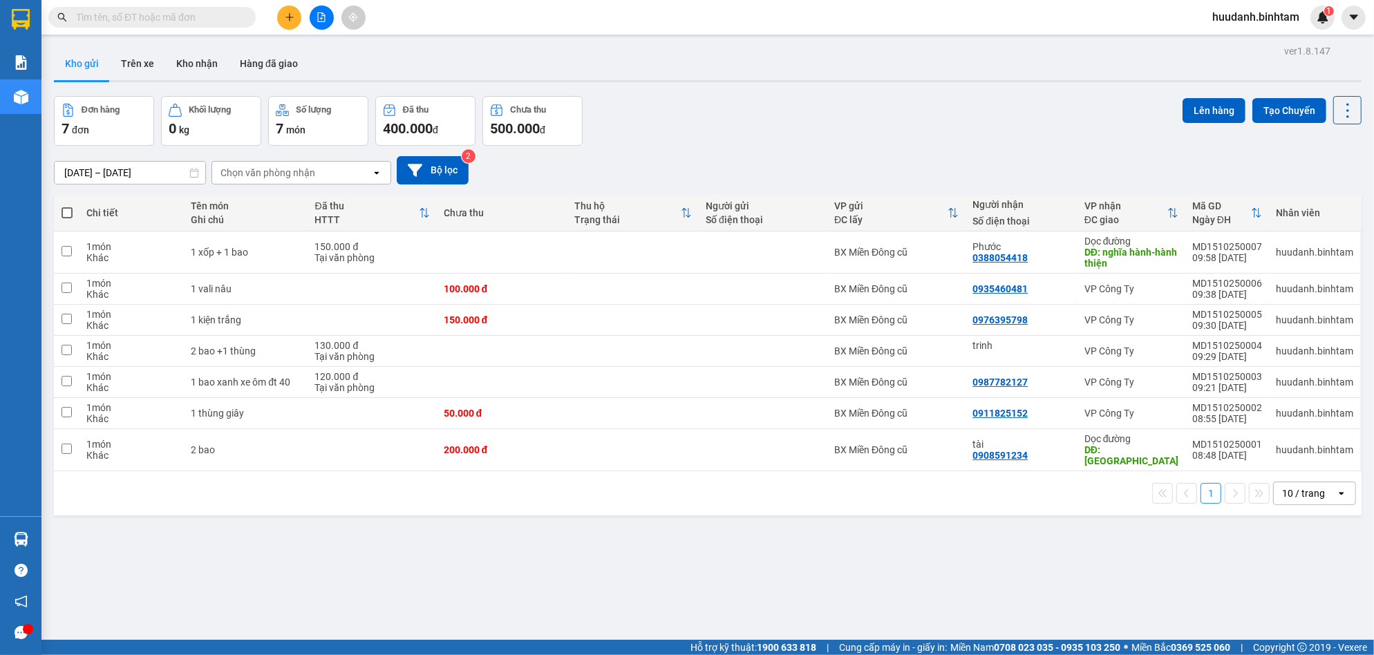
click at [1294, 486] on div "10 / trang" at bounding box center [1303, 493] width 43 height 14
click at [1287, 401] on span "50 / trang" at bounding box center [1291, 404] width 44 height 14
